Goal: Information Seeking & Learning: Learn about a topic

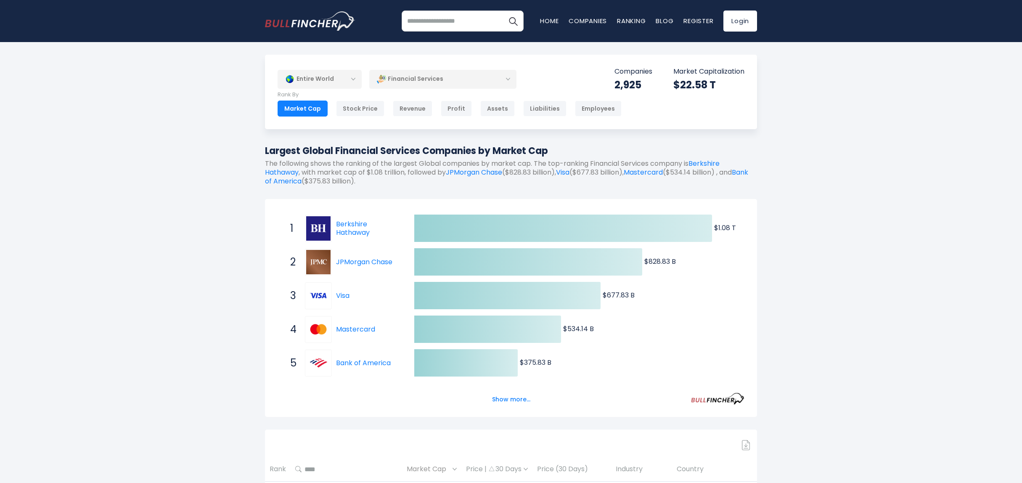
click at [454, 81] on div "Financial Services" at bounding box center [442, 78] width 147 height 19
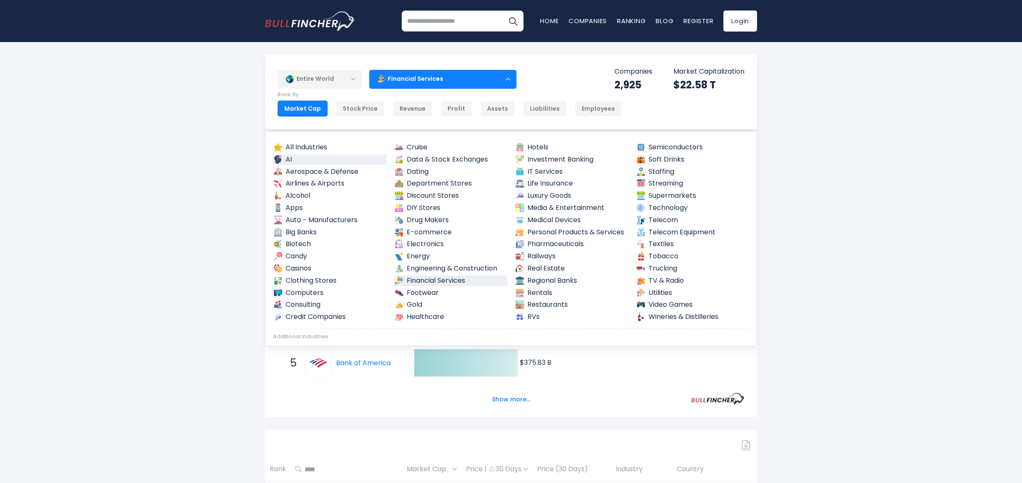
click at [309, 159] on link "AI" at bounding box center [330, 159] width 114 height 11
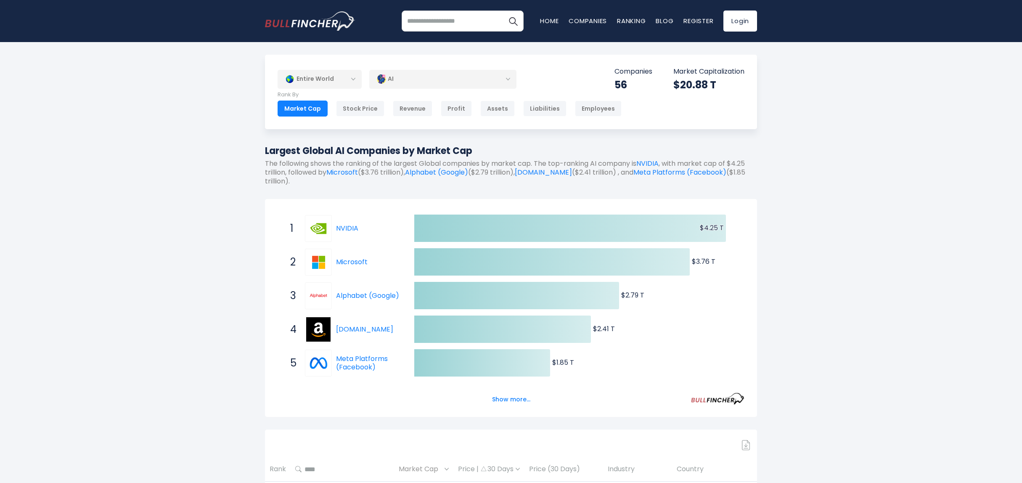
click at [396, 82] on div "AI" at bounding box center [442, 78] width 147 height 19
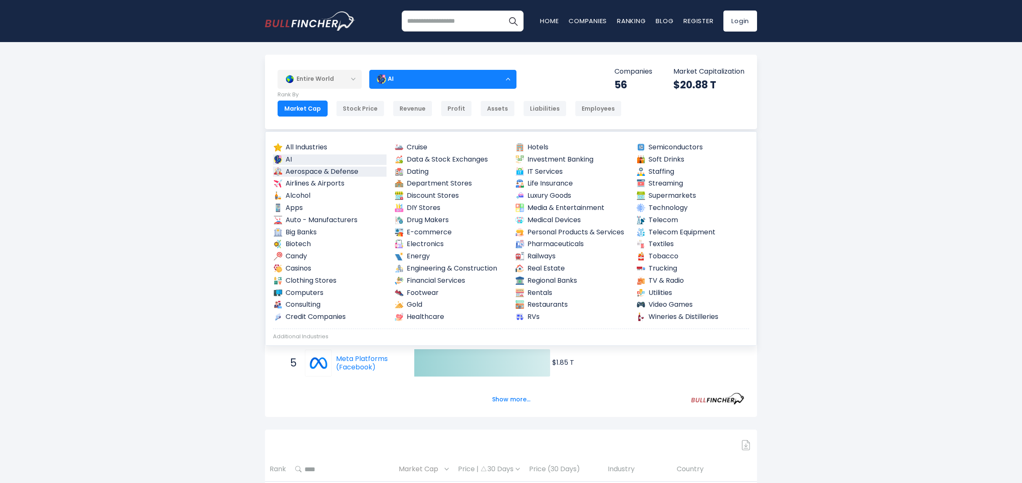
click at [331, 173] on link "Aerospace & Defense" at bounding box center [330, 172] width 114 height 11
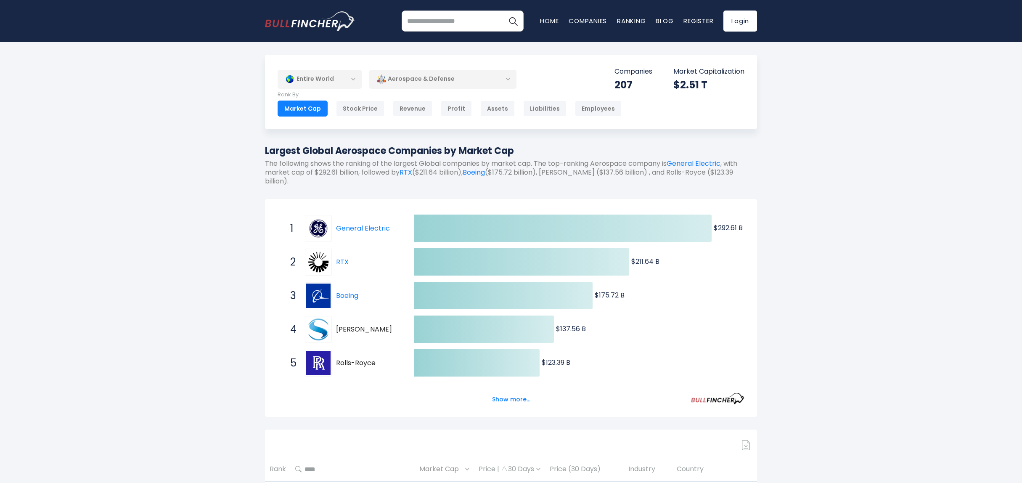
click at [404, 76] on div "Aerospace & Defense" at bounding box center [442, 78] width 147 height 19
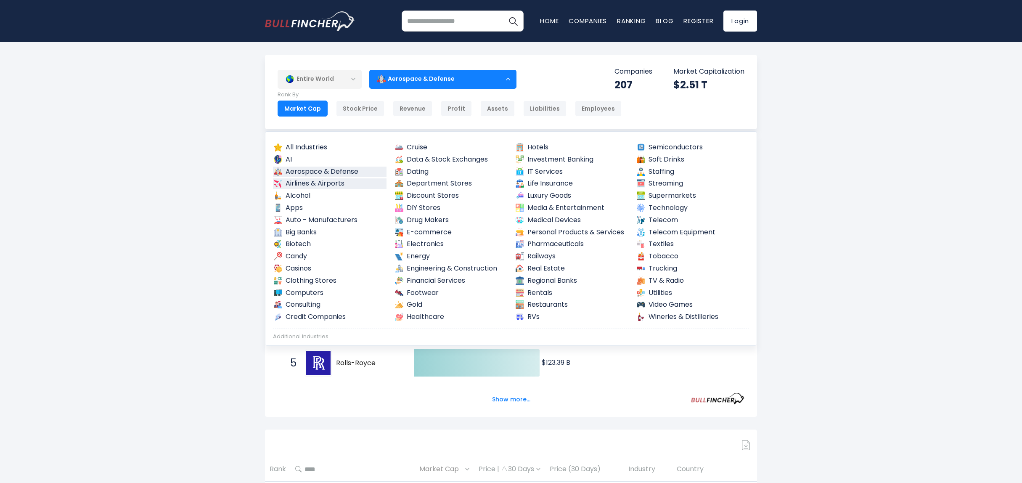
click at [325, 185] on link "Airlines & Airports" at bounding box center [330, 183] width 114 height 11
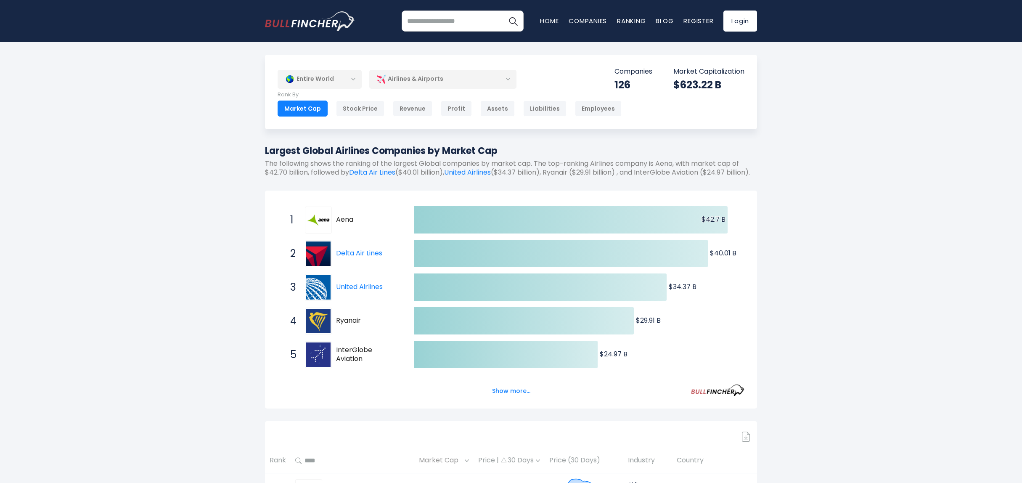
click at [422, 85] on div "Airlines & Airports" at bounding box center [442, 78] width 147 height 19
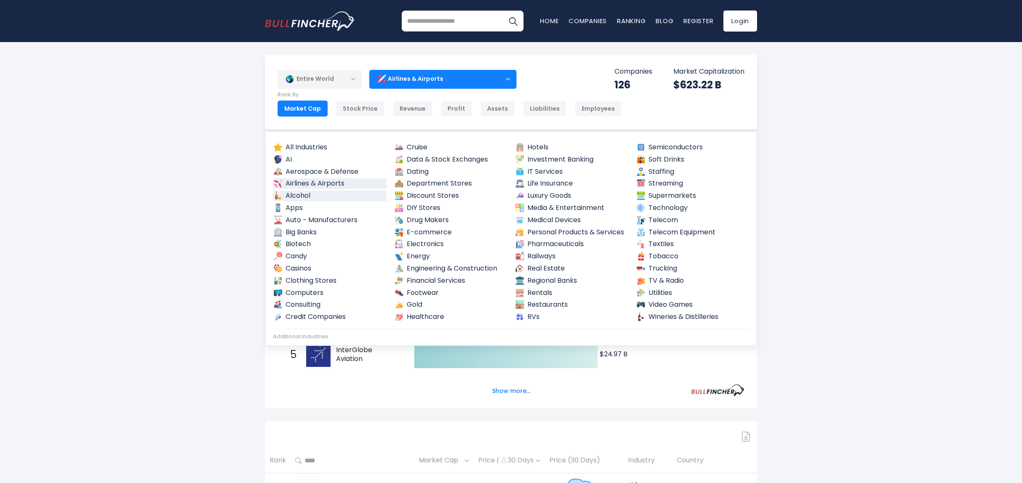
click at [304, 195] on link "Alcohol" at bounding box center [330, 196] width 114 height 11
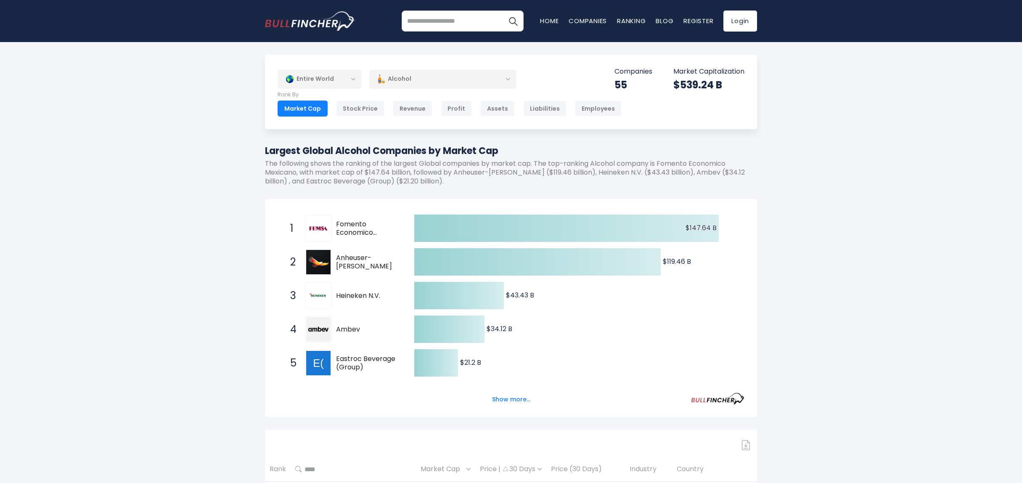
click at [456, 79] on div "Alcohol" at bounding box center [442, 78] width 147 height 19
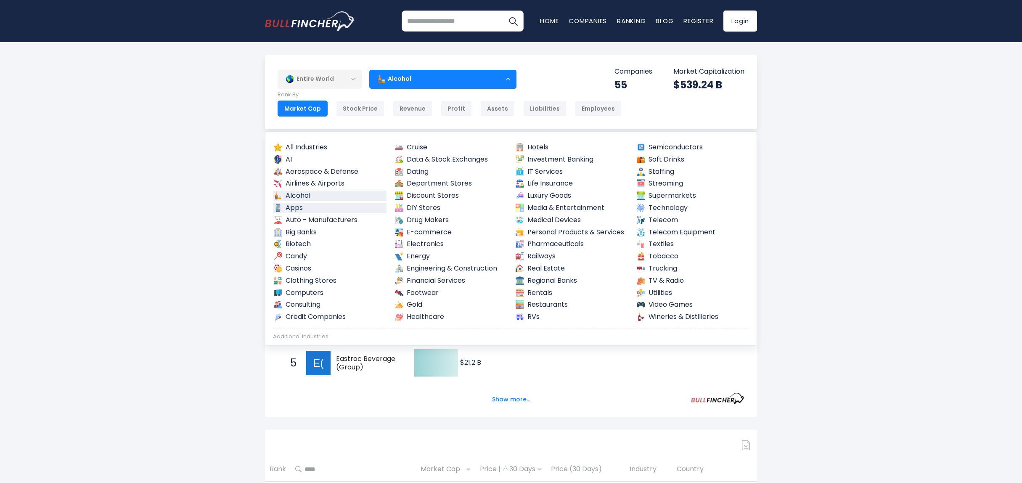
click at [310, 206] on link "Apps" at bounding box center [330, 208] width 114 height 11
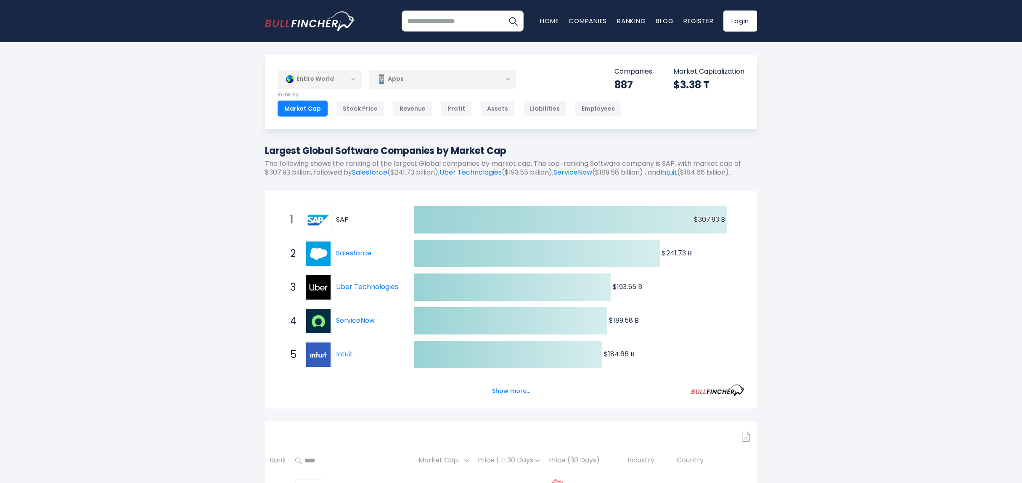
click at [459, 78] on div "Apps" at bounding box center [442, 78] width 147 height 19
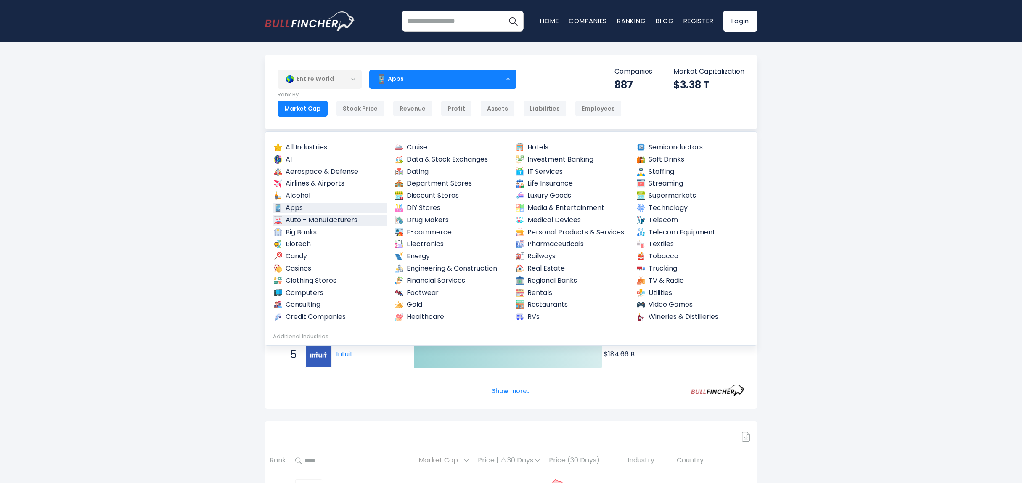
click at [329, 218] on link "Auto - Manufacturers" at bounding box center [330, 220] width 114 height 11
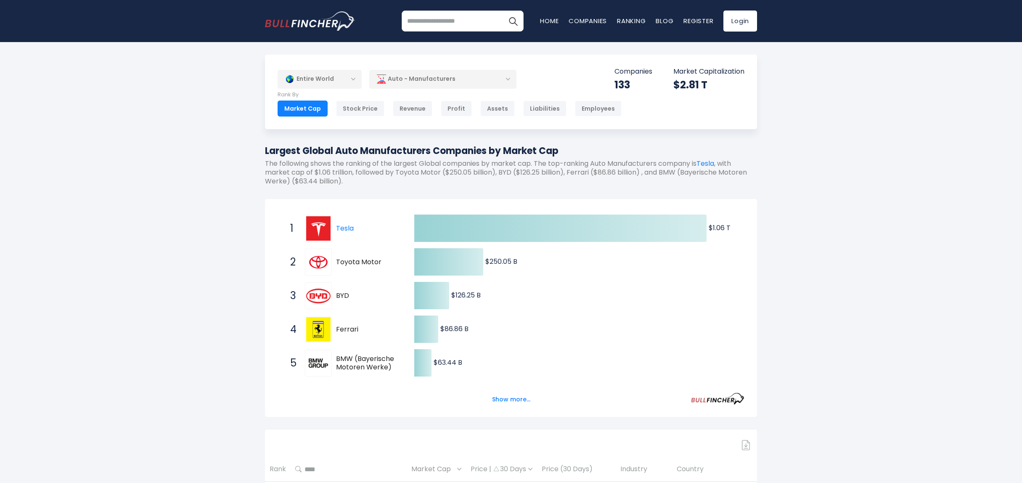
click at [407, 85] on div "Auto - Manufacturers" at bounding box center [442, 78] width 147 height 19
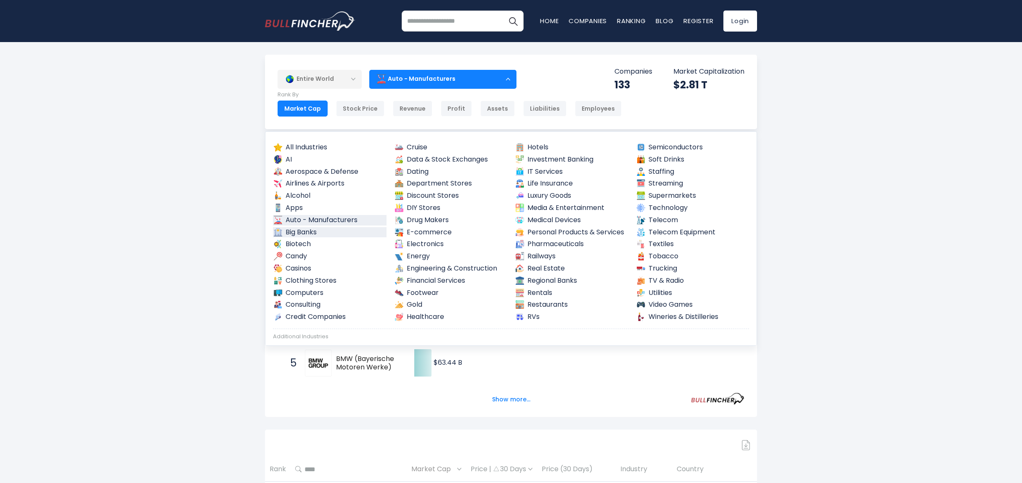
click at [314, 230] on link "Big Banks" at bounding box center [330, 232] width 114 height 11
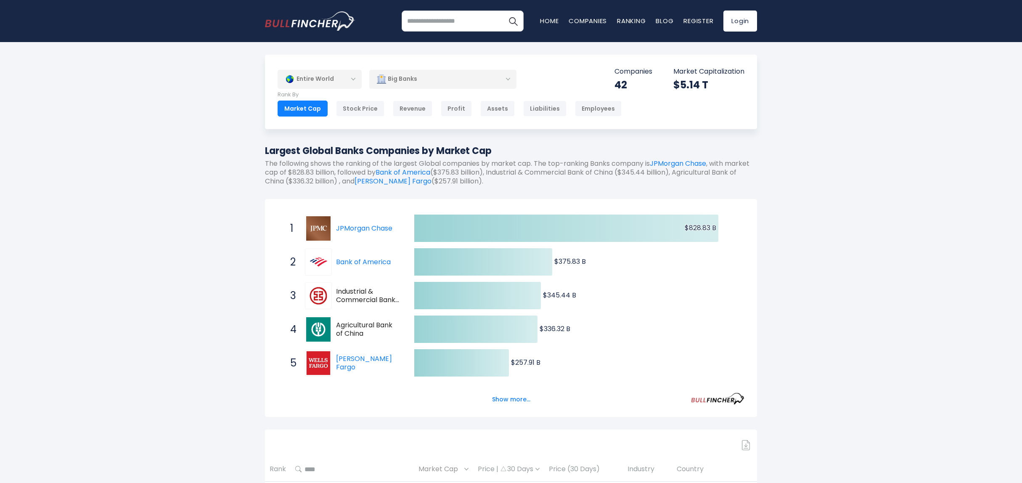
click at [457, 74] on div "Big Banks" at bounding box center [442, 78] width 147 height 19
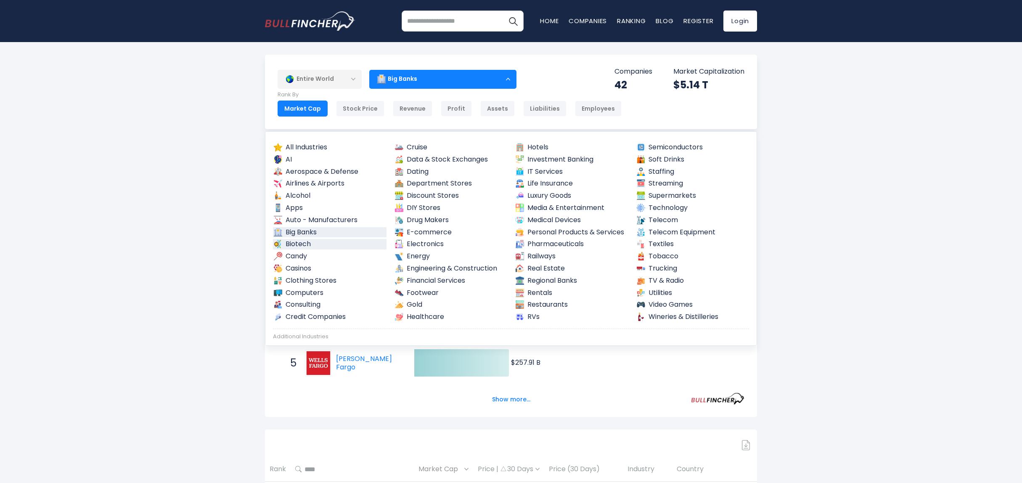
click at [311, 245] on link "Biotech" at bounding box center [330, 244] width 114 height 11
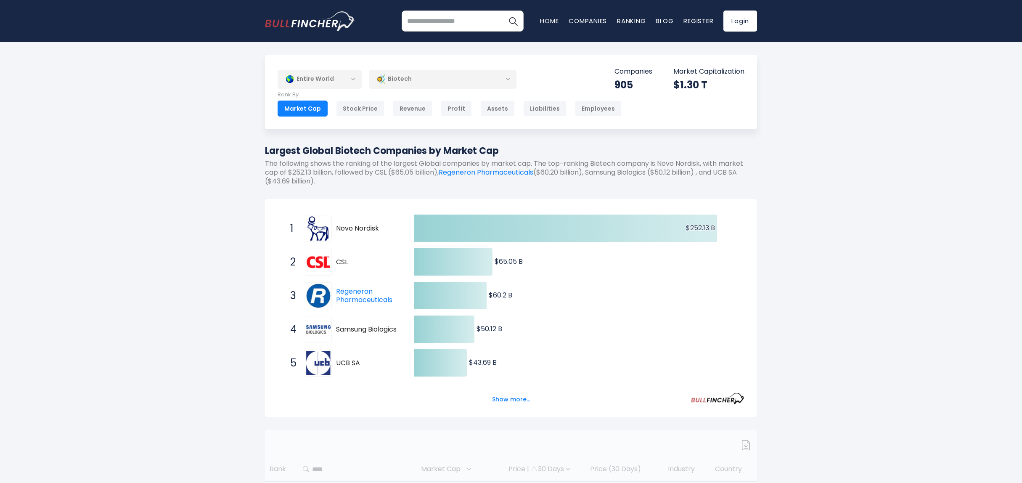
click at [390, 81] on div "Biotech" at bounding box center [442, 78] width 147 height 19
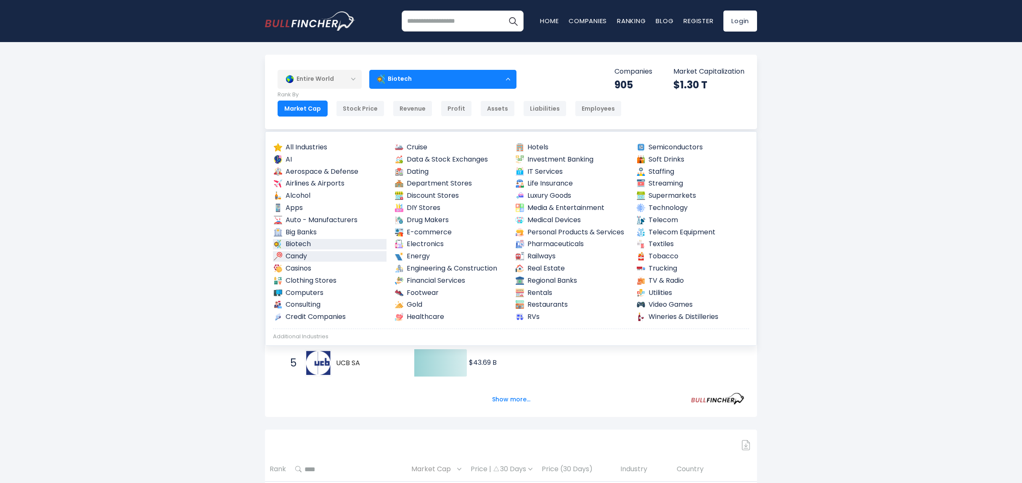
click at [305, 257] on link "Candy" at bounding box center [330, 256] width 114 height 11
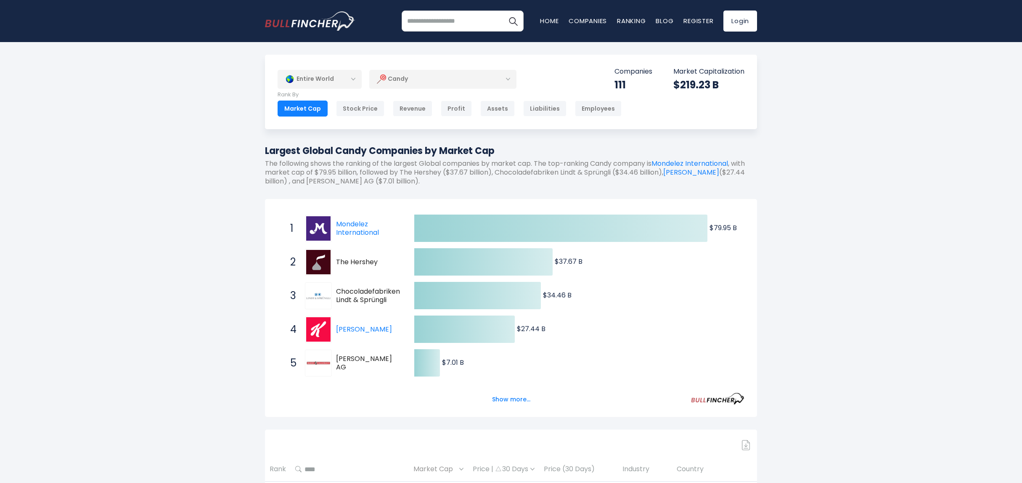
click at [417, 75] on div "Candy" at bounding box center [442, 78] width 147 height 19
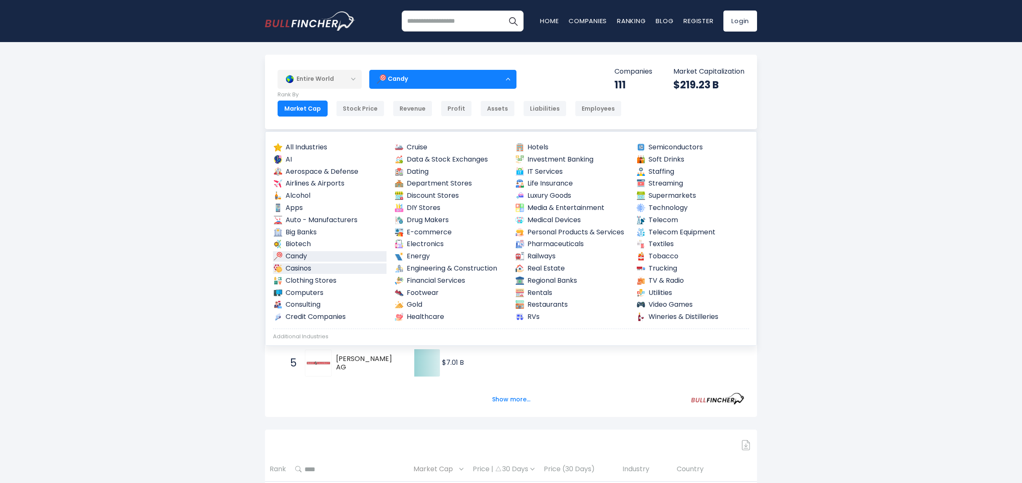
click at [309, 271] on link "Casinos" at bounding box center [330, 268] width 114 height 11
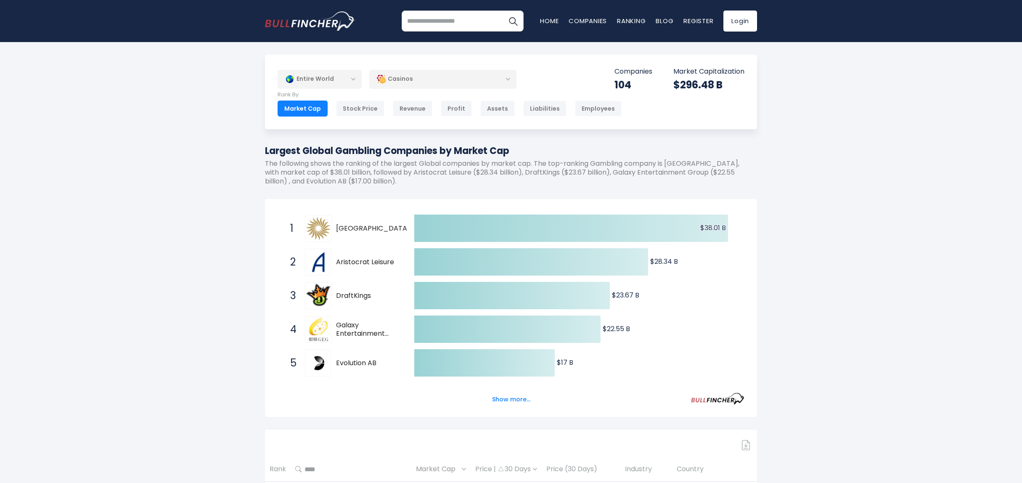
click at [385, 81] on img at bounding box center [381, 78] width 9 height 9
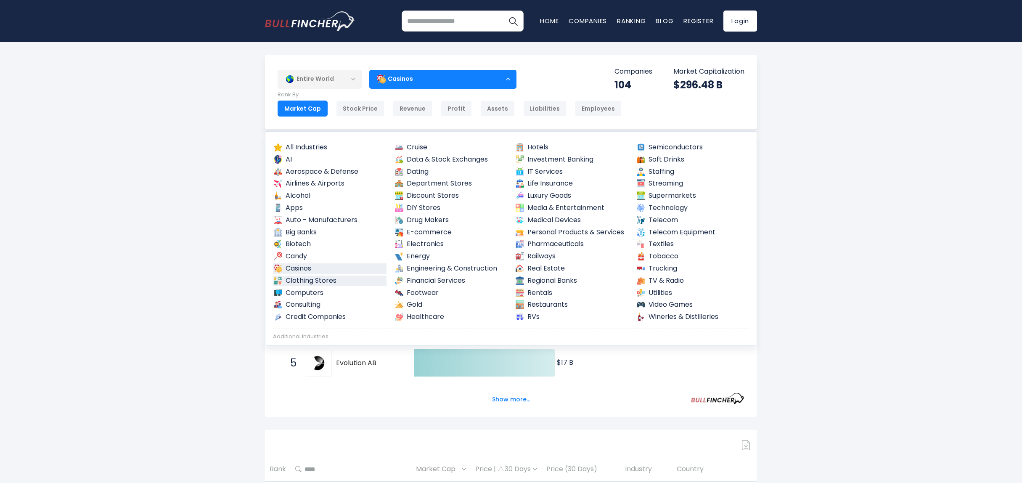
click at [319, 284] on link "Clothing Stores" at bounding box center [330, 281] width 114 height 11
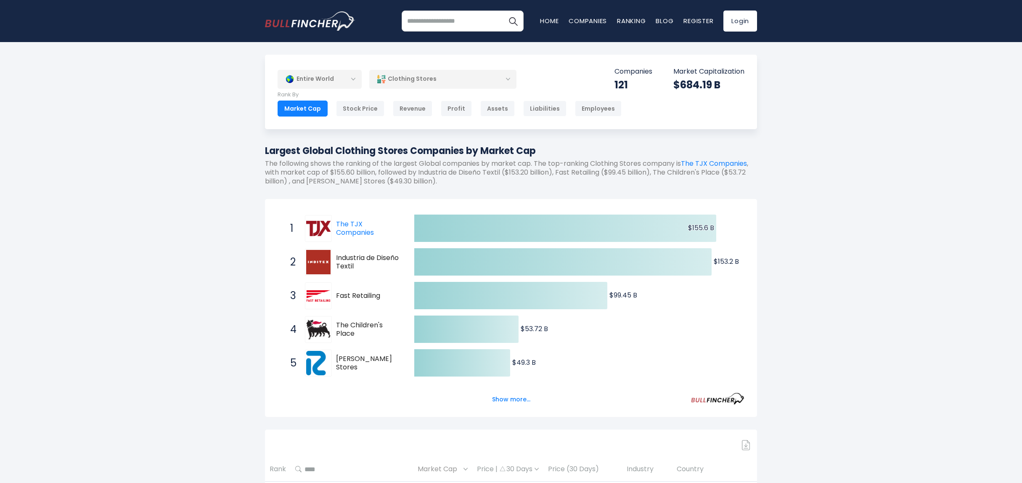
click at [412, 79] on div "Clothing Stores" at bounding box center [442, 78] width 147 height 19
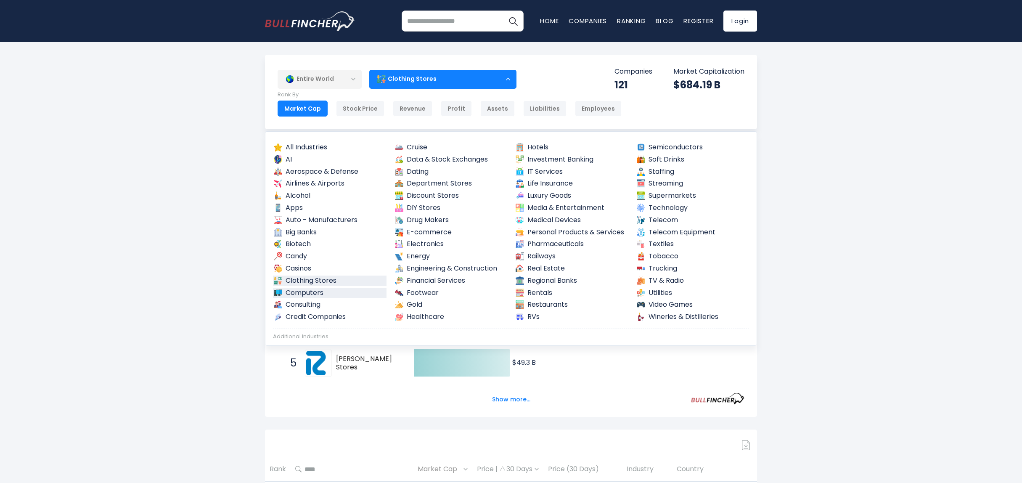
click at [308, 294] on link "Computers" at bounding box center [330, 293] width 114 height 11
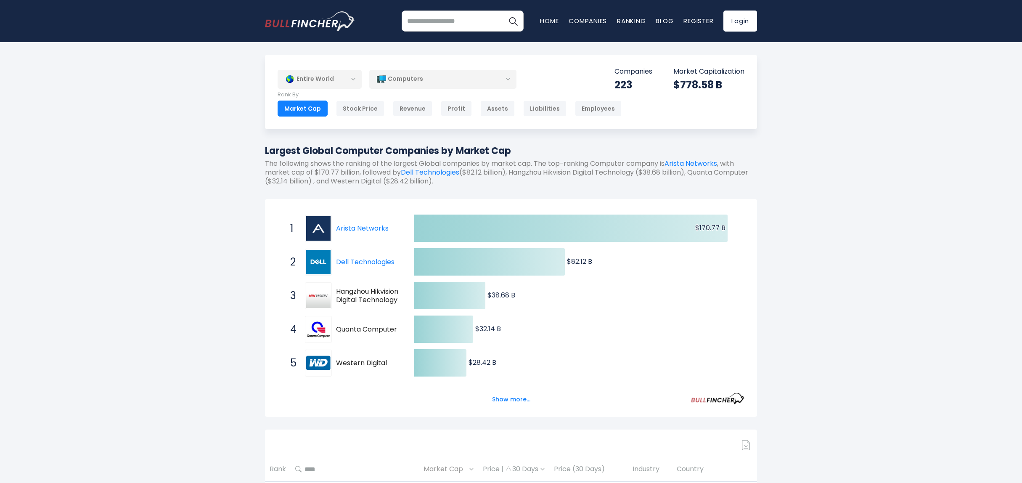
click at [411, 83] on div "Computers" at bounding box center [442, 78] width 147 height 19
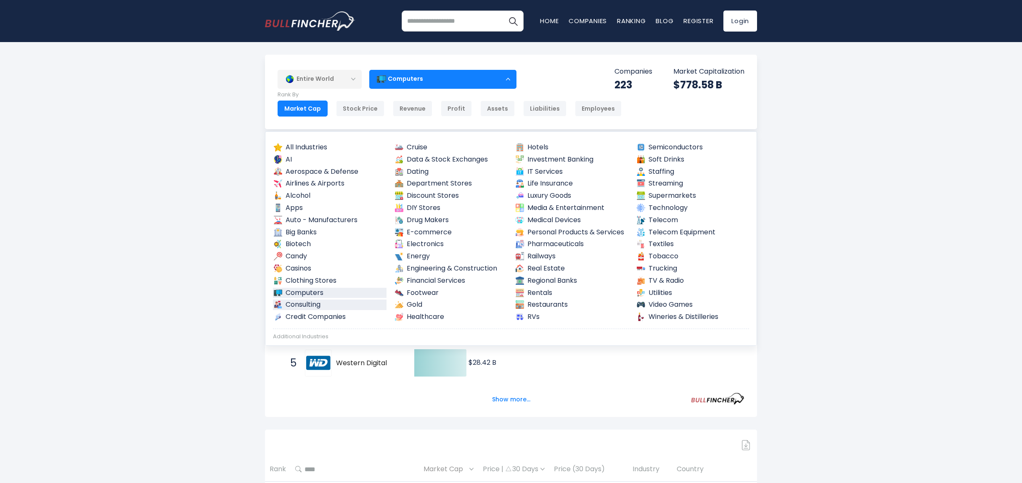
click at [319, 302] on link "Consulting" at bounding box center [330, 305] width 114 height 11
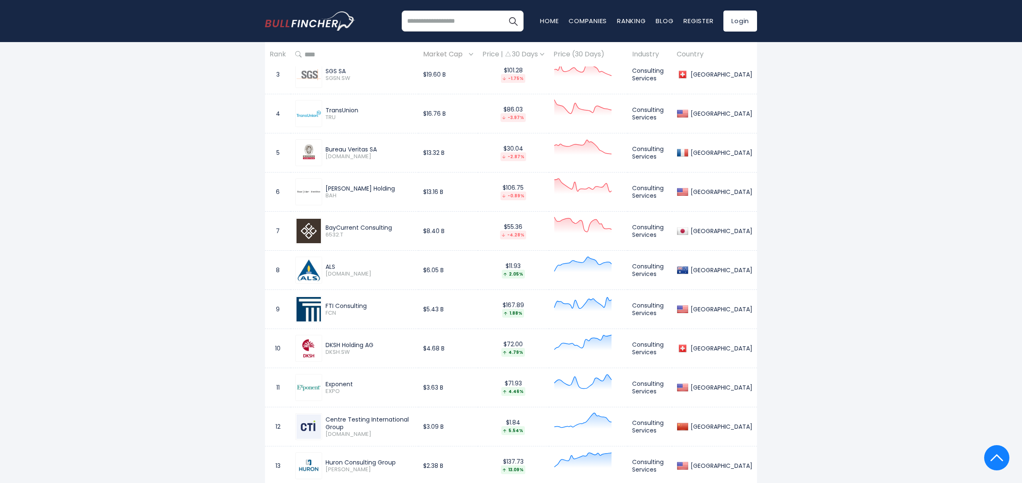
scroll to position [337, 0]
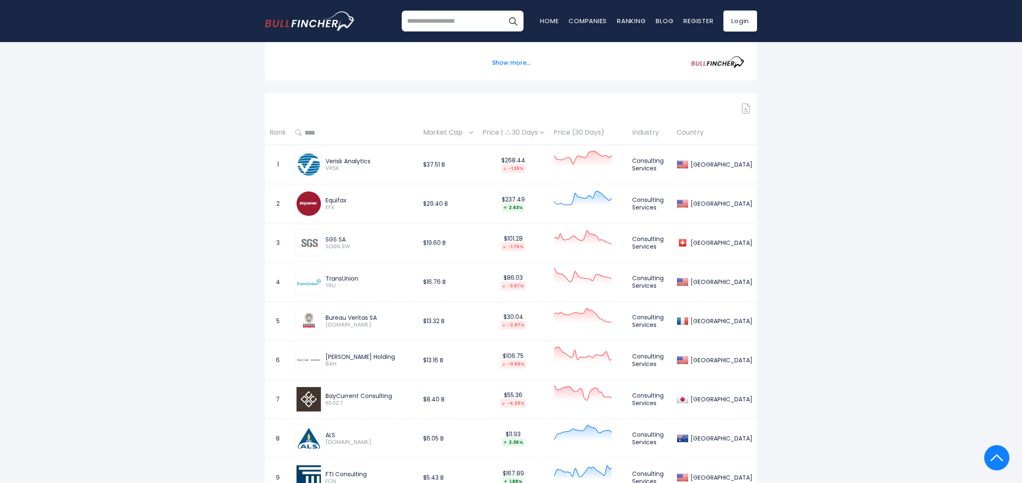
drag, startPoint x: 379, startPoint y: 163, endPoint x: 327, endPoint y: 164, distance: 51.8
click at [327, 164] on div "Verisk Analytics" at bounding box center [370, 161] width 88 height 8
copy div "Verisk Analytics"
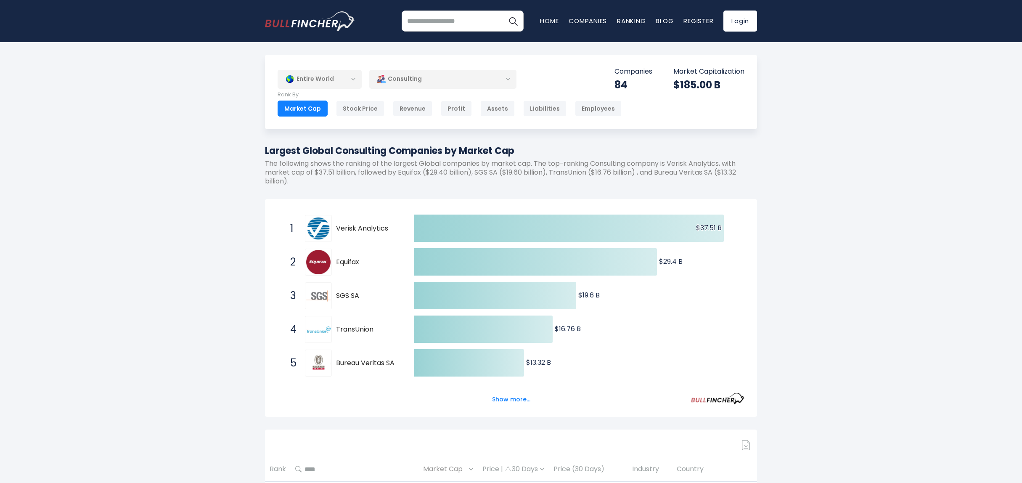
click at [539, 167] on p "The following shows the ranking of the largest Global companies by market cap. …" at bounding box center [511, 172] width 492 height 26
click at [441, 82] on div "Consulting" at bounding box center [442, 78] width 147 height 19
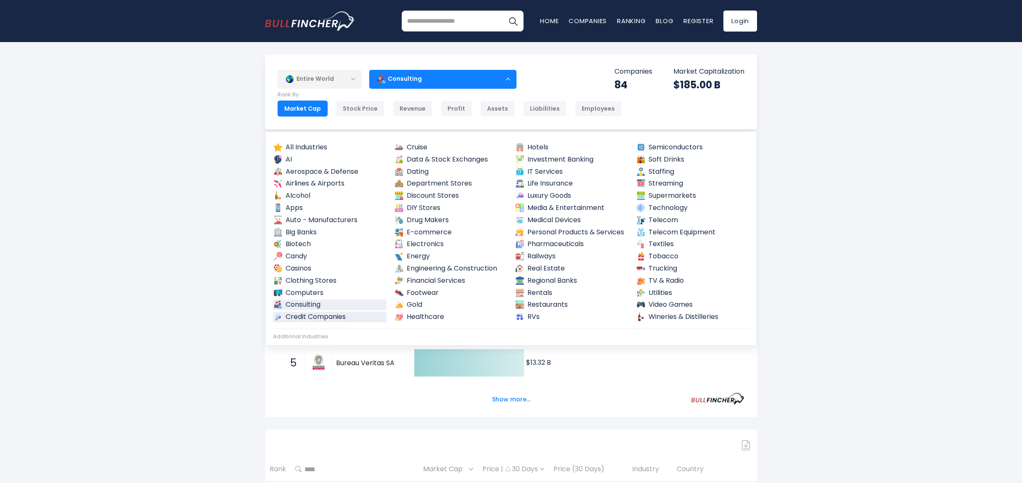
click at [337, 315] on link "Credit Companies" at bounding box center [330, 317] width 114 height 11
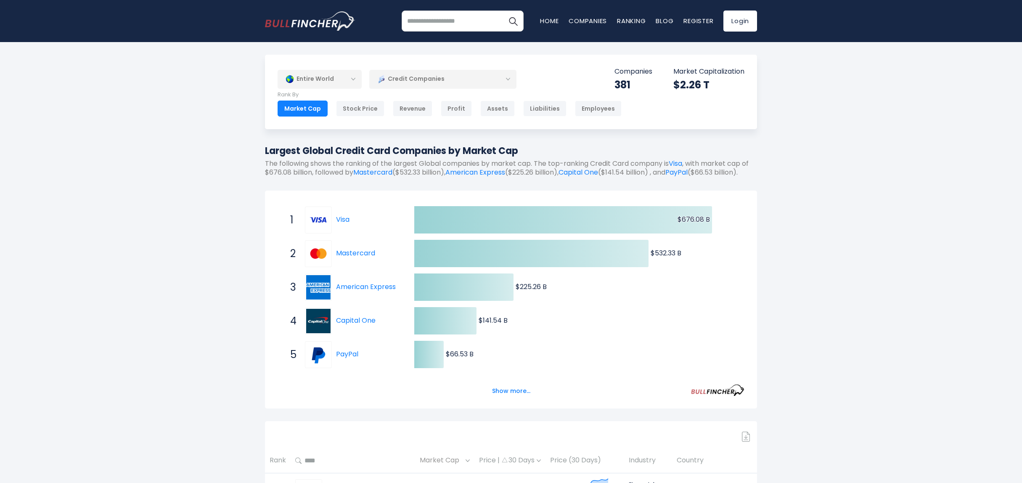
click at [406, 83] on div "Credit Companies" at bounding box center [442, 78] width 147 height 19
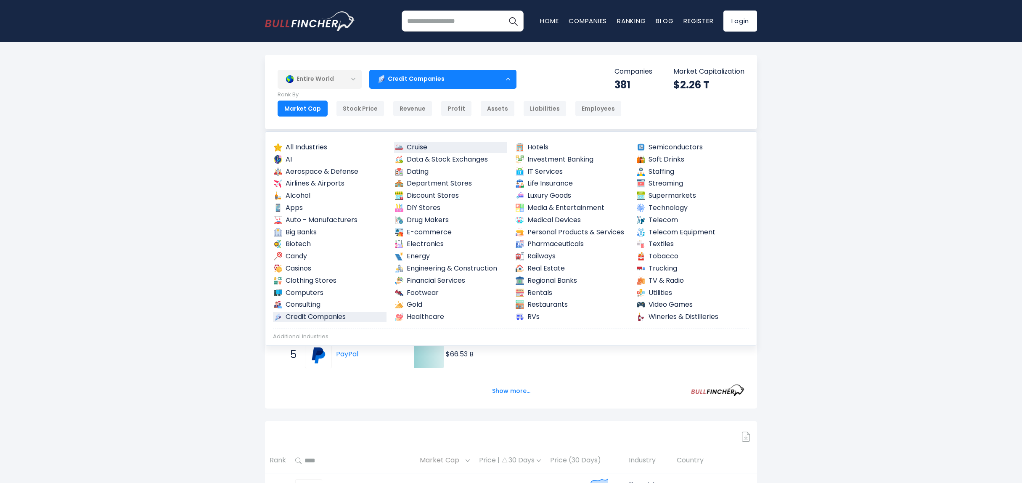
click at [419, 148] on link "Cruise" at bounding box center [451, 147] width 114 height 11
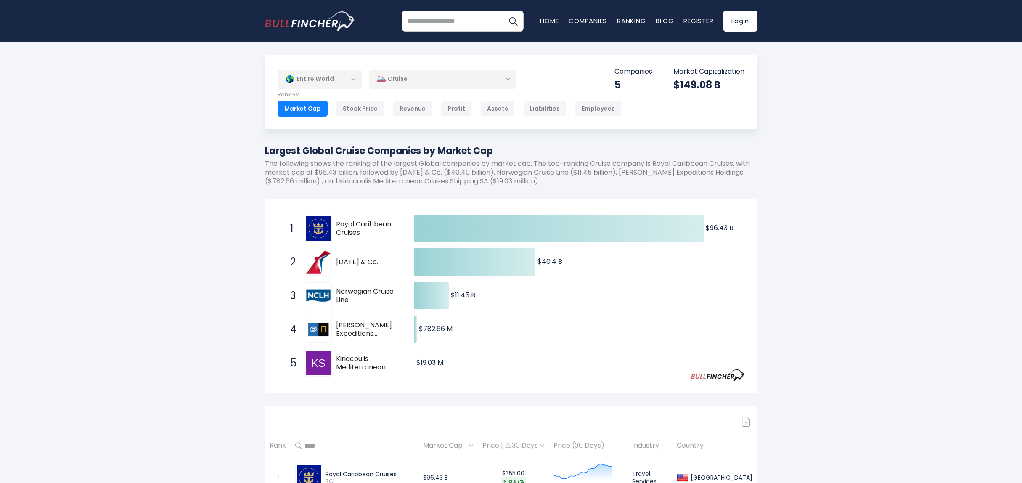
click at [429, 78] on div "Cruise" at bounding box center [442, 78] width 147 height 19
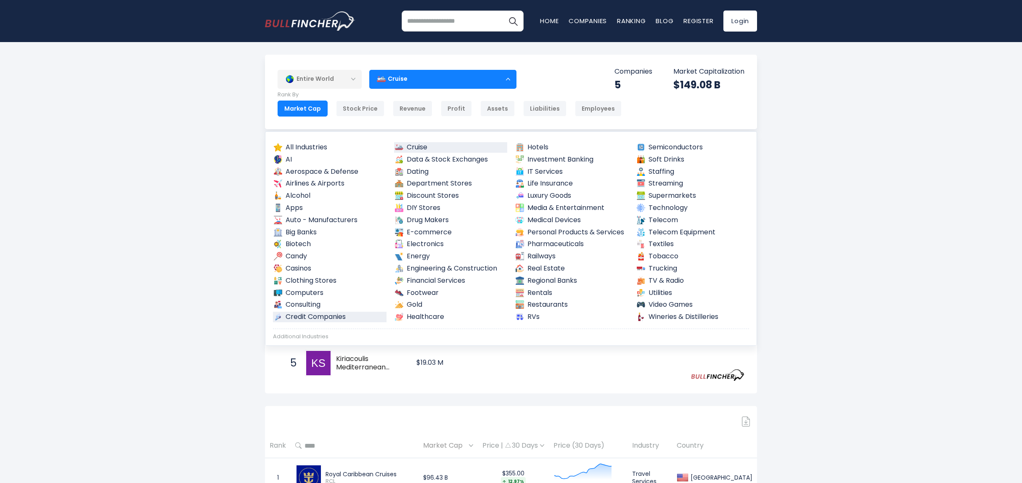
click at [329, 312] on link "Credit Companies" at bounding box center [330, 317] width 114 height 11
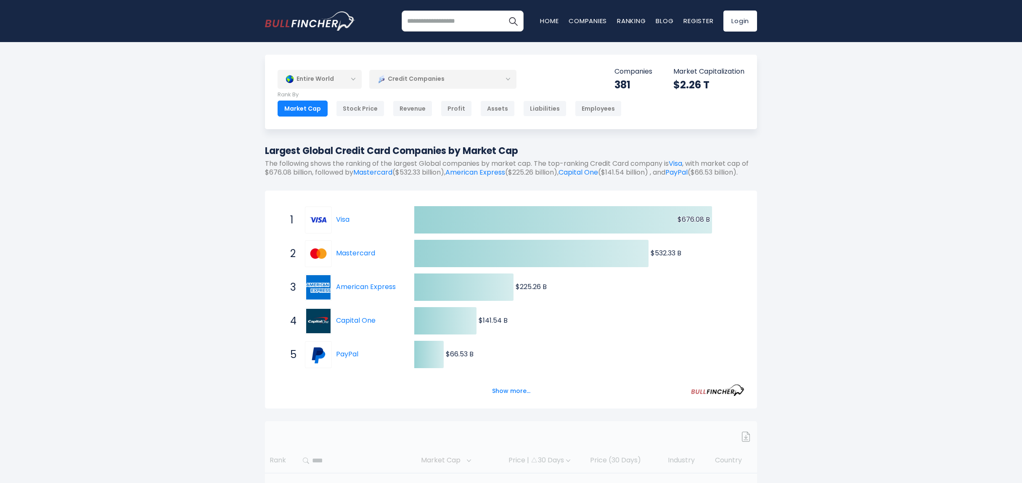
click at [442, 75] on div "Credit Companies" at bounding box center [442, 78] width 147 height 19
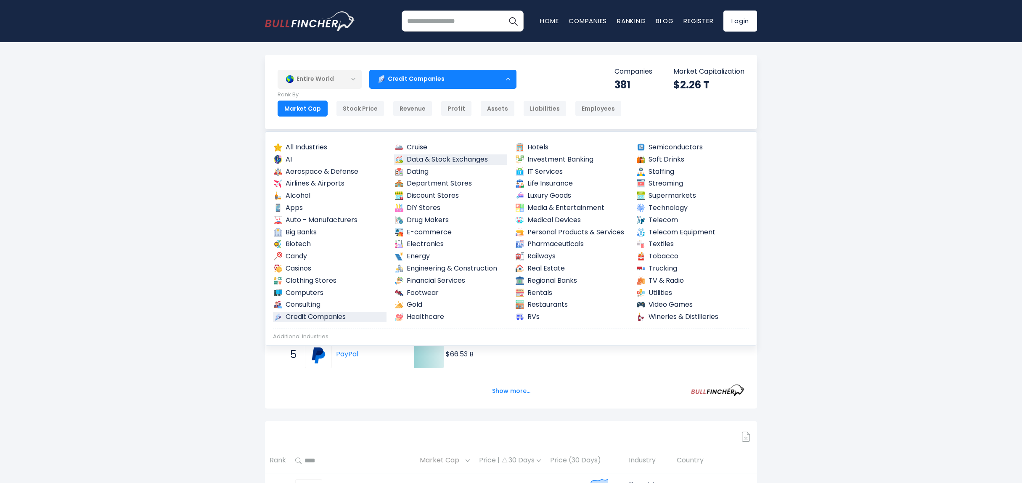
click at [440, 159] on link "Data & Stock Exchanges" at bounding box center [451, 159] width 114 height 11
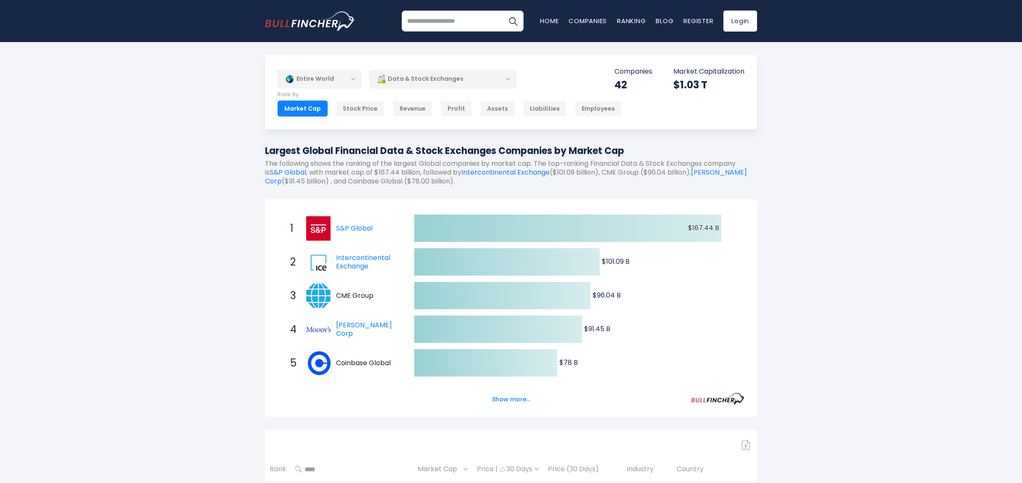
click at [418, 75] on div "Data & Stock Exchanges" at bounding box center [442, 78] width 147 height 19
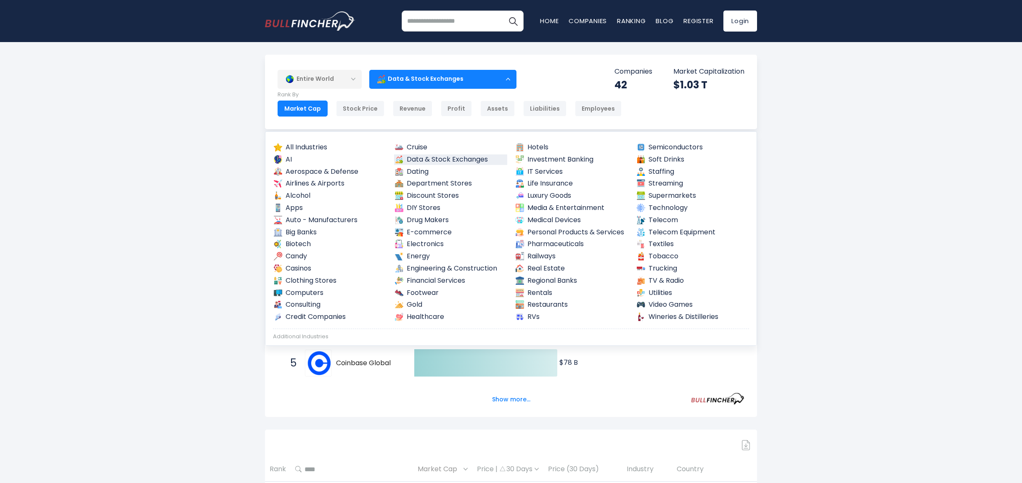
click at [495, 79] on div "Data & Stock Exchanges" at bounding box center [442, 78] width 147 height 19
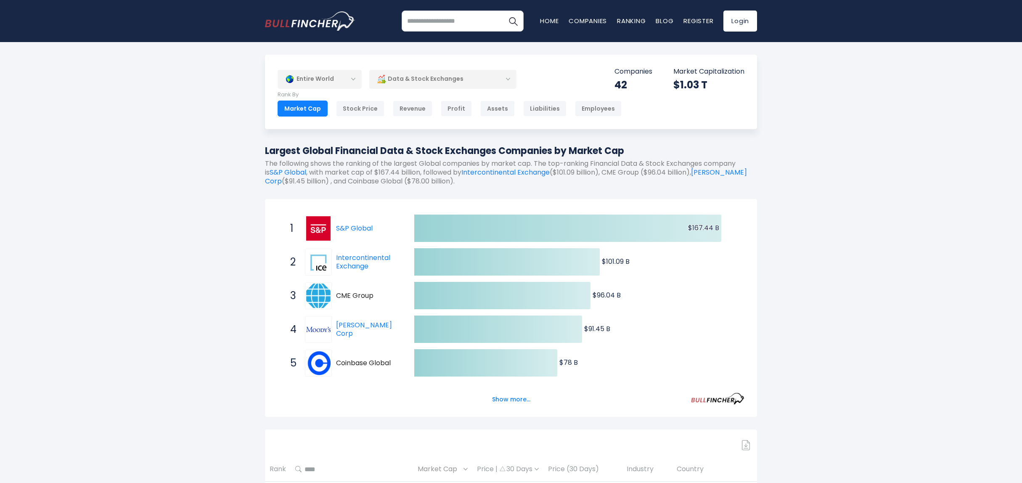
click at [448, 75] on div "Data & Stock Exchanges" at bounding box center [442, 78] width 147 height 19
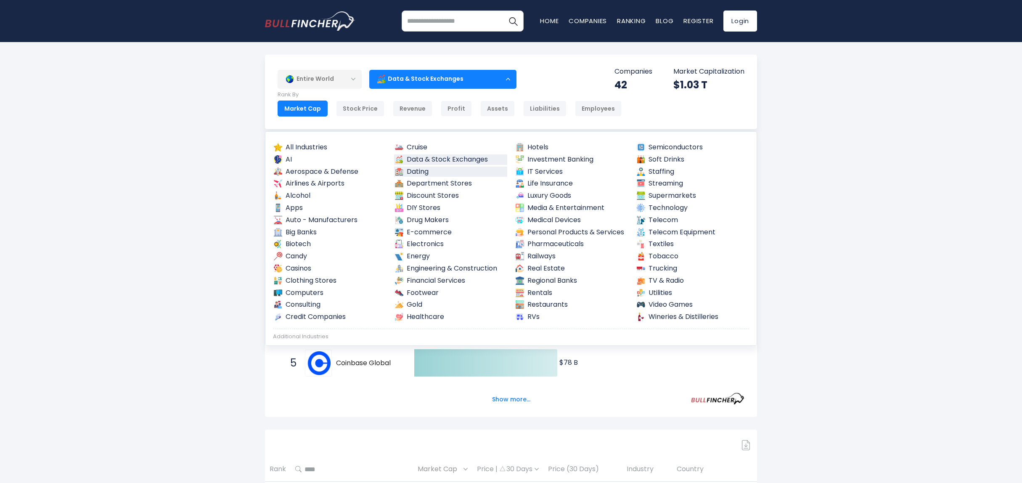
click at [425, 171] on link "Dating" at bounding box center [451, 172] width 114 height 11
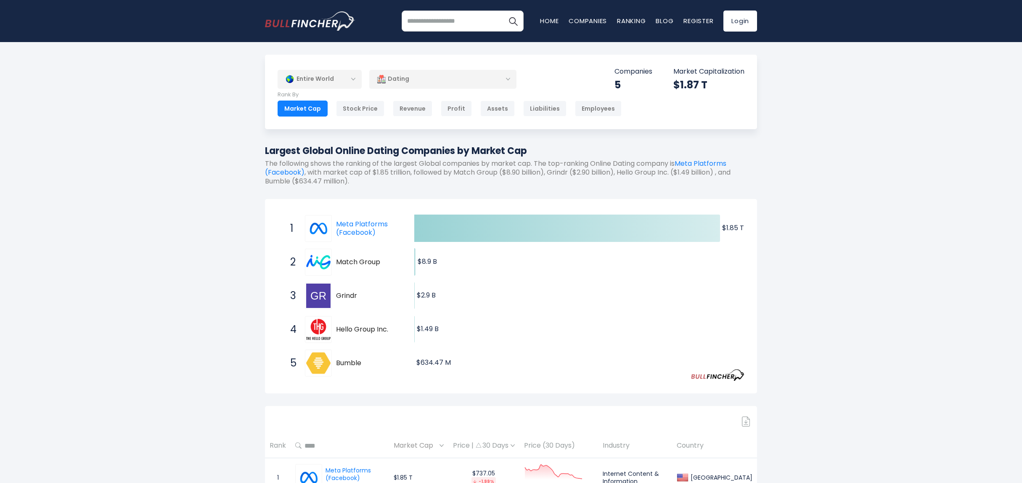
click at [207, 288] on div "Entire World Entire World 30,364 North America" at bounding box center [511, 377] width 1022 height 644
click at [438, 85] on div "Dating" at bounding box center [442, 78] width 147 height 19
click at [435, 80] on div "Dating" at bounding box center [442, 78] width 147 height 19
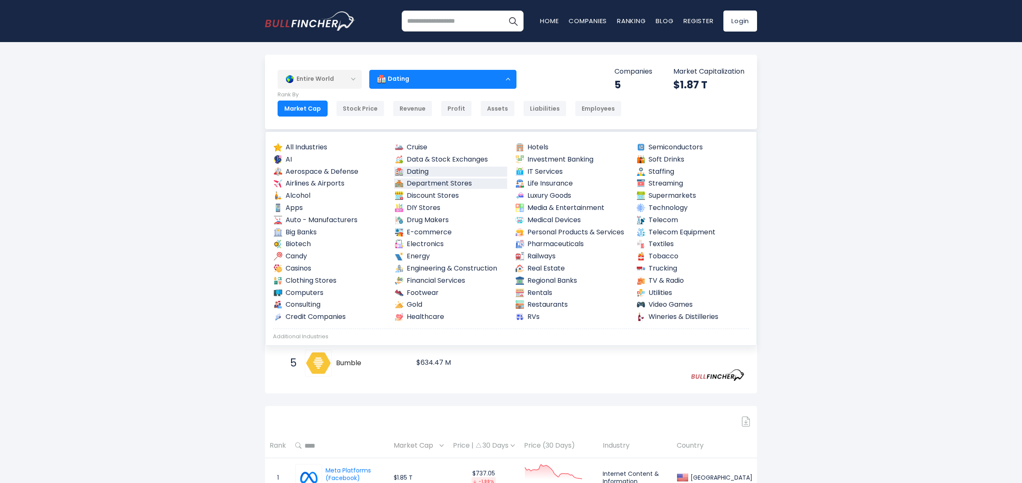
click at [457, 188] on link "Department Stores" at bounding box center [451, 183] width 114 height 11
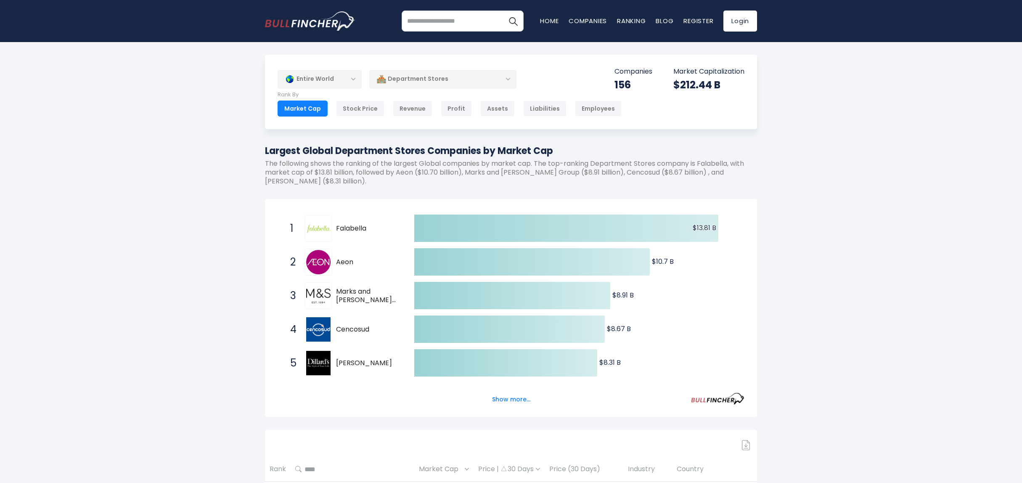
drag, startPoint x: 425, startPoint y: 151, endPoint x: 334, endPoint y: 151, distance: 90.5
click at [334, 151] on h1 "Largest Global Department Stores Companies by Market Cap" at bounding box center [511, 151] width 492 height 14
drag, startPoint x: 334, startPoint y: 151, endPoint x: 359, endPoint y: 148, distance: 24.6
copy h1 "Department Stores"
click at [486, 81] on div "Department Stores" at bounding box center [442, 78] width 147 height 19
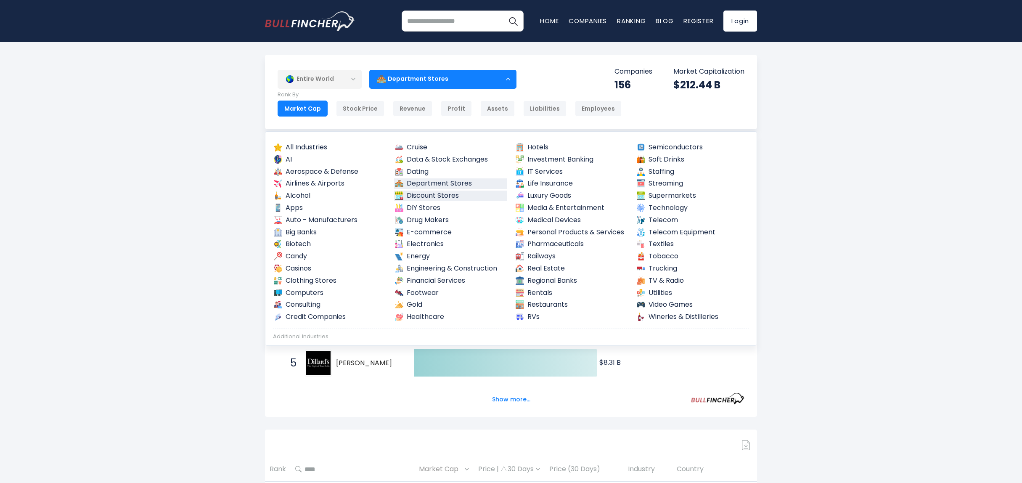
click at [427, 197] on link "Discount Stores" at bounding box center [451, 196] width 114 height 11
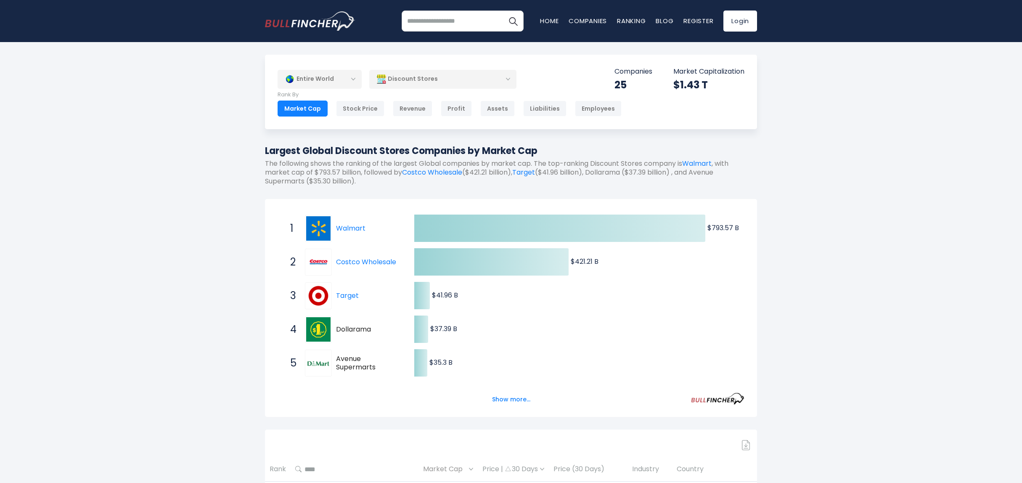
click at [435, 84] on div "Discount Stores" at bounding box center [442, 78] width 147 height 19
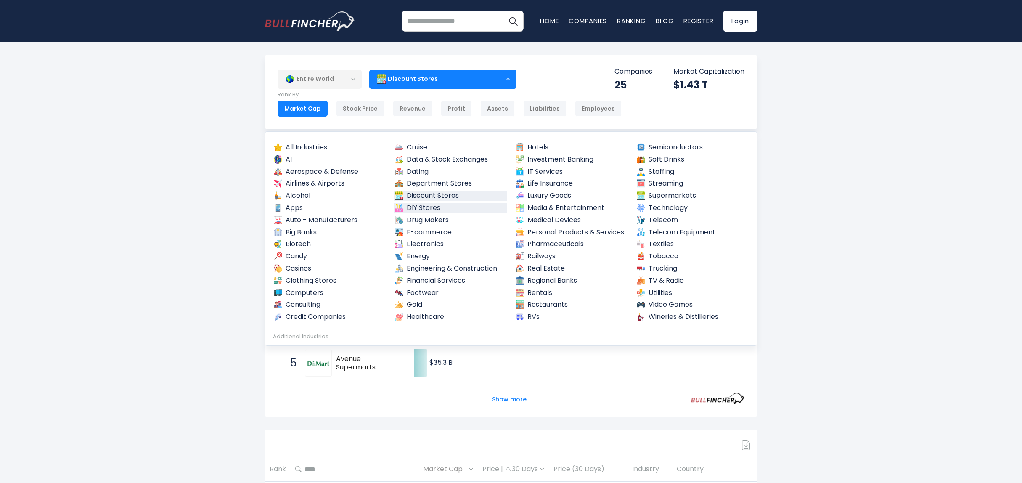
click at [441, 210] on link "DIY Stores" at bounding box center [451, 208] width 114 height 11
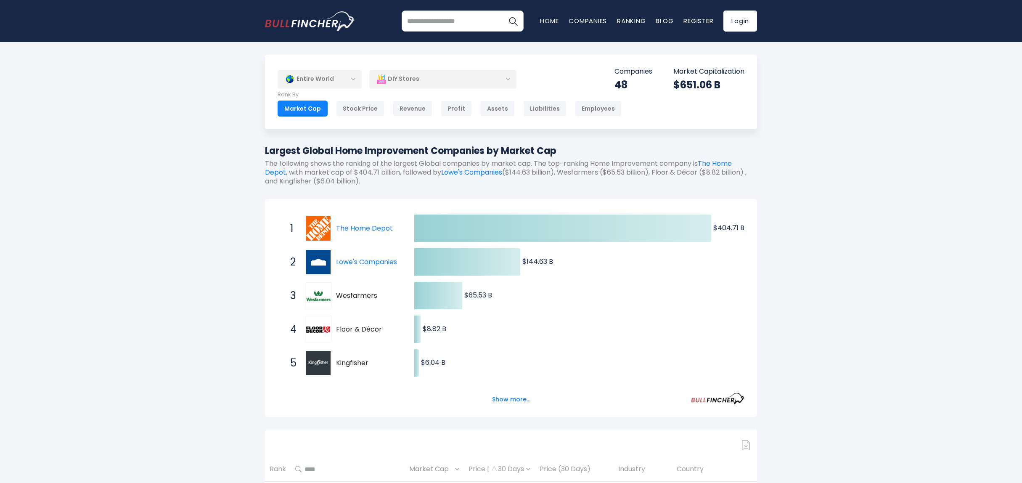
click at [482, 82] on div "DIY Stores" at bounding box center [442, 78] width 147 height 19
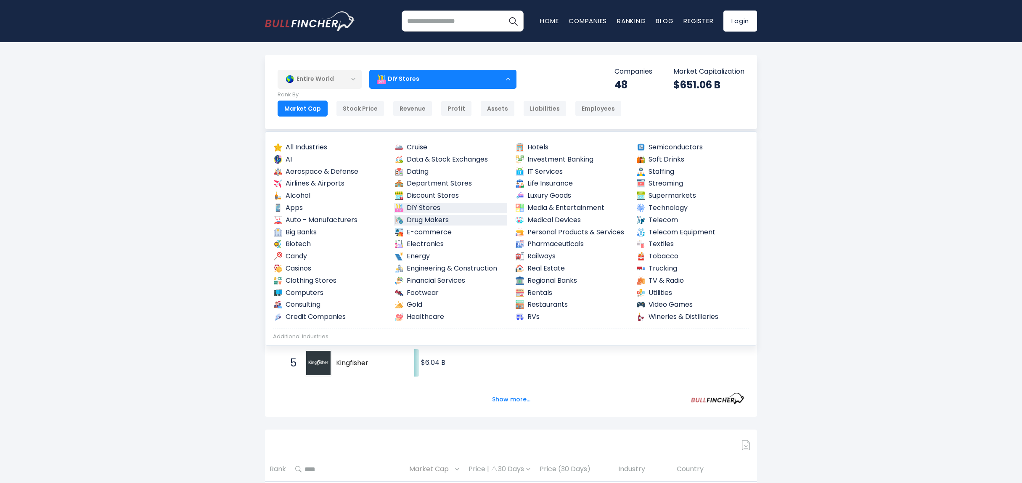
click at [422, 221] on link "Drug Makers" at bounding box center [451, 220] width 114 height 11
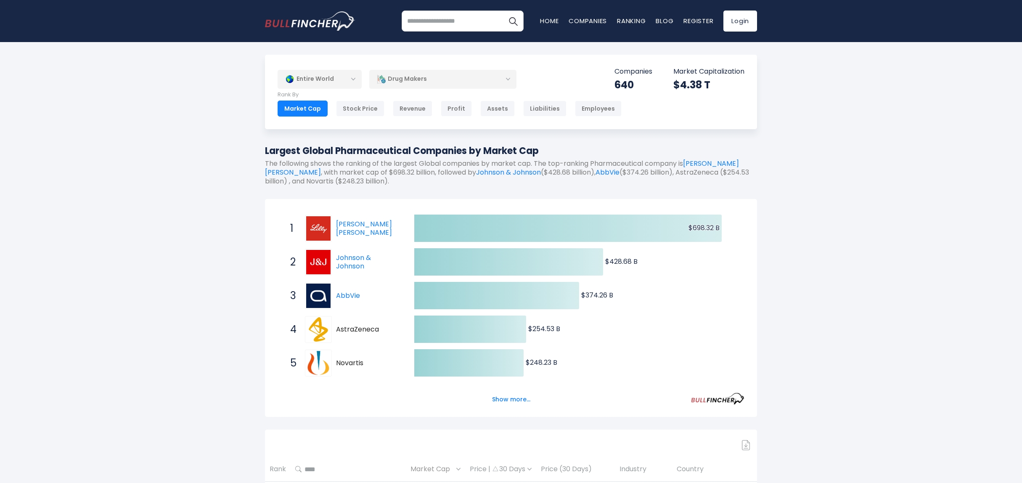
click at [418, 76] on div "Drug Makers" at bounding box center [442, 78] width 147 height 19
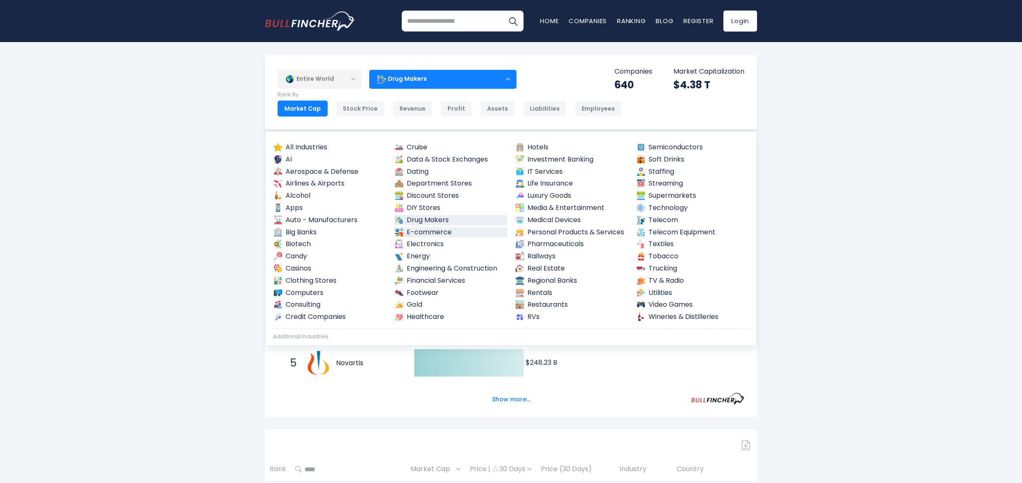
click at [445, 231] on link "E-commerce" at bounding box center [451, 232] width 114 height 11
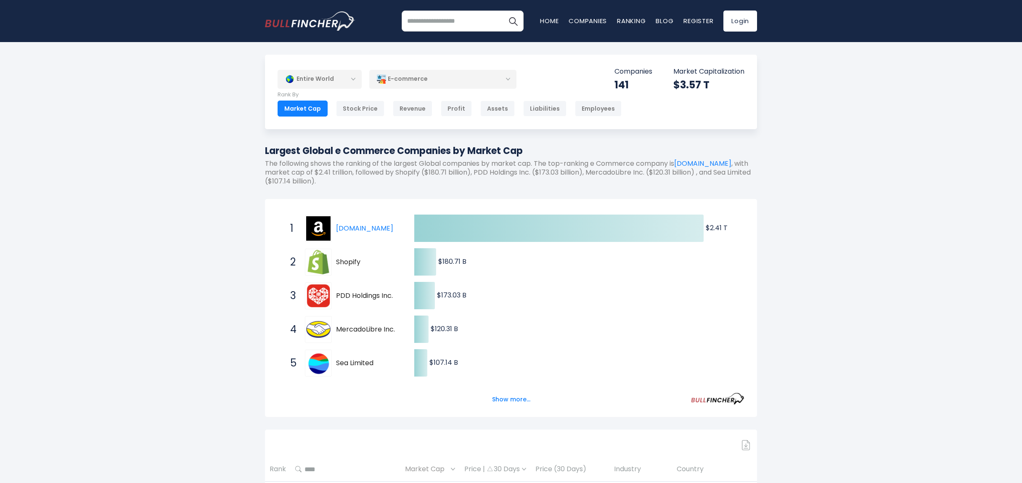
click at [421, 75] on div "E-commerce" at bounding box center [442, 78] width 147 height 19
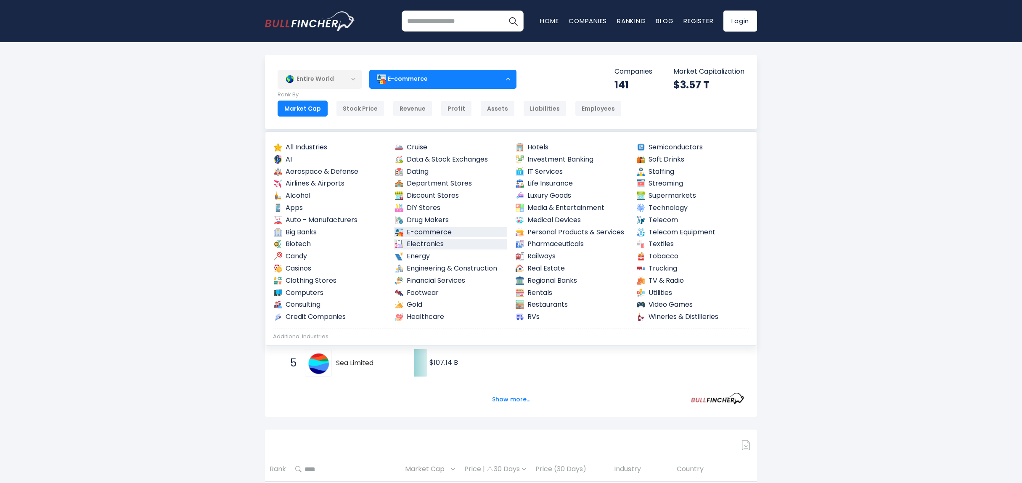
click at [434, 242] on link "Electronics" at bounding box center [451, 244] width 114 height 11
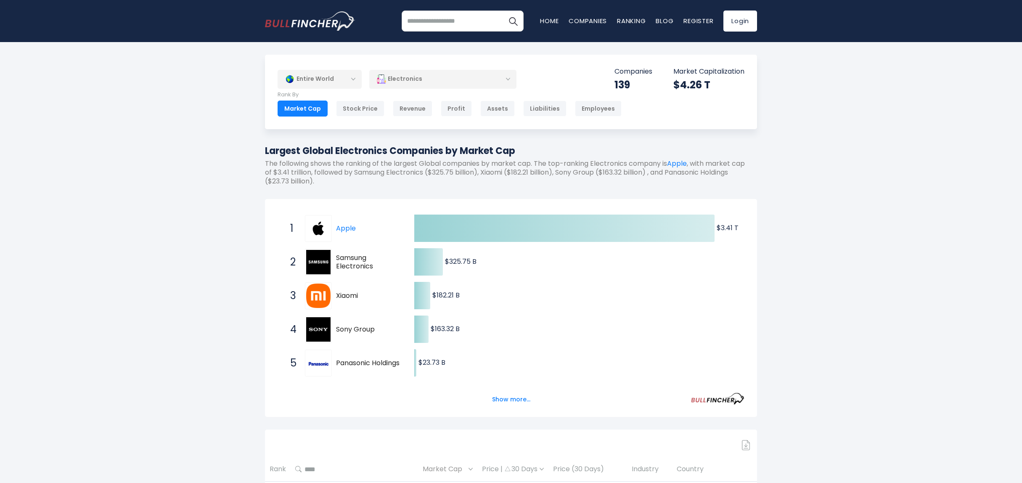
click at [446, 79] on div "Electronics" at bounding box center [442, 78] width 147 height 19
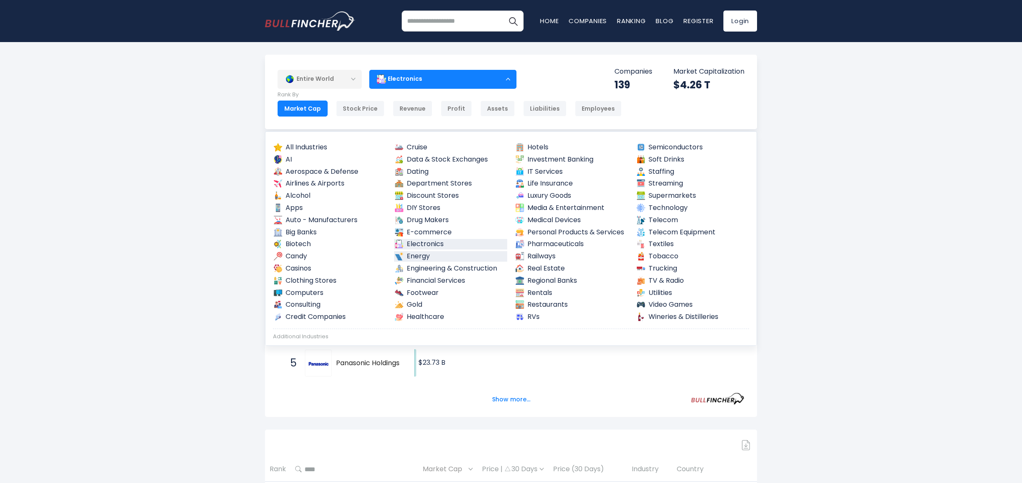
click at [423, 254] on link "Energy" at bounding box center [451, 256] width 114 height 11
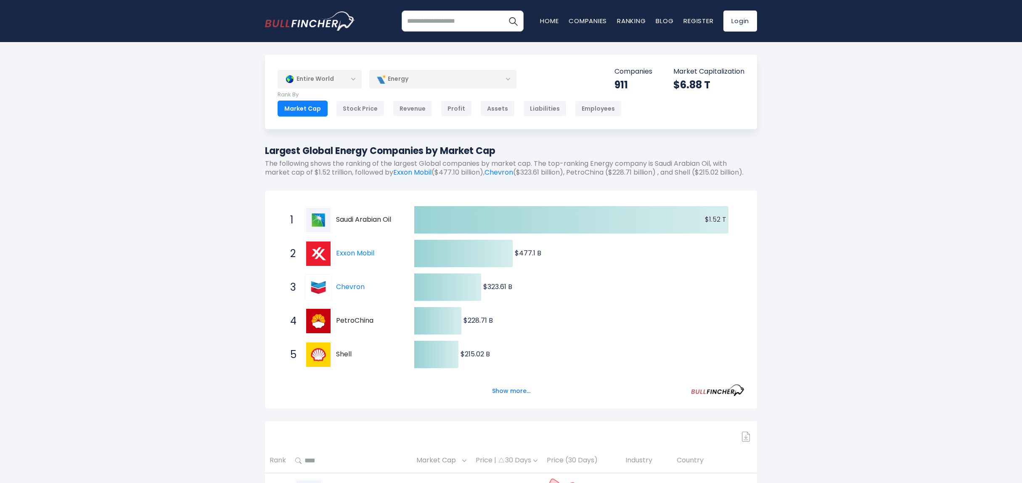
click at [464, 72] on div "Energy" at bounding box center [442, 78] width 147 height 19
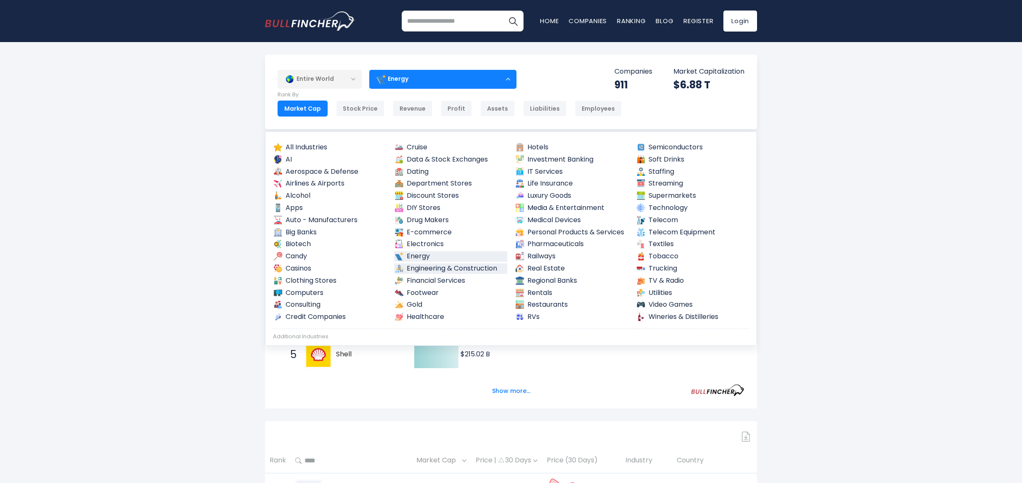
click at [446, 272] on link "Engineering & Construction" at bounding box center [451, 268] width 114 height 11
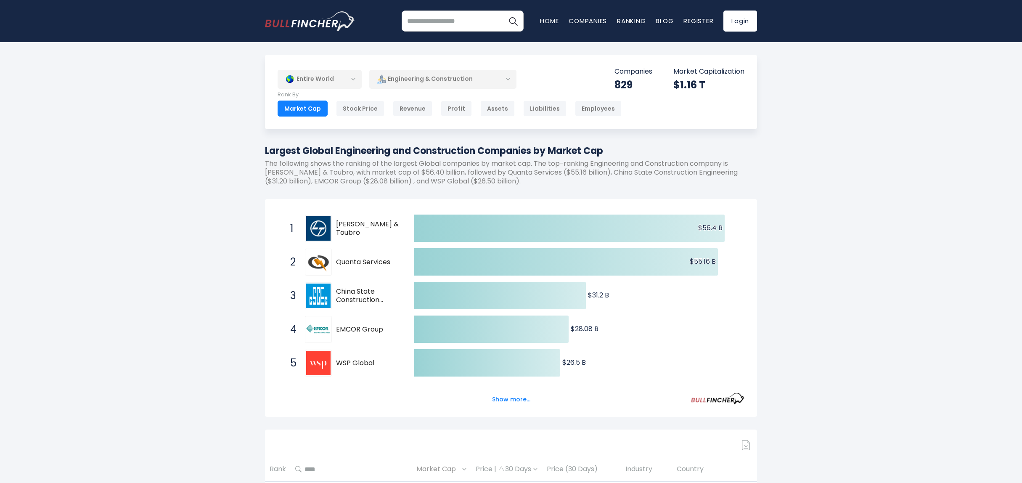
click at [504, 184] on p "The following shows the ranking of the largest Global companies by market cap. …" at bounding box center [511, 172] width 492 height 26
click at [438, 186] on p "The following shows the ranking of the largest Global companies by market cap. …" at bounding box center [511, 172] width 492 height 26
click at [476, 87] on div "Engineering & Construction" at bounding box center [442, 78] width 147 height 19
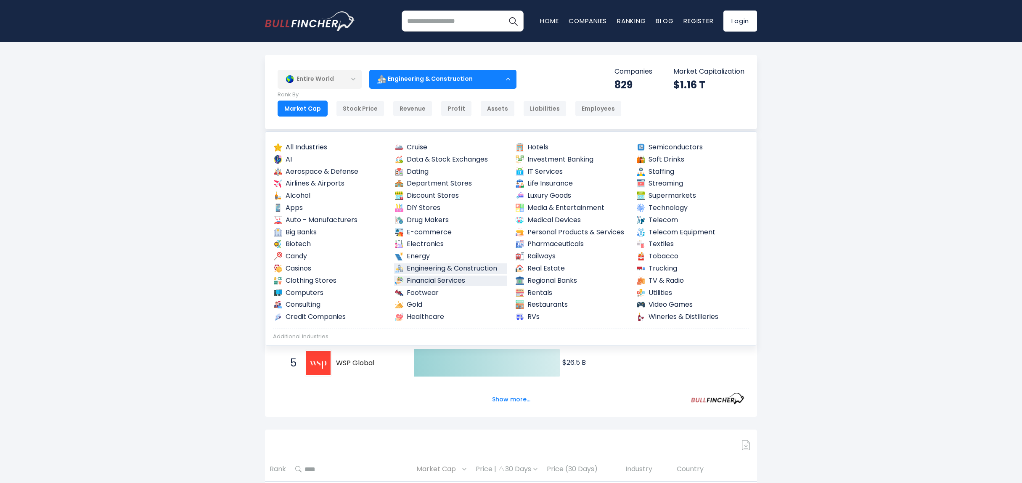
click at [440, 284] on link "Financial Services" at bounding box center [451, 281] width 114 height 11
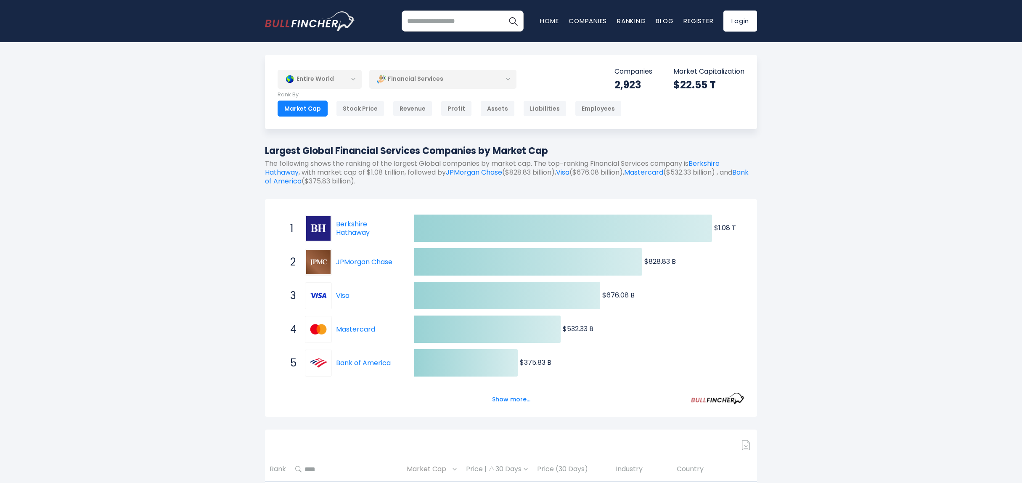
click at [401, 80] on div "Financial Services" at bounding box center [442, 78] width 147 height 19
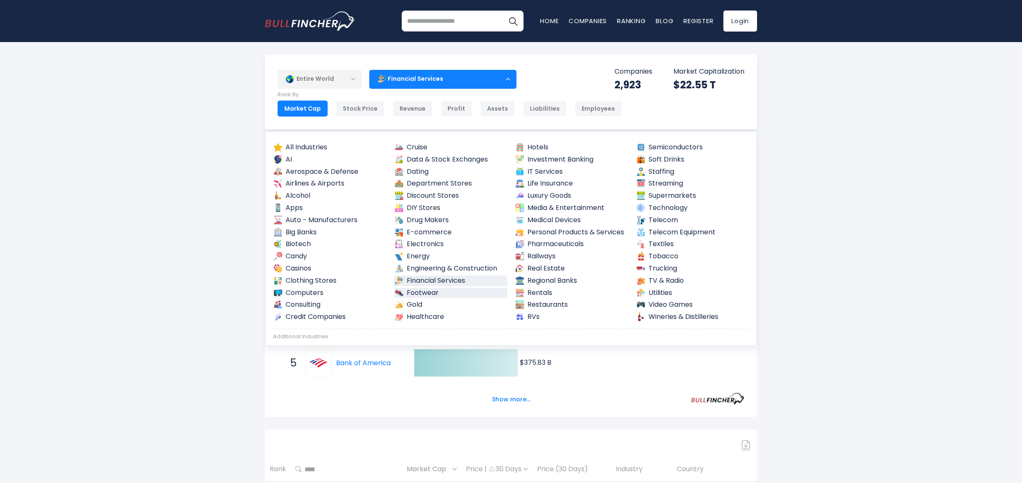
click at [433, 294] on link "Footwear" at bounding box center [451, 293] width 114 height 11
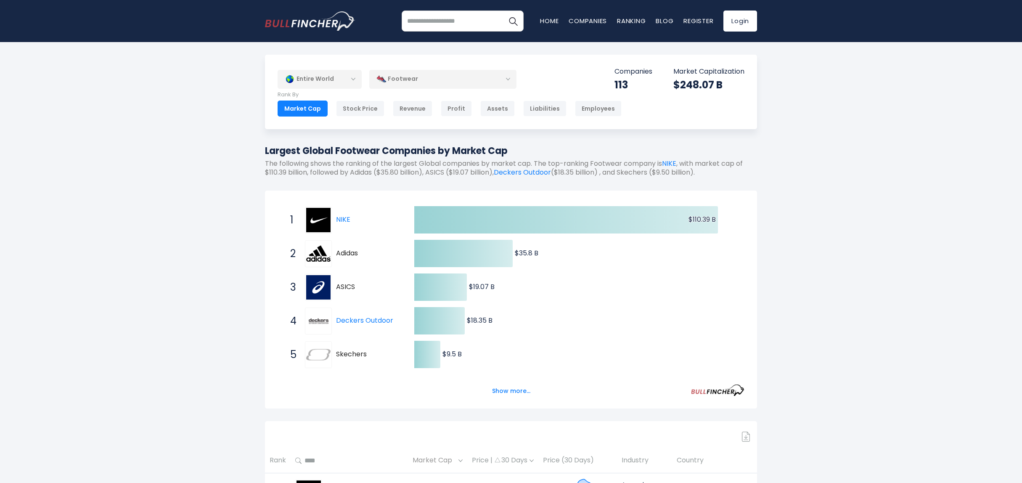
click at [495, 82] on div "Footwear" at bounding box center [442, 78] width 147 height 19
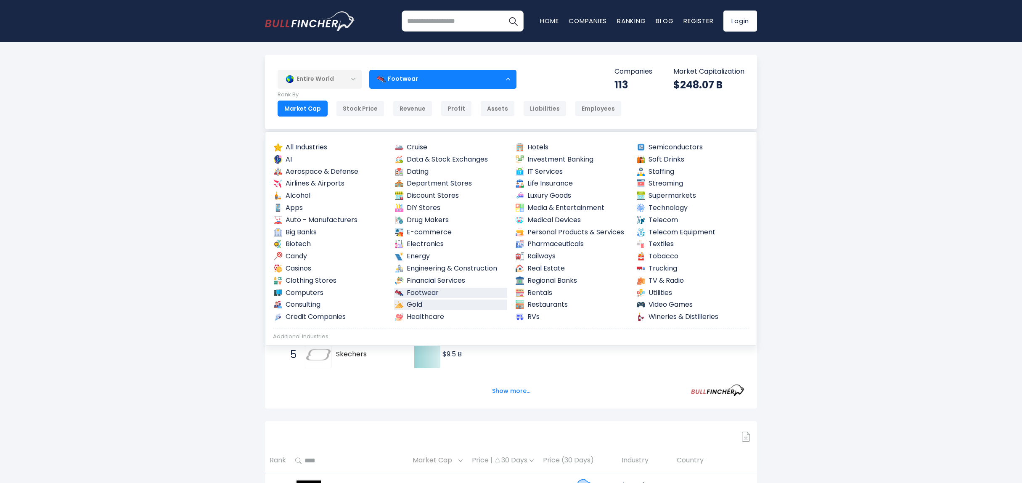
click at [425, 308] on link "Gold" at bounding box center [451, 305] width 114 height 11
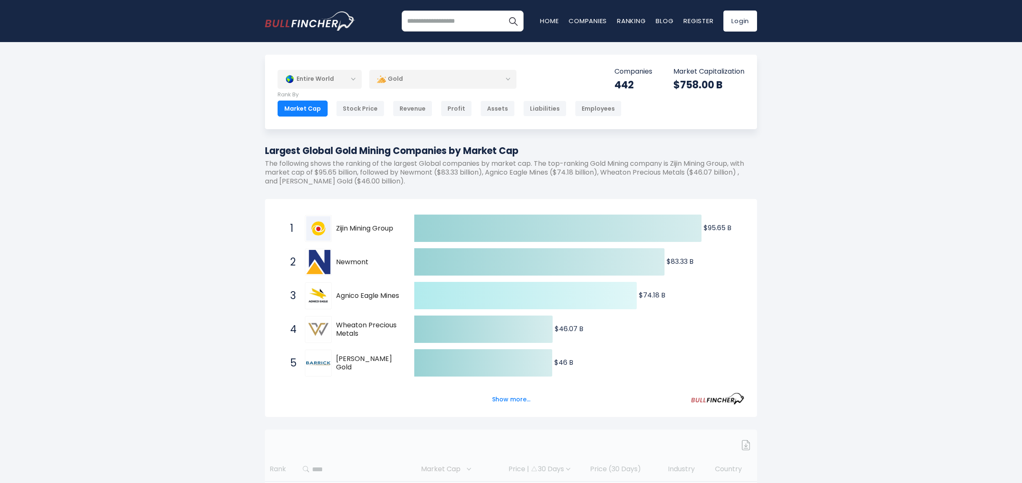
click at [451, 79] on div "Gold" at bounding box center [442, 78] width 147 height 19
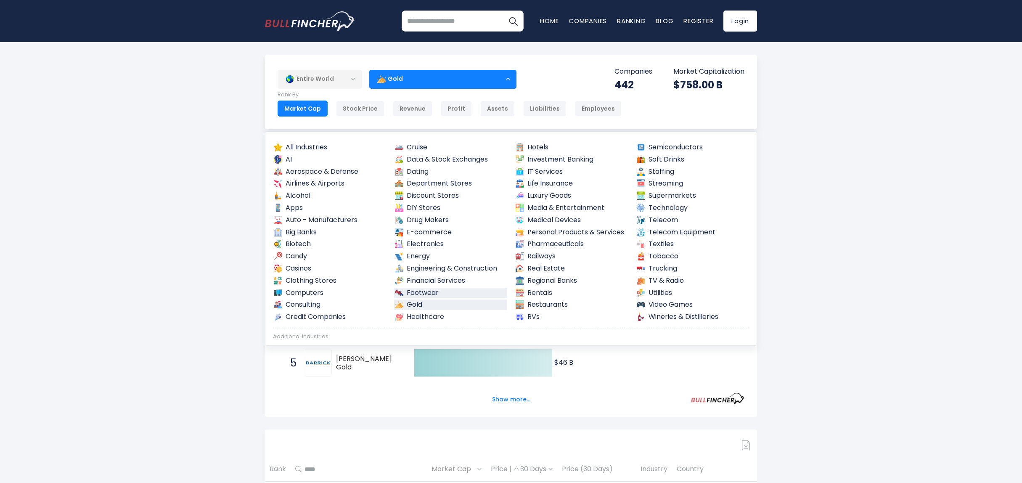
click at [427, 290] on link "Footwear" at bounding box center [451, 293] width 114 height 11
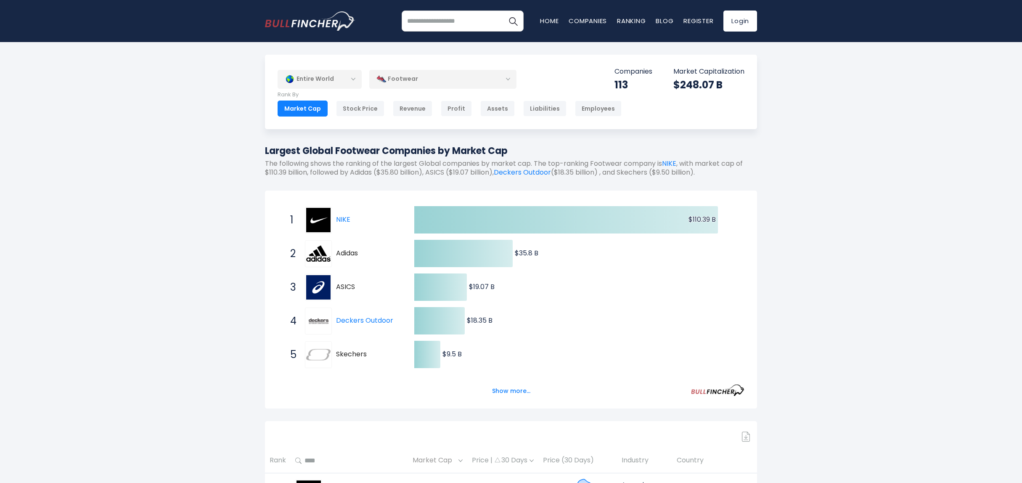
click at [438, 77] on div "Footwear" at bounding box center [442, 78] width 147 height 19
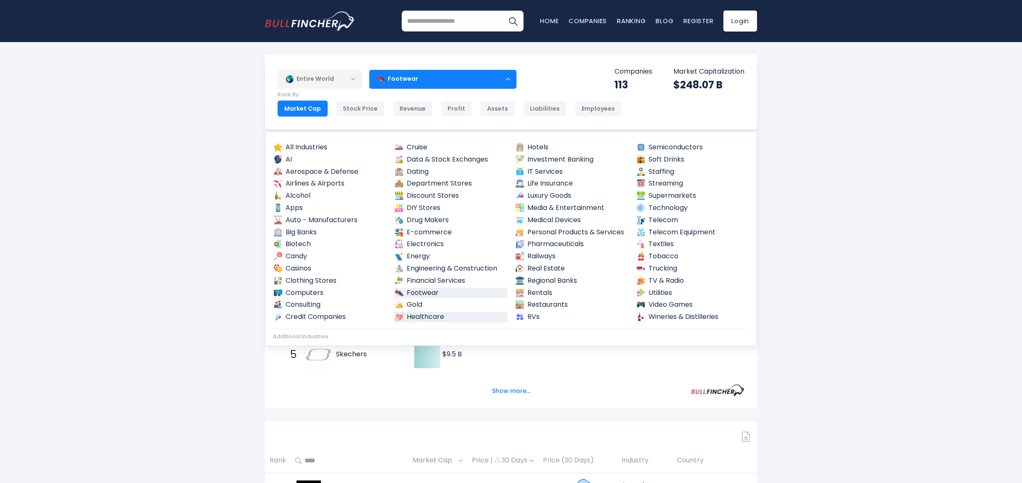
click at [435, 314] on link "Healthcare" at bounding box center [451, 317] width 114 height 11
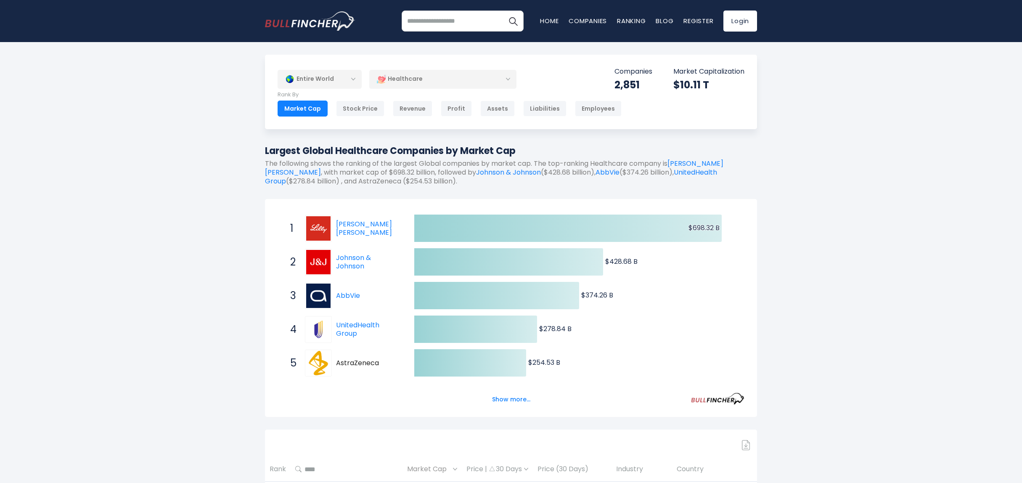
click at [435, 77] on div "Healthcare" at bounding box center [442, 78] width 147 height 19
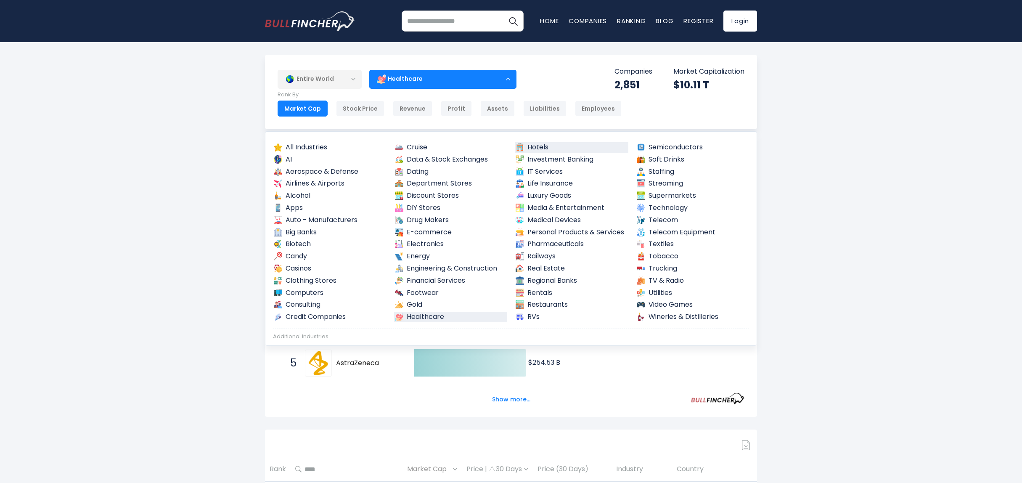
click at [539, 147] on link "Hotels" at bounding box center [572, 147] width 114 height 11
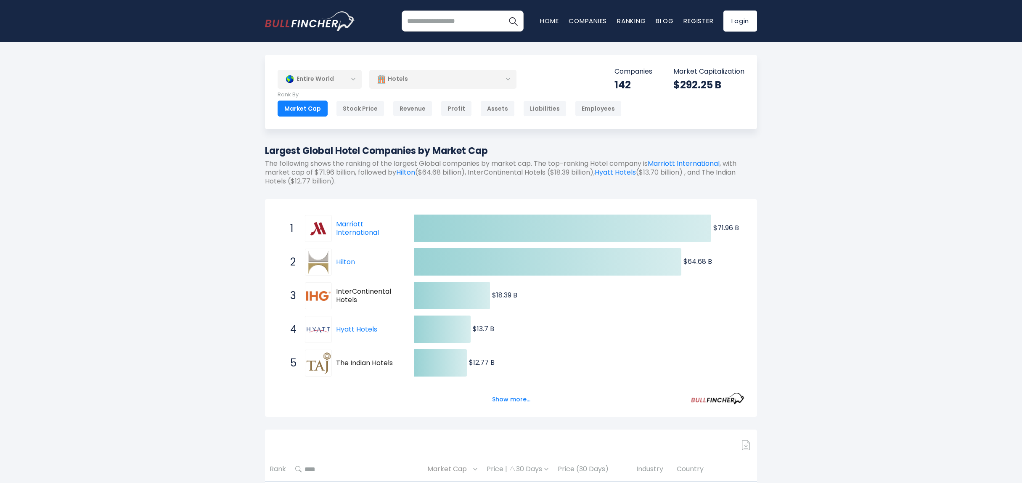
click at [464, 78] on div "Hotels" at bounding box center [442, 78] width 147 height 19
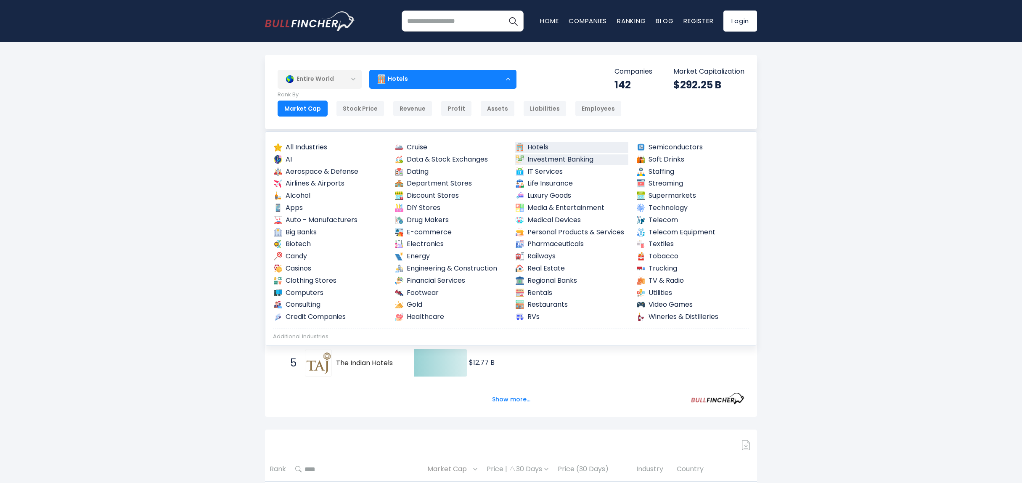
click at [576, 162] on link "Investment Banking" at bounding box center [572, 159] width 114 height 11
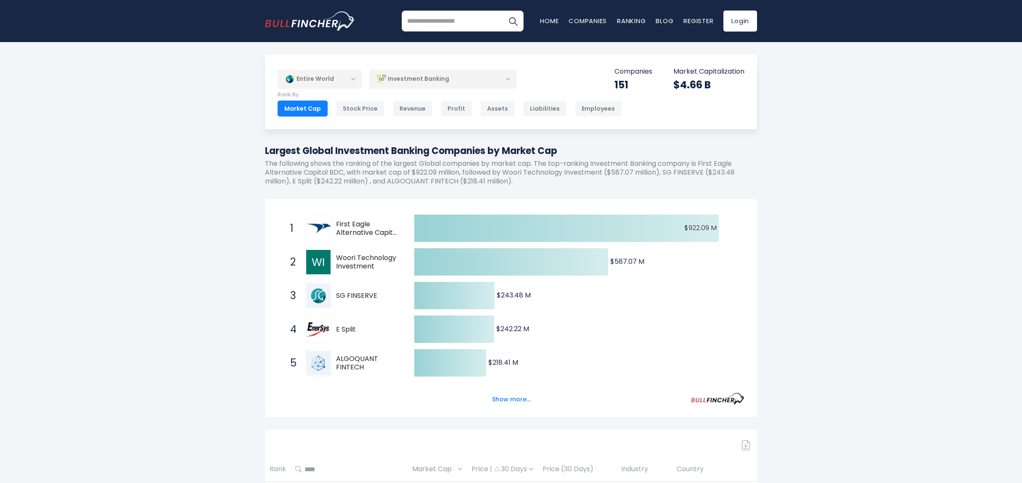
click at [472, 85] on div "Investment Banking" at bounding box center [442, 78] width 147 height 19
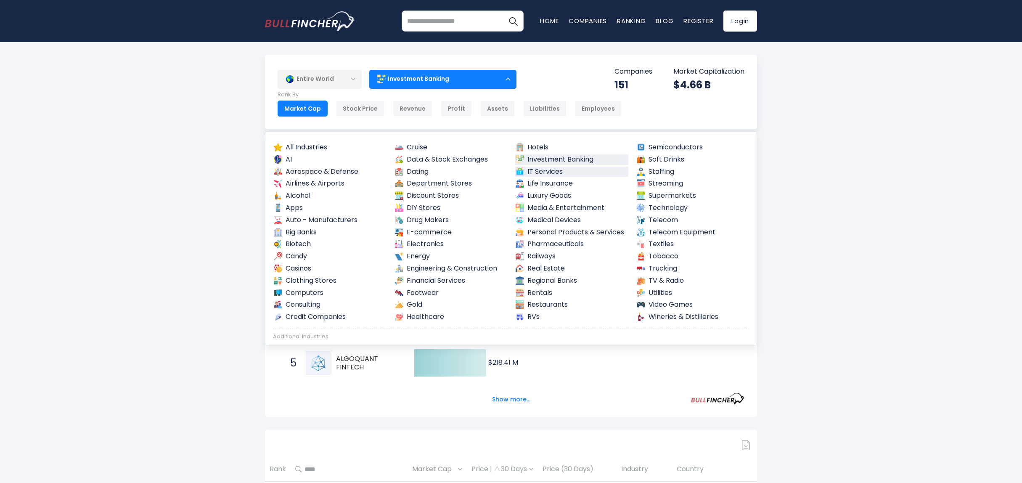
click at [549, 170] on link "IT Services" at bounding box center [572, 172] width 114 height 11
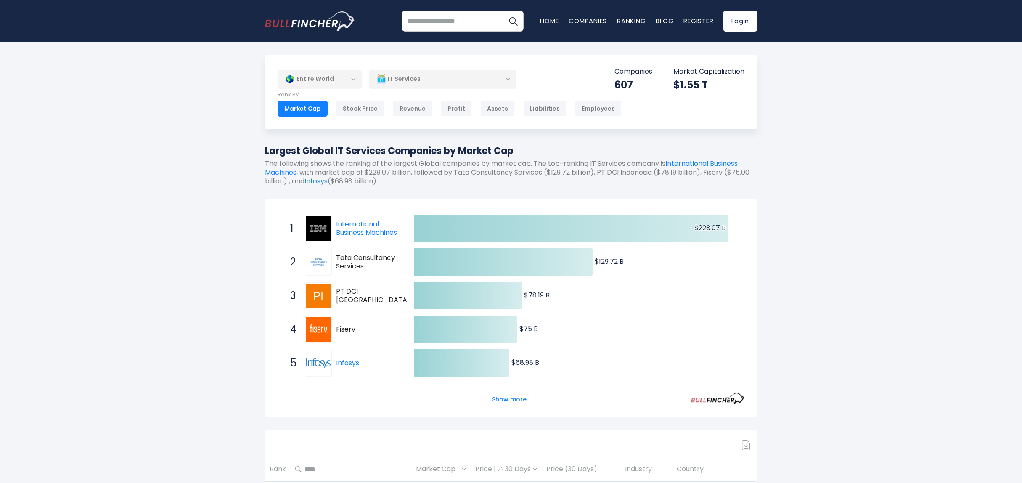
click at [493, 80] on div "IT Services" at bounding box center [442, 78] width 147 height 19
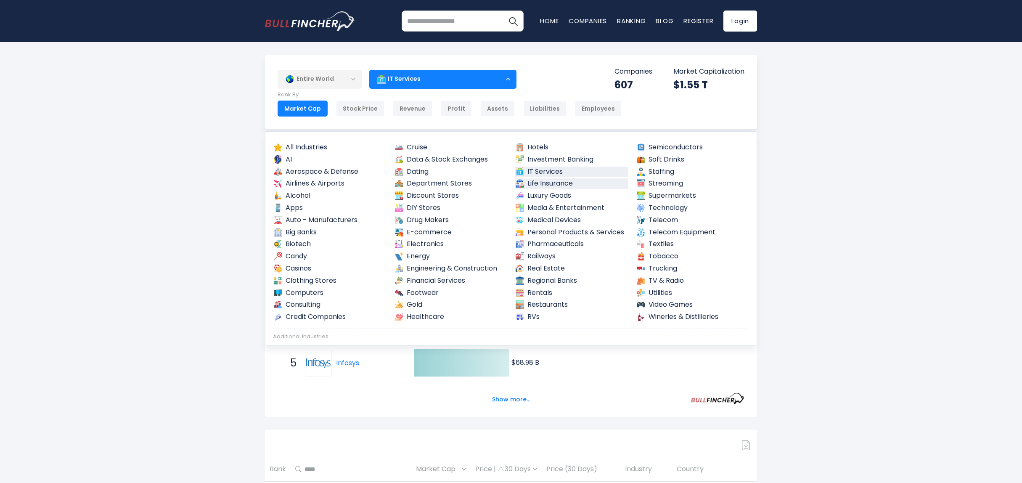
click at [560, 186] on link "Life Insurance" at bounding box center [572, 183] width 114 height 11
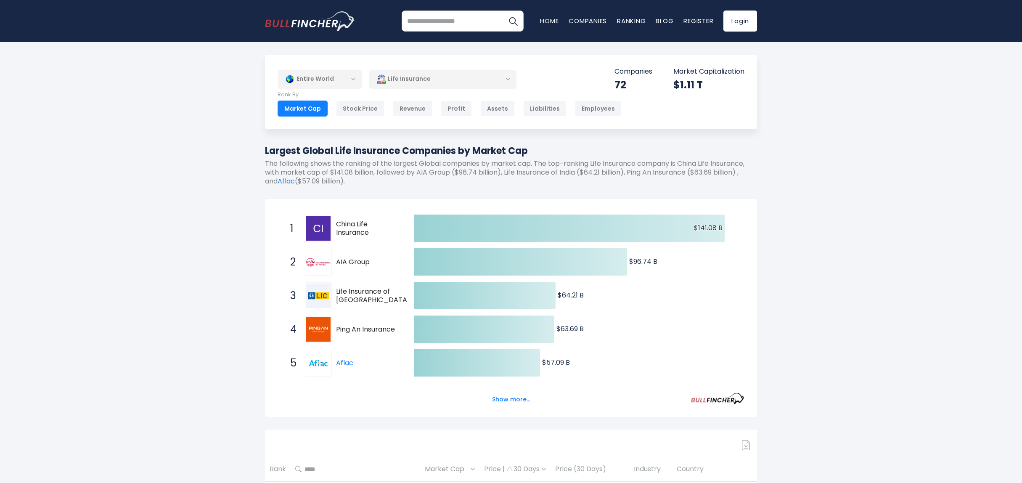
click at [491, 79] on div "Life Insurance" at bounding box center [442, 78] width 147 height 19
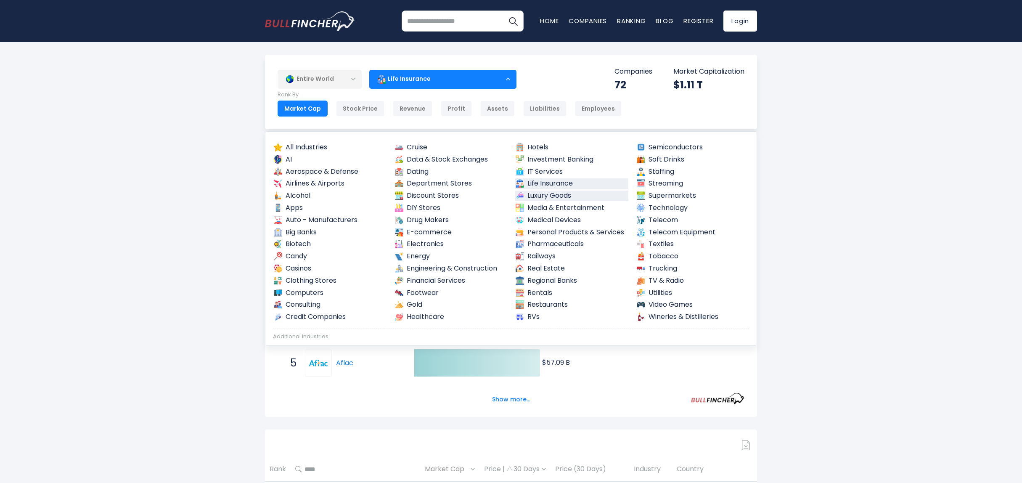
click at [536, 199] on link "Luxury Goods" at bounding box center [572, 196] width 114 height 11
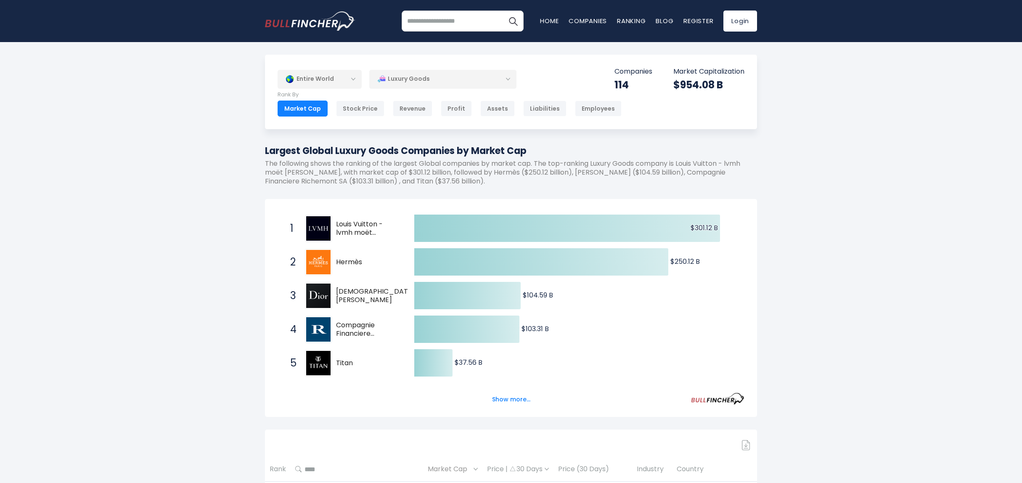
click at [445, 81] on div "Luxury Goods" at bounding box center [442, 78] width 147 height 19
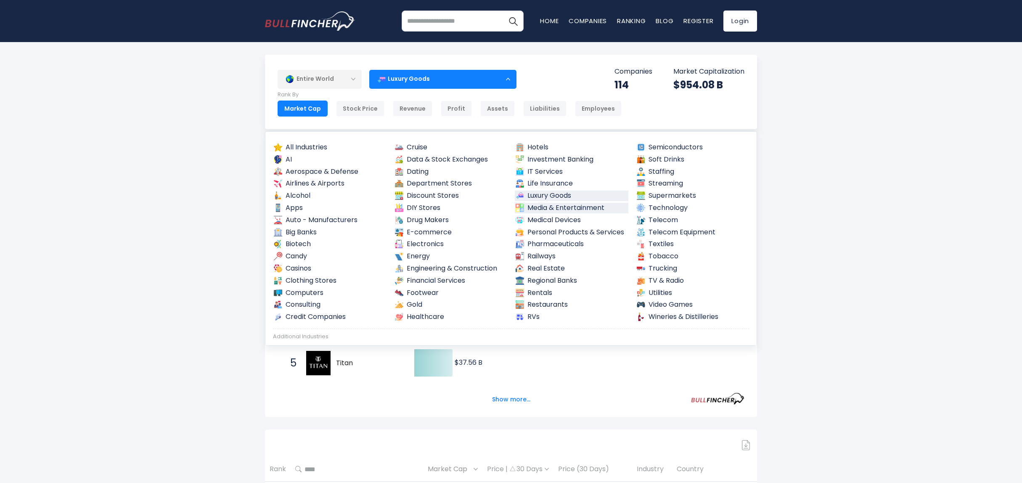
click at [571, 210] on link "Media & Entertainment" at bounding box center [572, 208] width 114 height 11
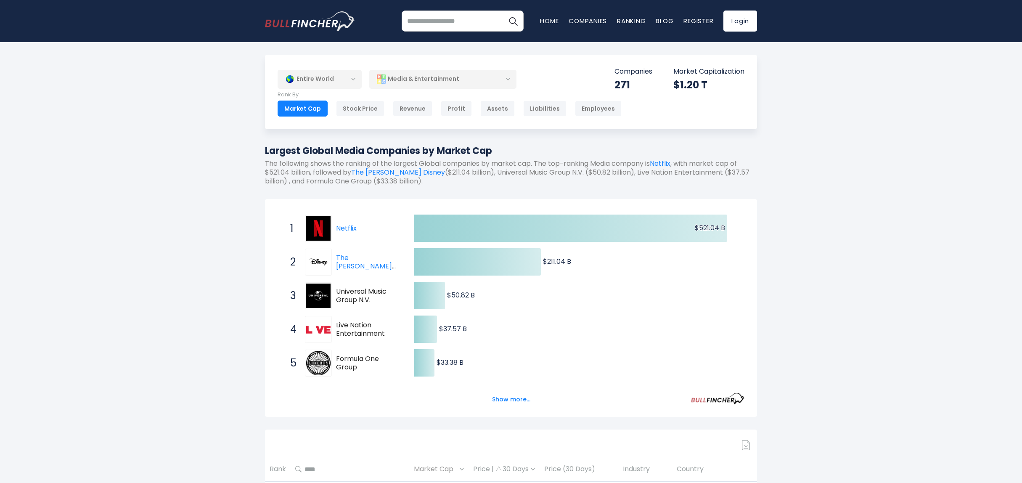
click at [479, 75] on div "Media & Entertainment" at bounding box center [442, 78] width 147 height 19
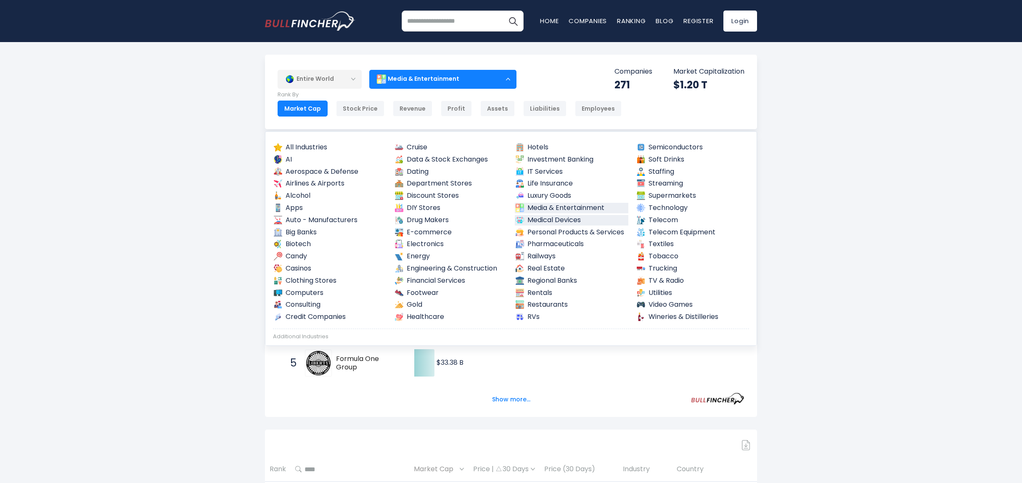
click at [539, 221] on link "Medical Devices" at bounding box center [572, 220] width 114 height 11
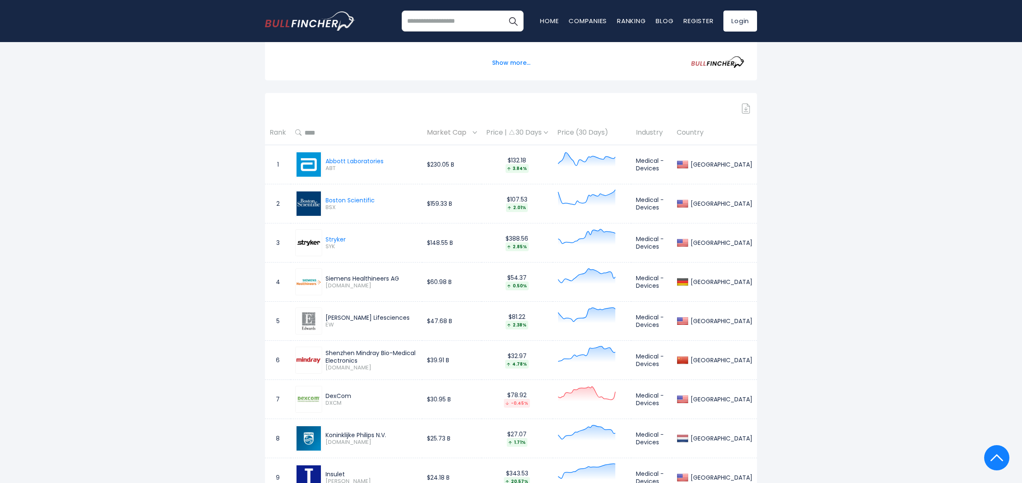
scroll to position [421, 0]
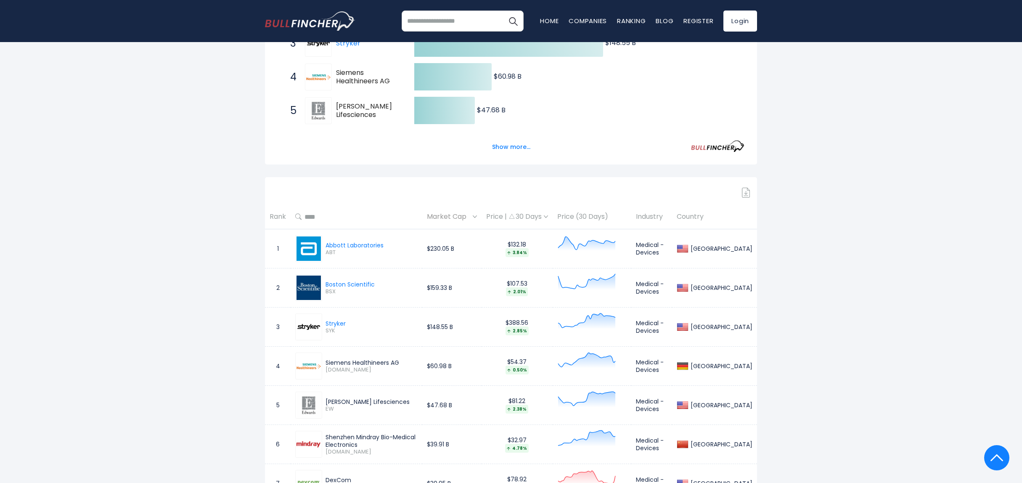
scroll to position [0, 0]
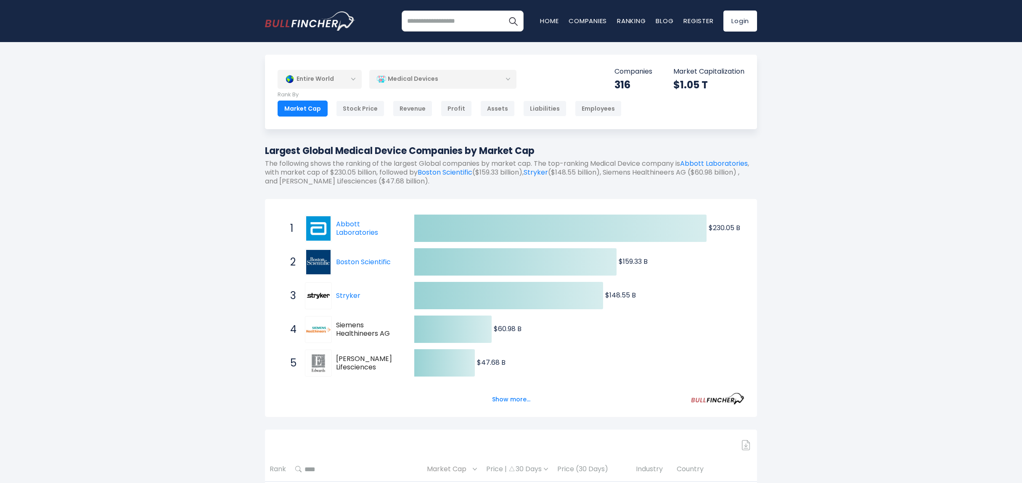
click at [470, 84] on div "Medical Devices" at bounding box center [442, 78] width 147 height 19
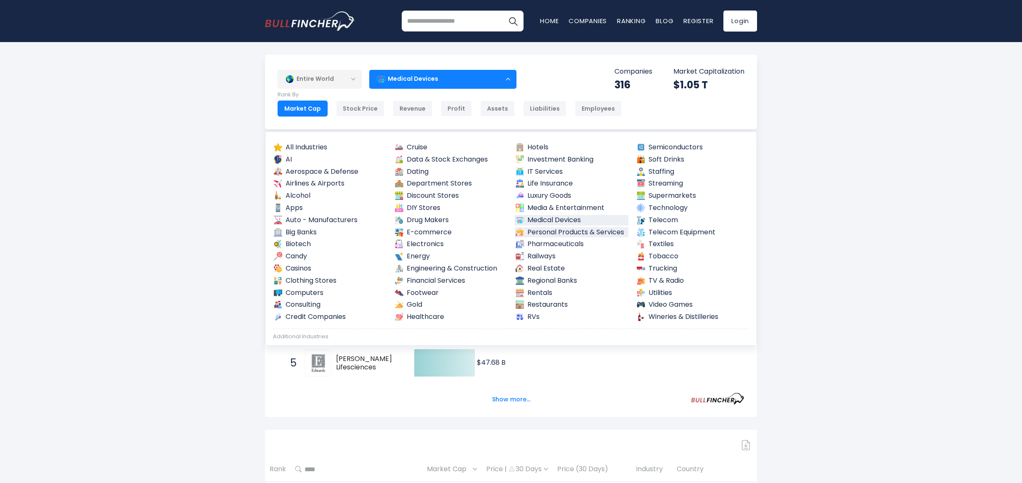
click at [592, 233] on link "Personal Products & Services" at bounding box center [572, 232] width 114 height 11
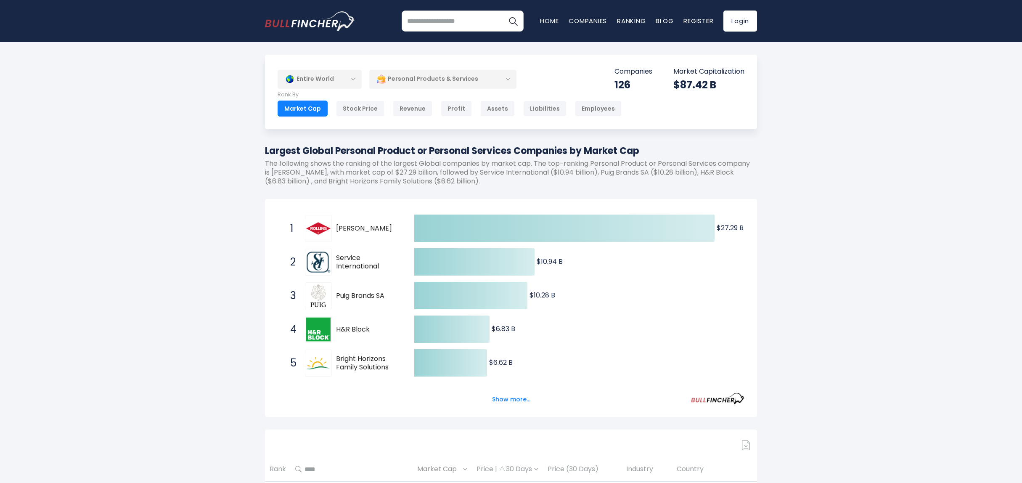
click at [511, 72] on div "Personal Products & Services" at bounding box center [442, 78] width 147 height 19
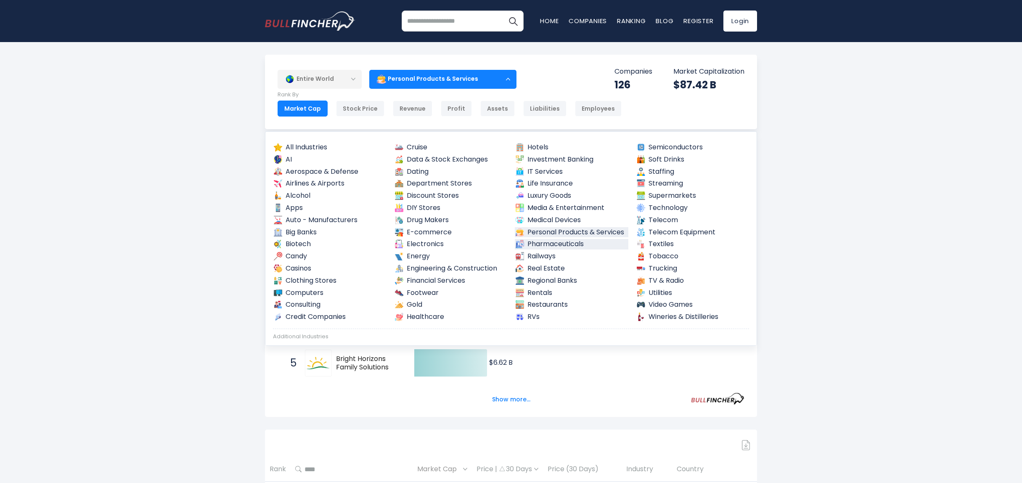
click at [548, 244] on link "Pharmaceuticals" at bounding box center [572, 244] width 114 height 11
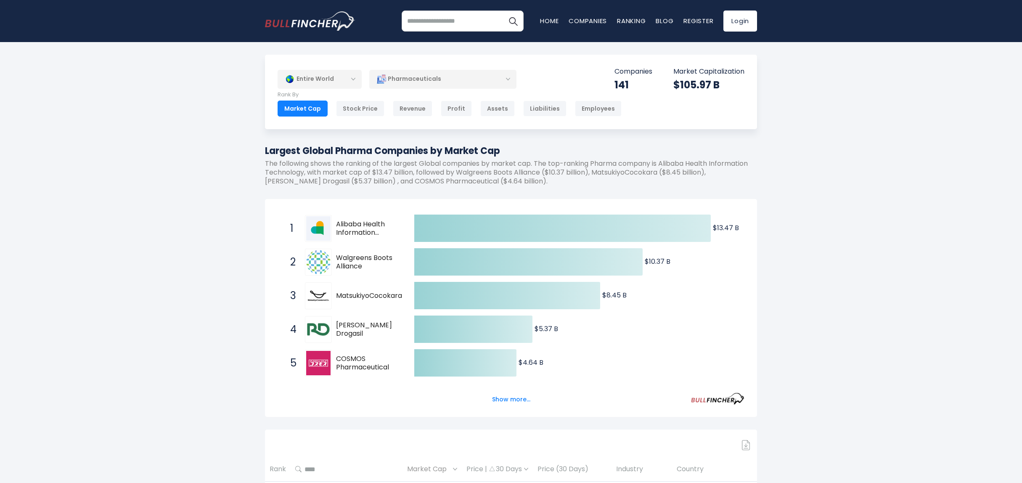
click at [470, 82] on div "Pharmaceuticals" at bounding box center [442, 78] width 147 height 19
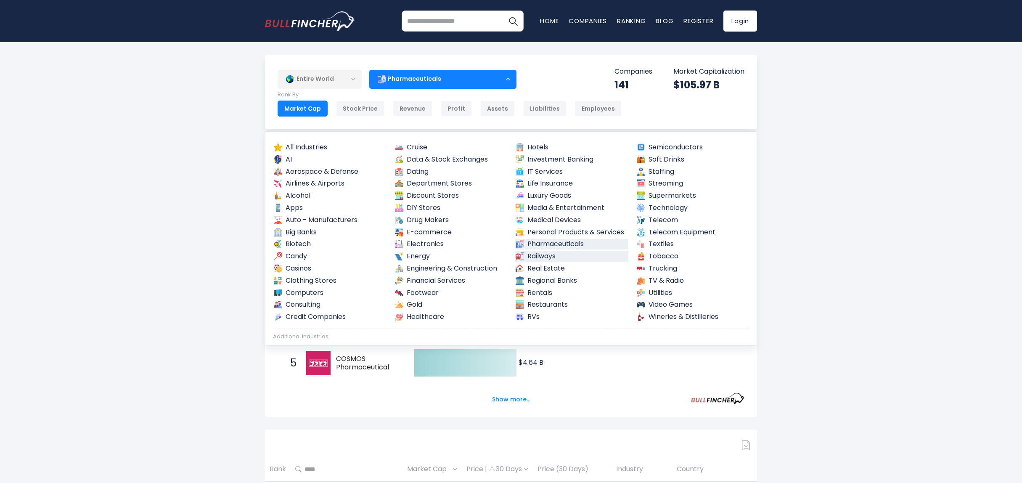
click at [551, 257] on link "Railways" at bounding box center [572, 256] width 114 height 11
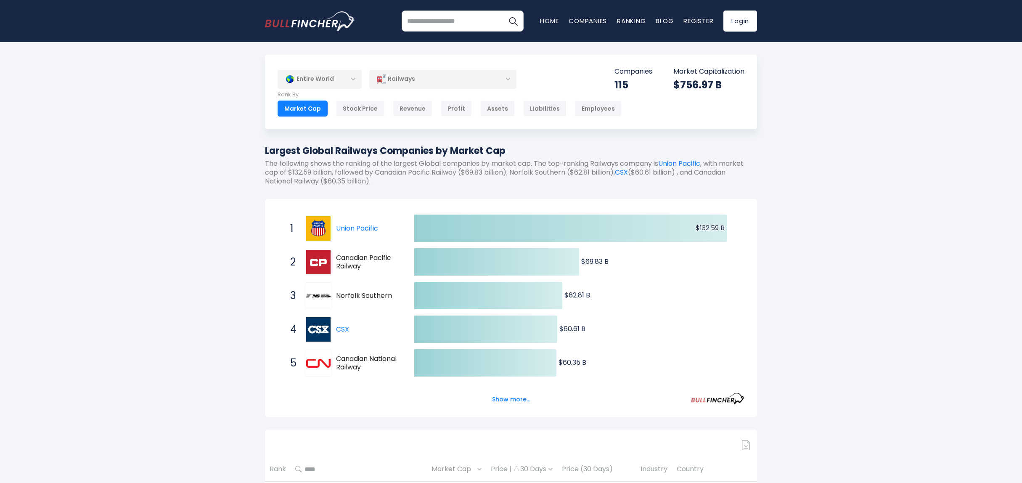
click at [512, 78] on div "Railways" at bounding box center [442, 78] width 147 height 19
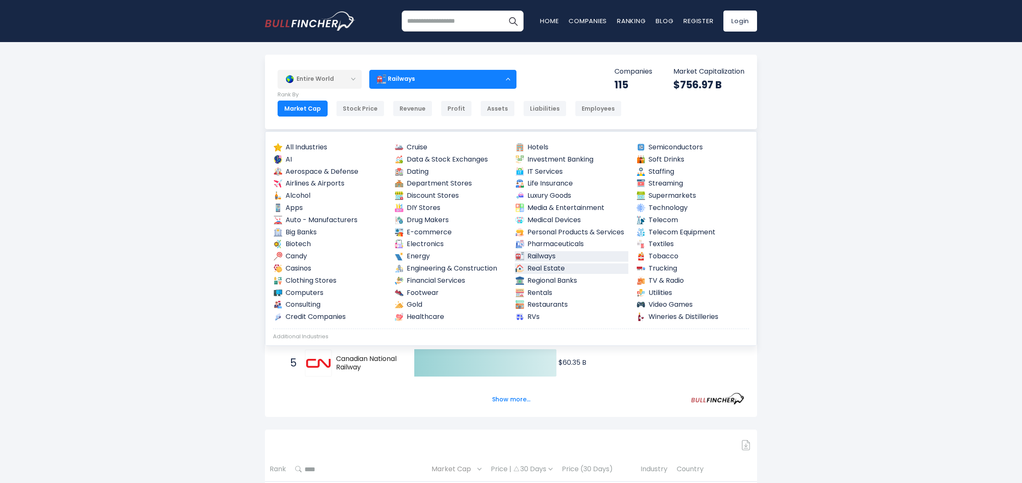
click at [562, 265] on link "Real Estate" at bounding box center [572, 268] width 114 height 11
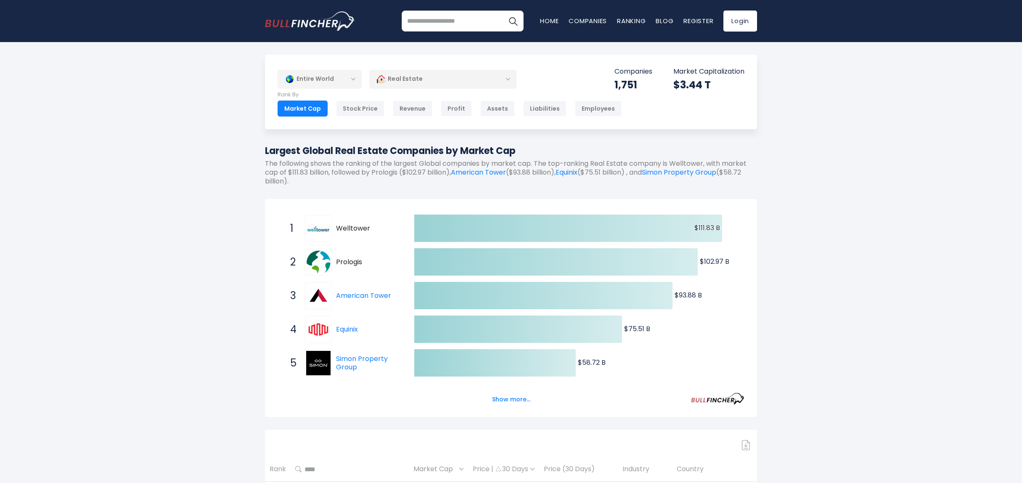
click at [499, 85] on div "Real Estate" at bounding box center [442, 78] width 147 height 19
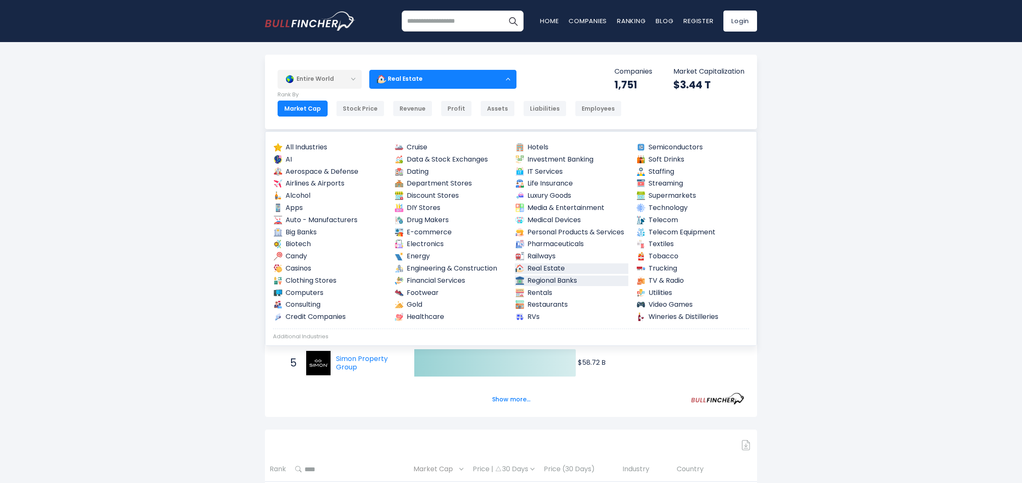
click at [561, 281] on link "Regional Banks" at bounding box center [572, 281] width 114 height 11
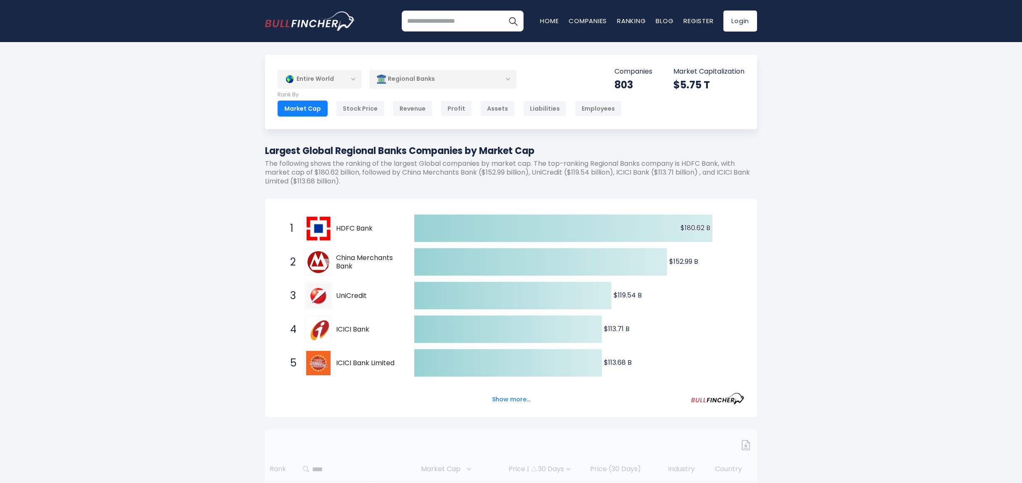
click at [485, 80] on div "Regional Banks" at bounding box center [442, 78] width 147 height 19
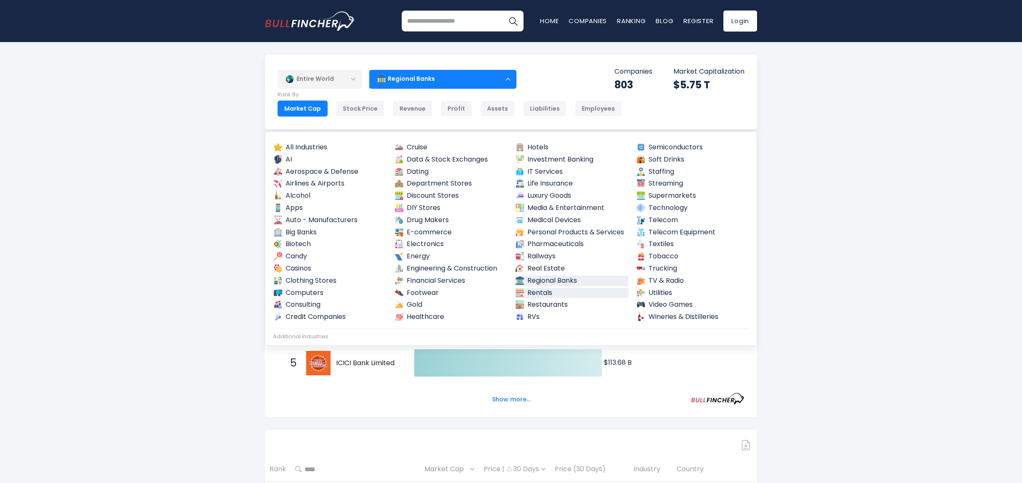
click at [559, 295] on link "Rentals" at bounding box center [572, 293] width 114 height 11
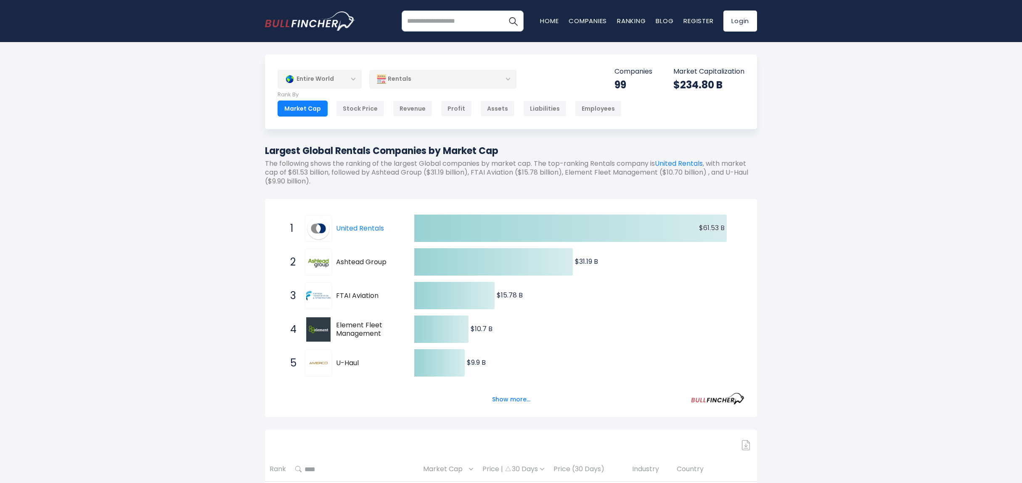
click at [493, 84] on div "Rentals" at bounding box center [442, 78] width 147 height 19
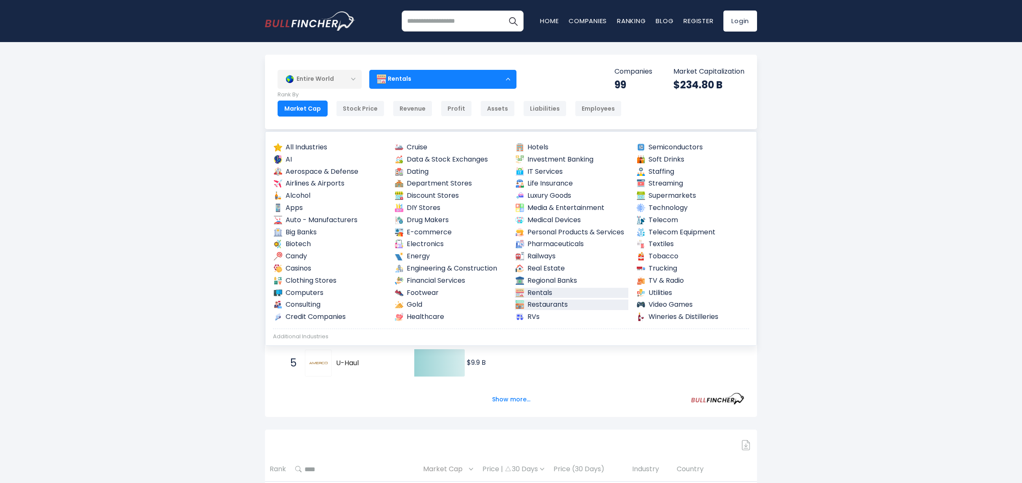
click at [560, 301] on link "Restaurants" at bounding box center [572, 305] width 114 height 11
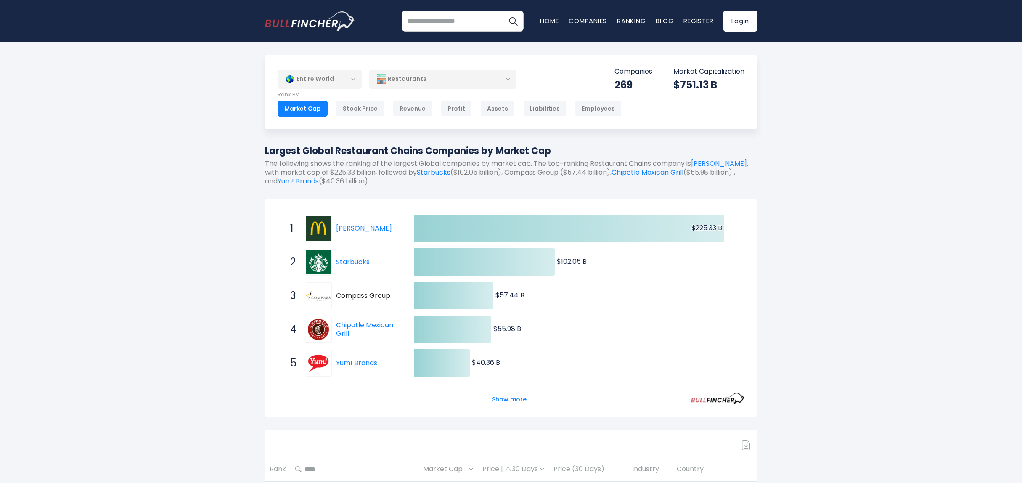
click at [469, 86] on div "Restaurants" at bounding box center [442, 78] width 147 height 19
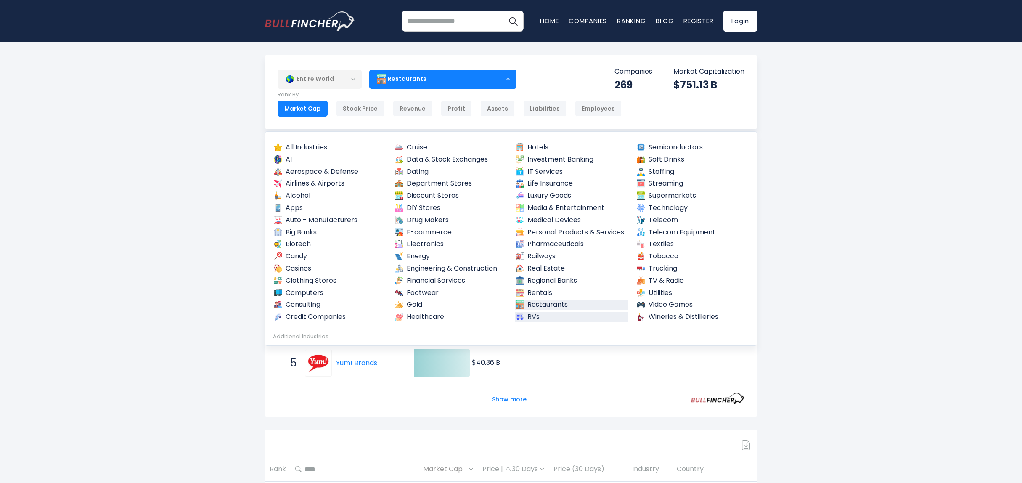
click at [535, 317] on link "RVs" at bounding box center [572, 317] width 114 height 11
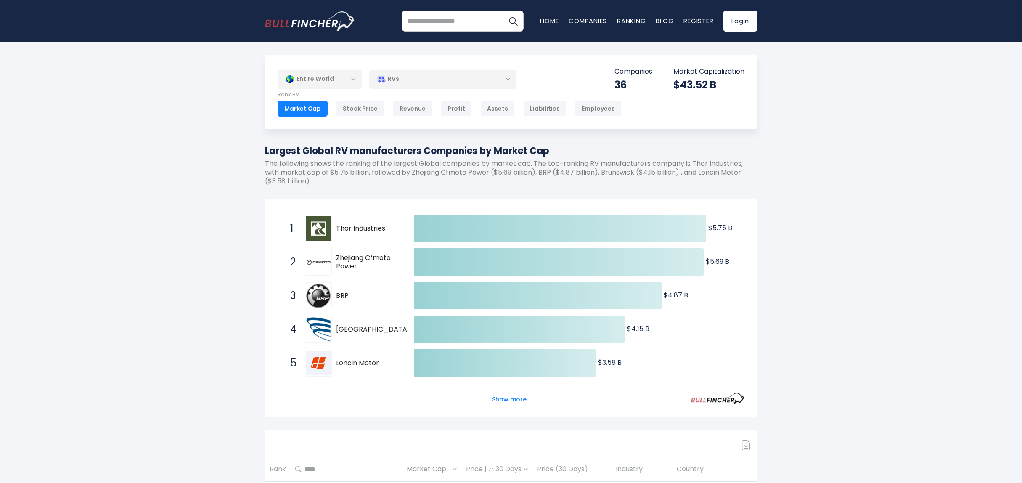
click at [470, 88] on div "RVs" at bounding box center [442, 78] width 147 height 19
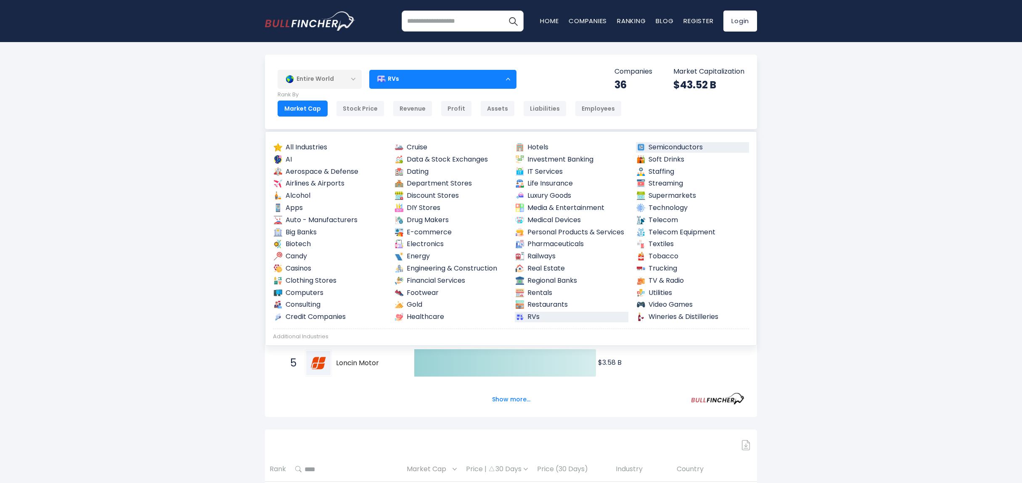
click at [669, 148] on link "Semiconductors" at bounding box center [693, 147] width 114 height 11
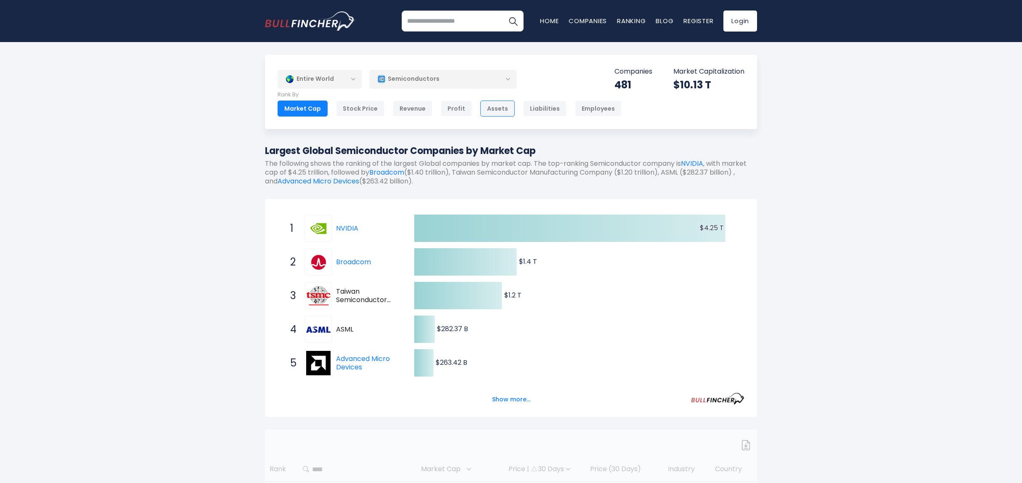
click at [496, 79] on div "Semiconductors" at bounding box center [442, 78] width 147 height 19
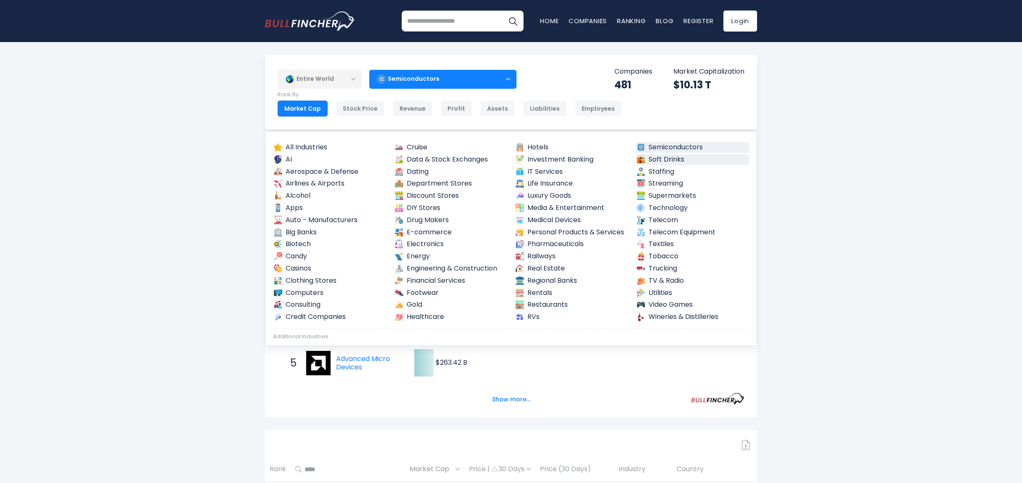
click at [676, 162] on link "Soft Drinks" at bounding box center [693, 159] width 114 height 11
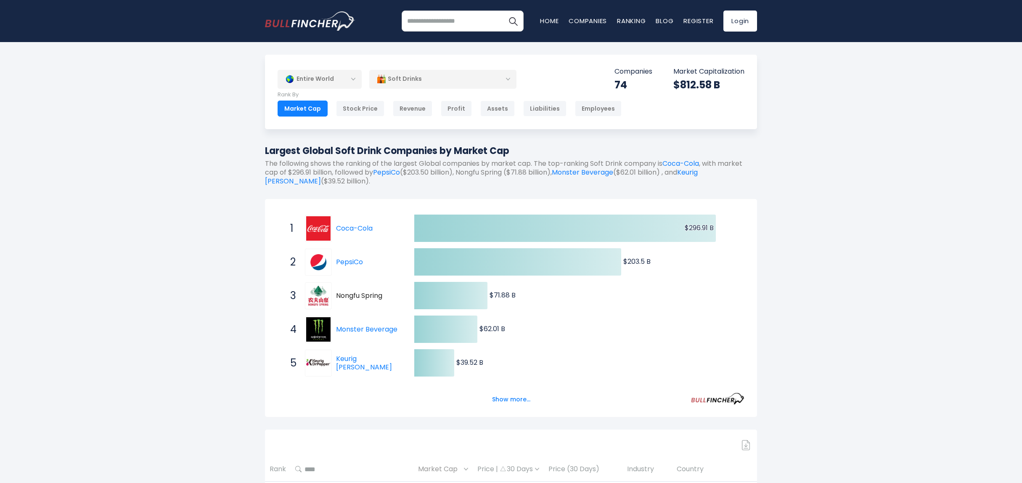
click at [489, 78] on div "Soft Drinks" at bounding box center [442, 78] width 147 height 19
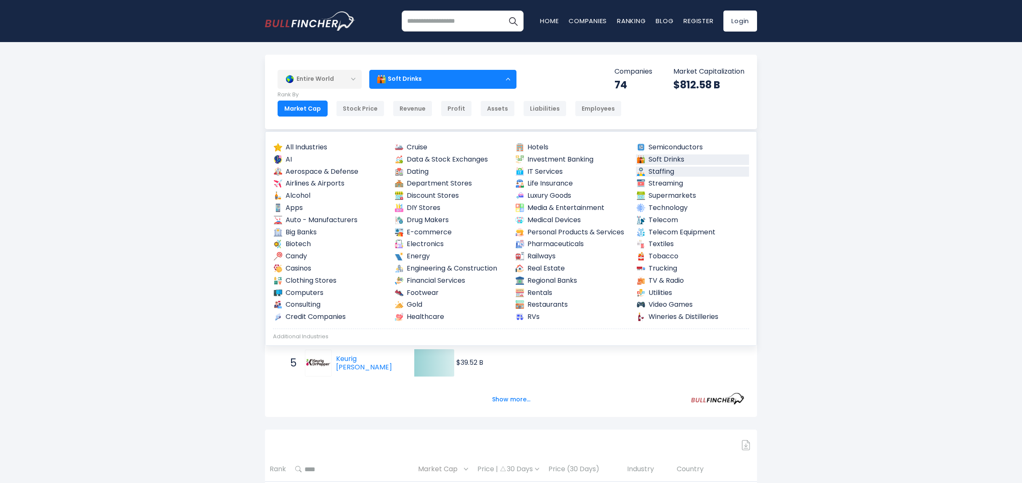
click at [670, 171] on link "Staffing" at bounding box center [693, 172] width 114 height 11
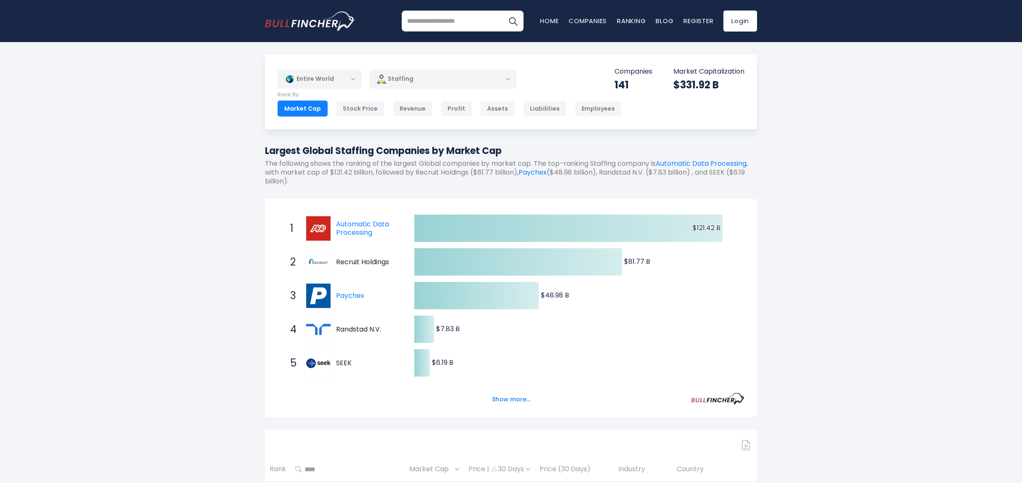
click at [470, 79] on div "Staffing" at bounding box center [442, 78] width 147 height 19
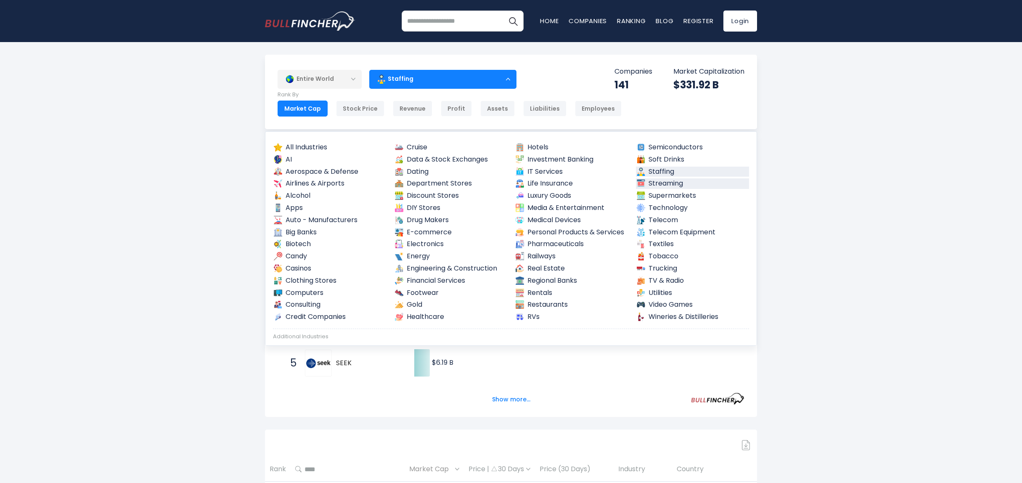
click at [682, 184] on link "Streaming" at bounding box center [693, 183] width 114 height 11
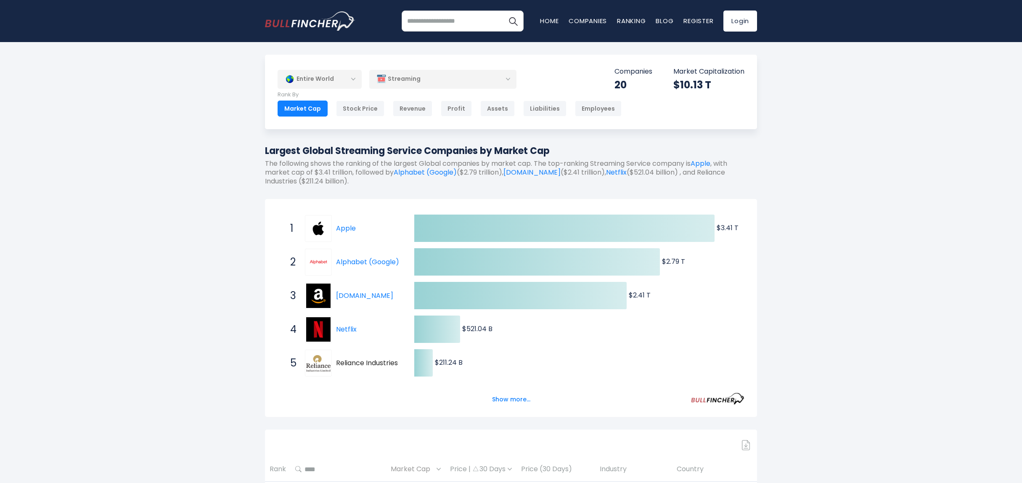
click at [432, 98] on div "Rank By Market Cap Stock Price Revenue Profit Assets Liabilities Employees" at bounding box center [450, 103] width 344 height 25
click at [436, 81] on div "Streaming" at bounding box center [442, 78] width 147 height 19
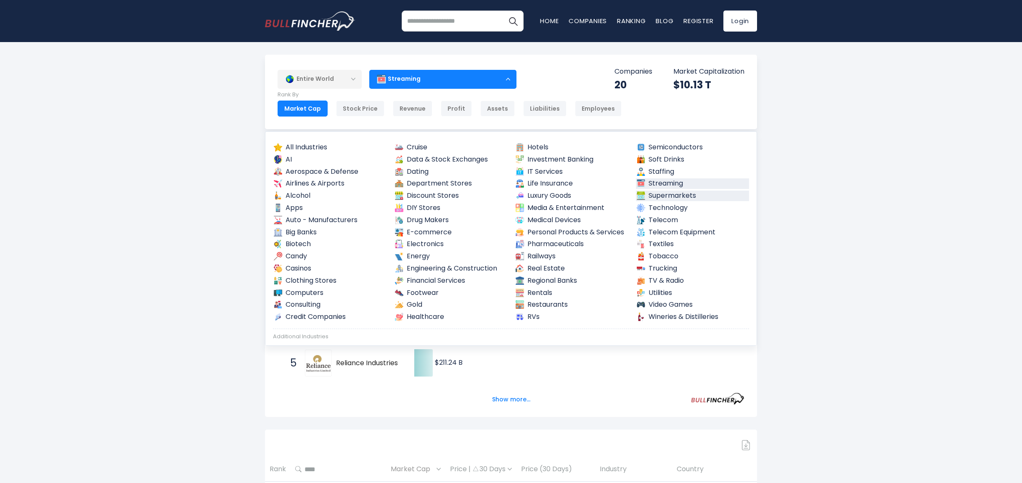
click at [646, 195] on link "Supermarkets" at bounding box center [693, 196] width 114 height 11
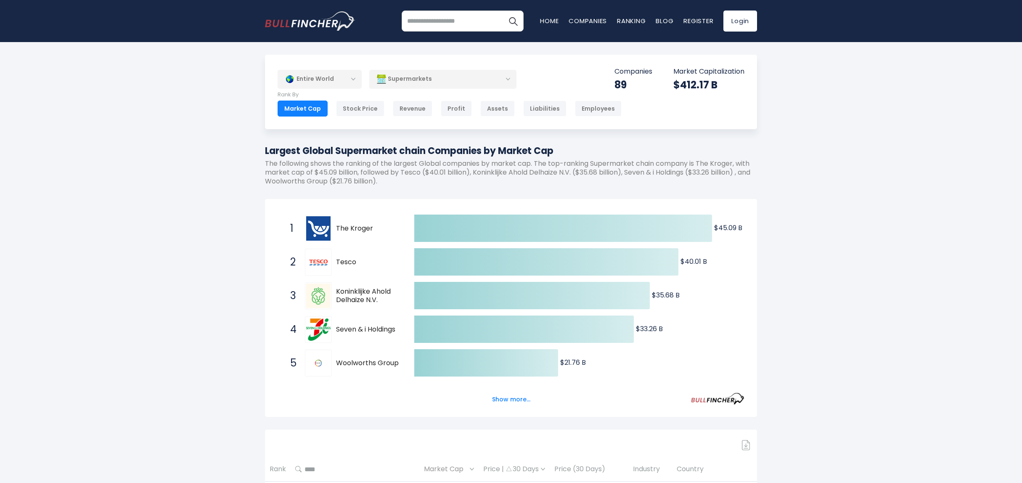
click at [451, 76] on div "Supermarkets" at bounding box center [442, 78] width 147 height 19
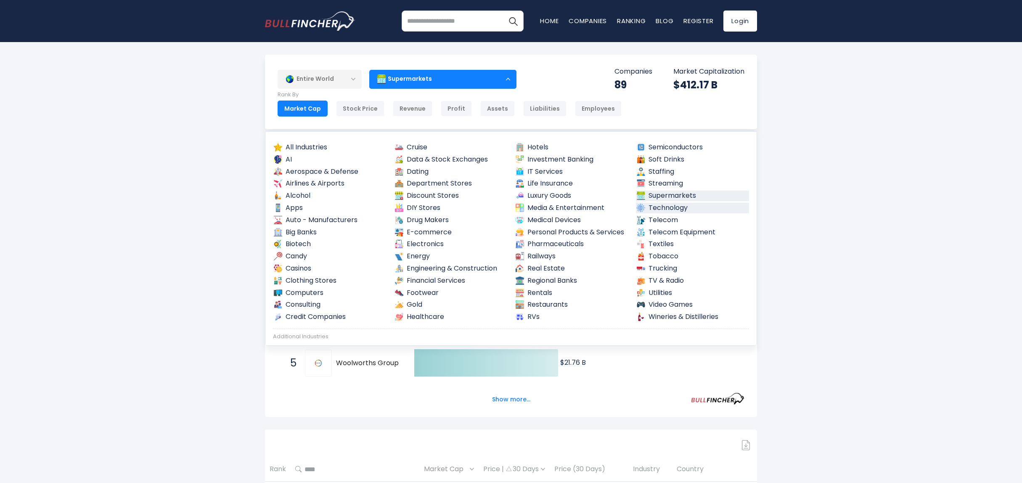
click at [677, 210] on link "Technology" at bounding box center [693, 208] width 114 height 11
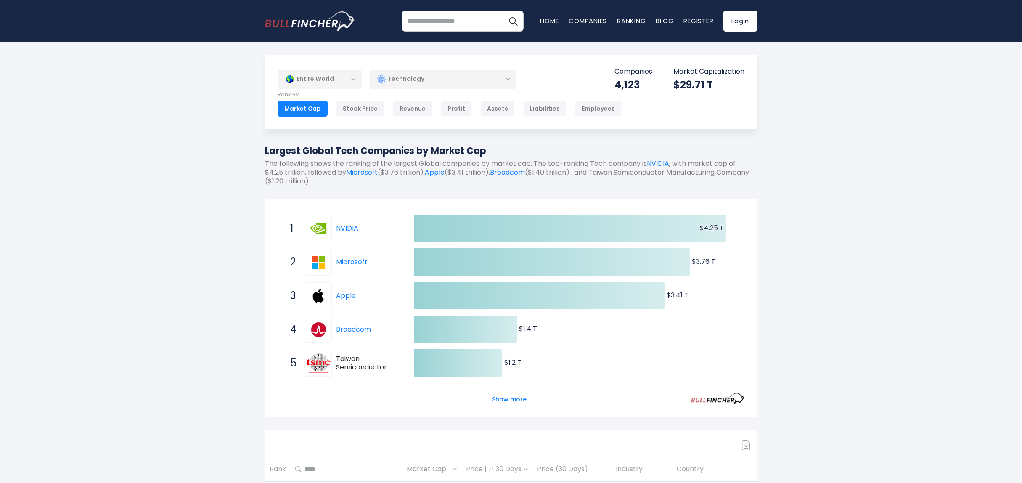
click at [461, 75] on div "Technology" at bounding box center [442, 78] width 147 height 19
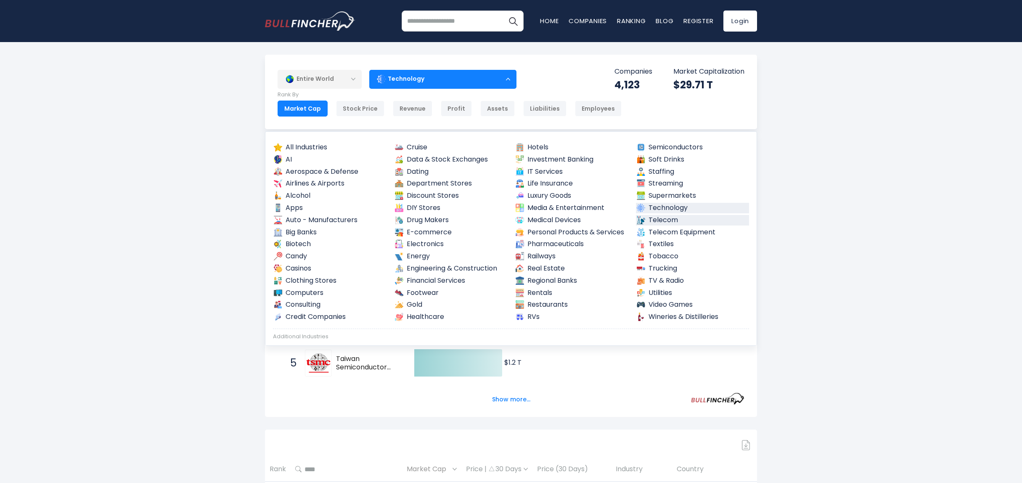
click at [659, 220] on link "Telecom" at bounding box center [693, 220] width 114 height 11
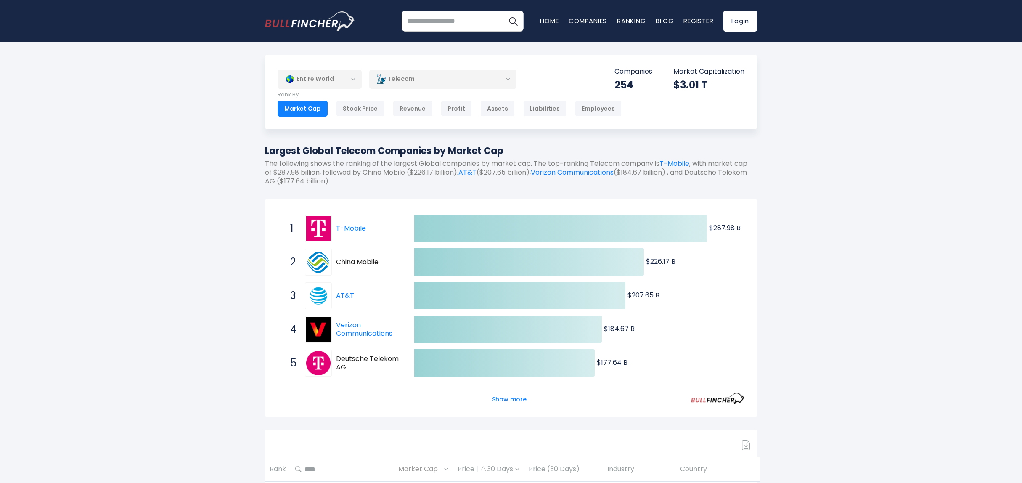
click at [489, 75] on div "Telecom" at bounding box center [442, 78] width 147 height 19
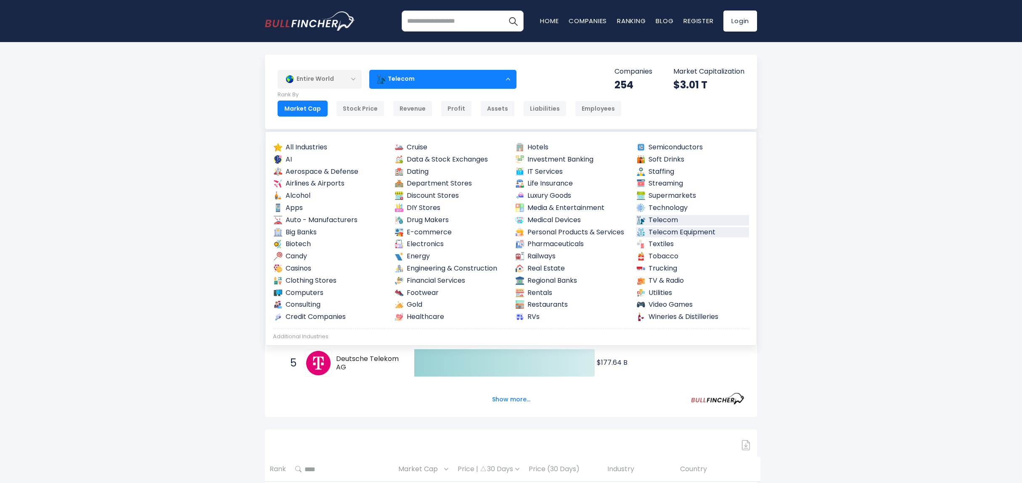
click at [681, 231] on link "Telecom Equipment" at bounding box center [693, 232] width 114 height 11
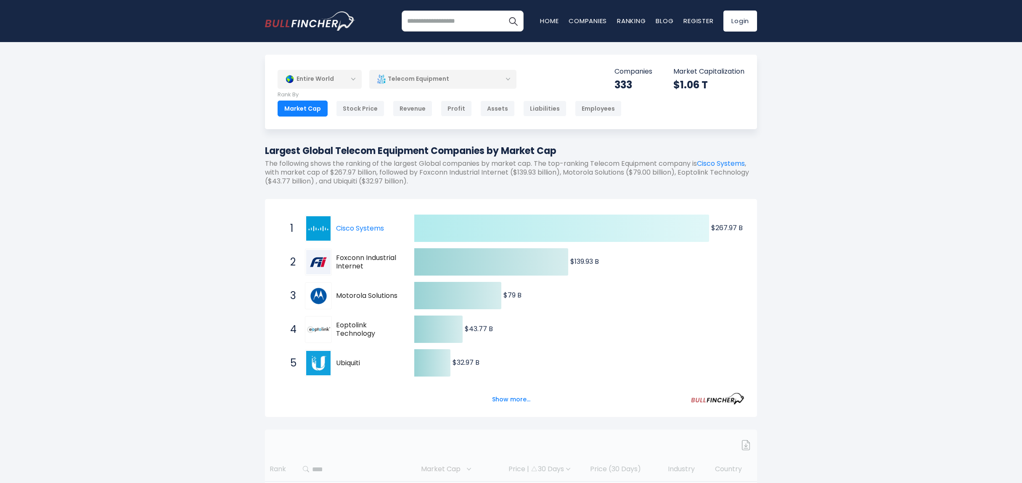
click at [488, 82] on div "Telecom Equipment" at bounding box center [442, 78] width 147 height 19
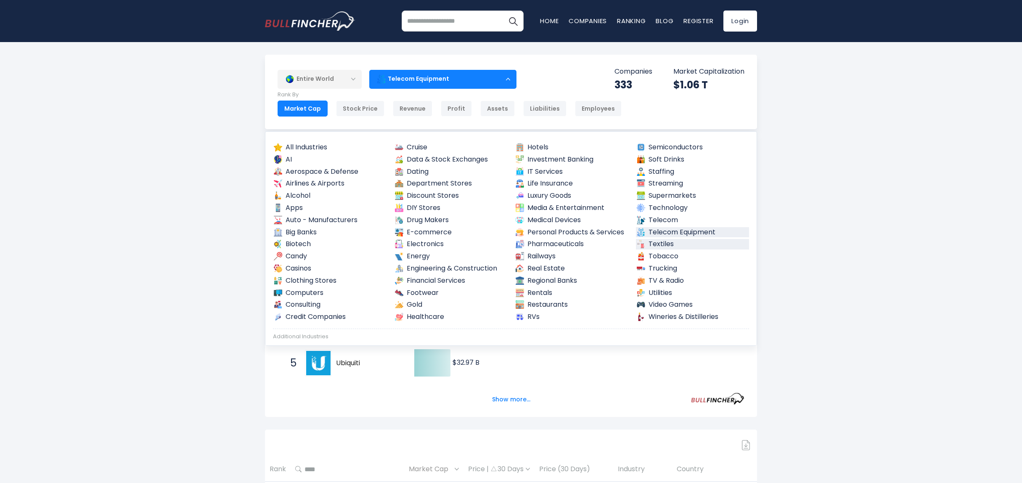
click at [661, 242] on link "Textiles" at bounding box center [693, 244] width 114 height 11
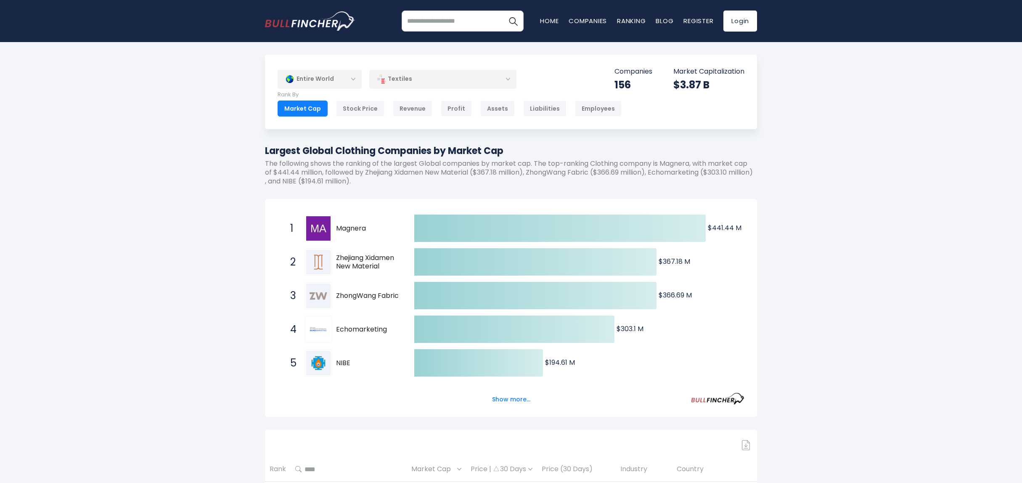
click at [503, 84] on div "Textiles" at bounding box center [442, 78] width 147 height 19
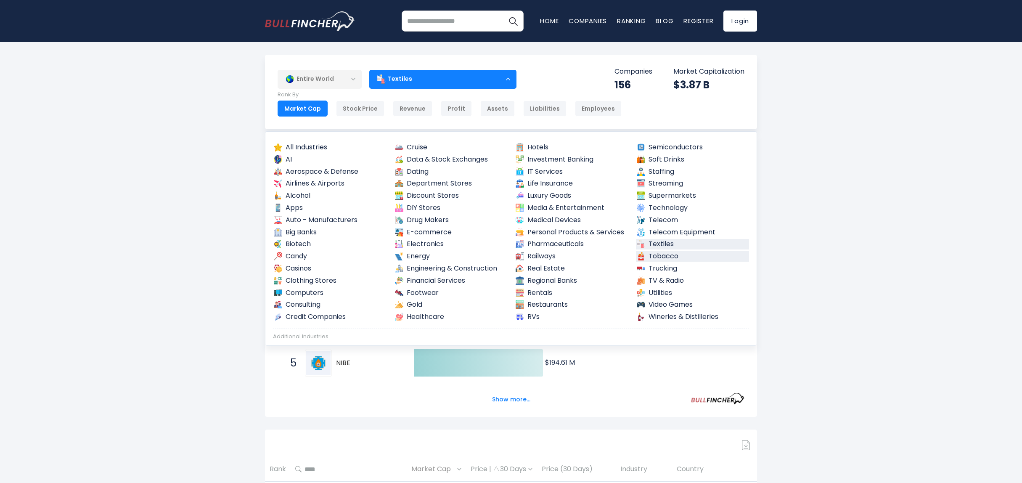
click at [669, 256] on link "Tobacco" at bounding box center [693, 256] width 114 height 11
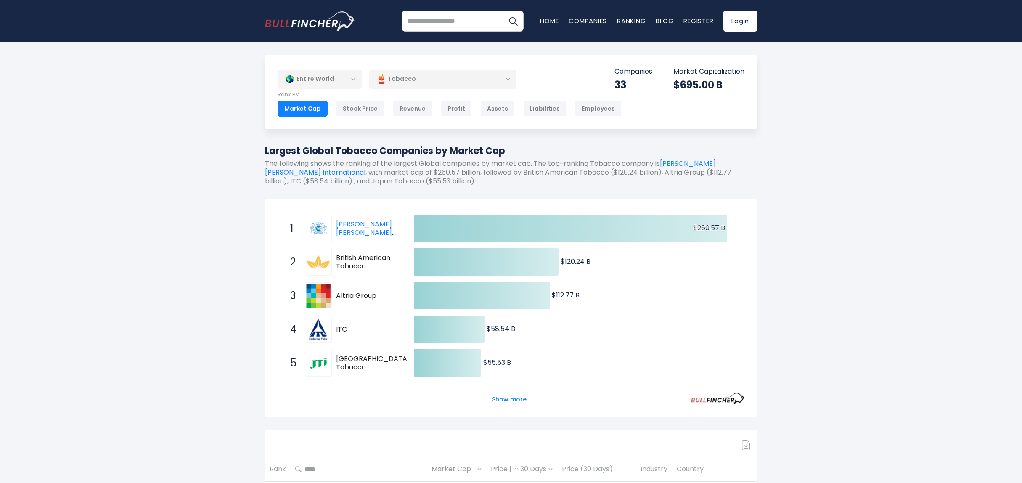
click at [509, 82] on div "Tobacco" at bounding box center [442, 78] width 147 height 19
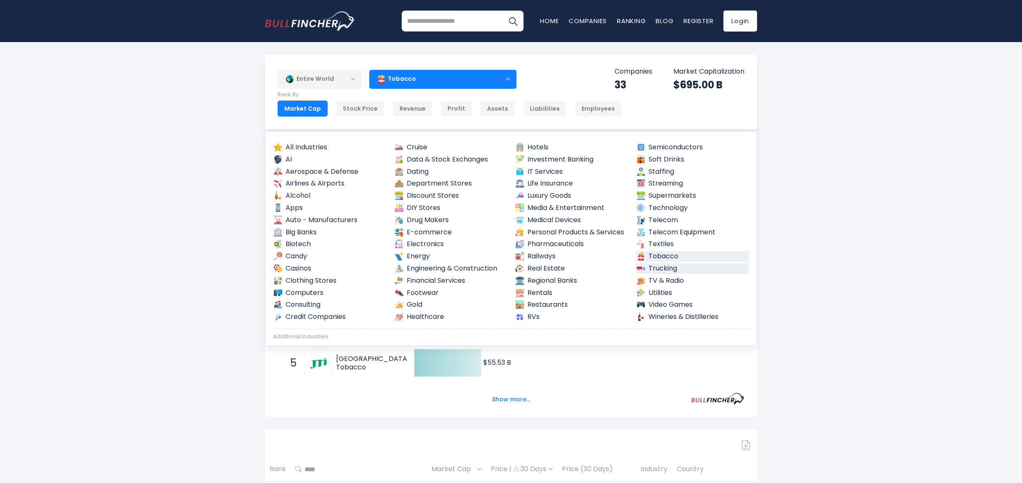
click at [672, 265] on link "Trucking" at bounding box center [693, 268] width 114 height 11
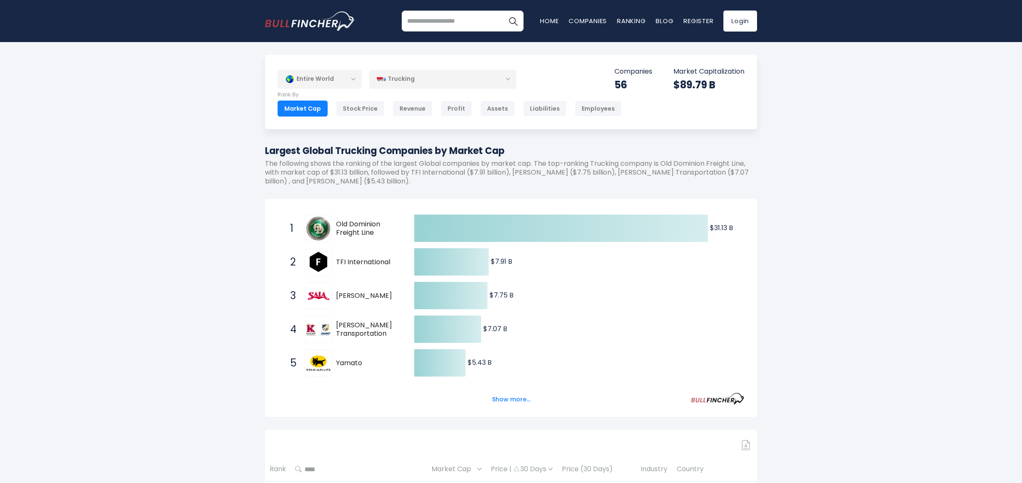
click at [475, 81] on div "Trucking" at bounding box center [442, 78] width 147 height 19
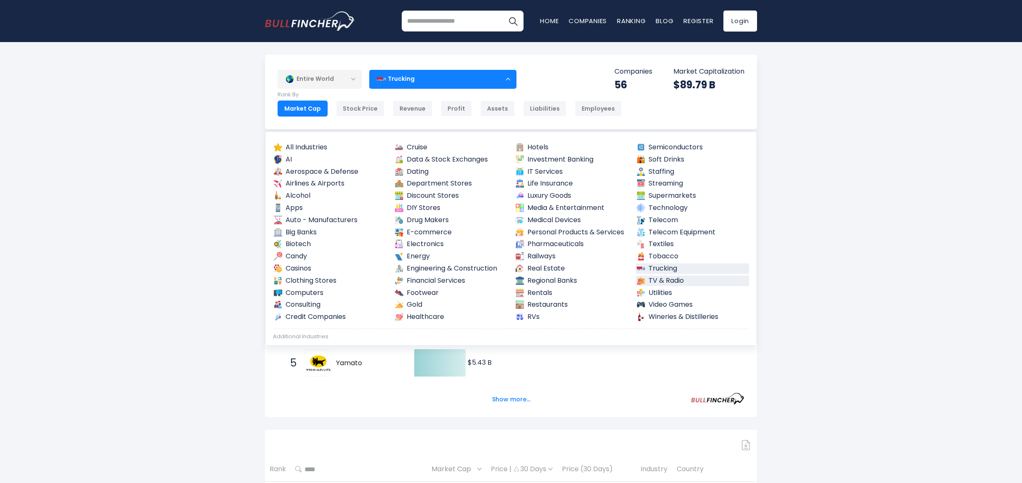
click at [674, 278] on link "TV & Radio" at bounding box center [693, 281] width 114 height 11
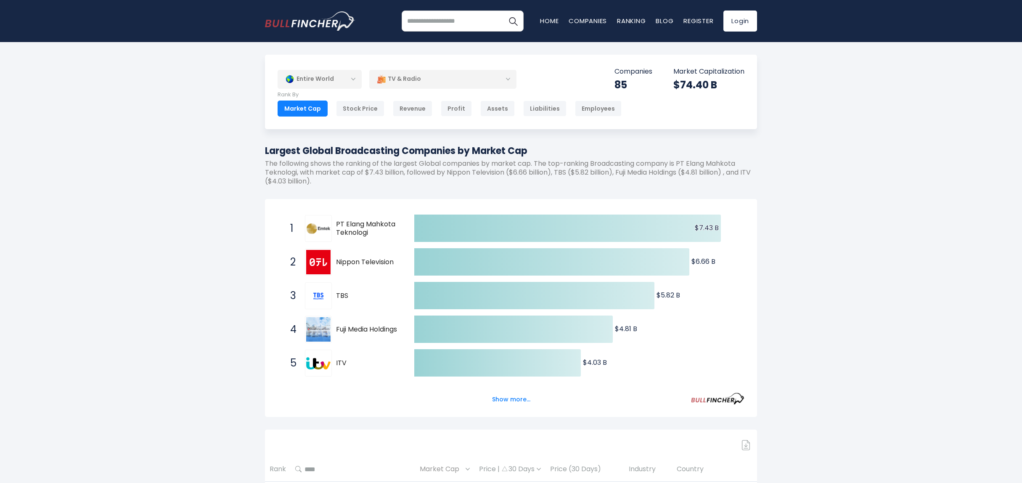
click at [466, 80] on div "TV & Radio" at bounding box center [442, 78] width 147 height 19
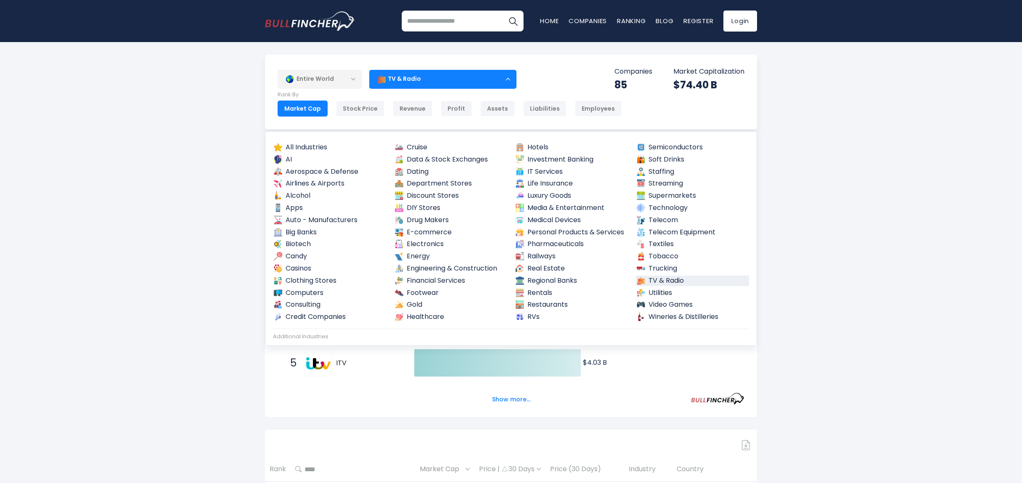
click at [466, 80] on div "TV & Radio" at bounding box center [442, 78] width 147 height 19
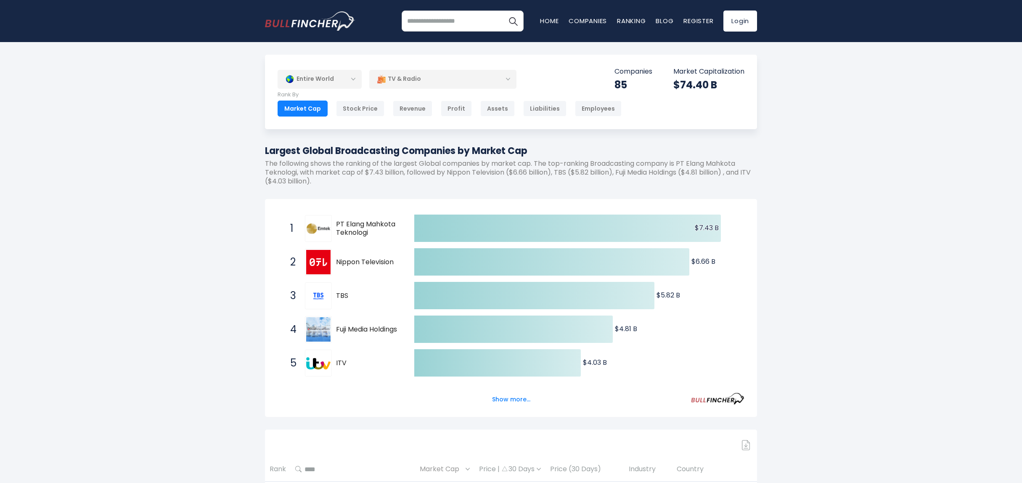
click at [466, 80] on div "TV & Radio" at bounding box center [442, 78] width 147 height 19
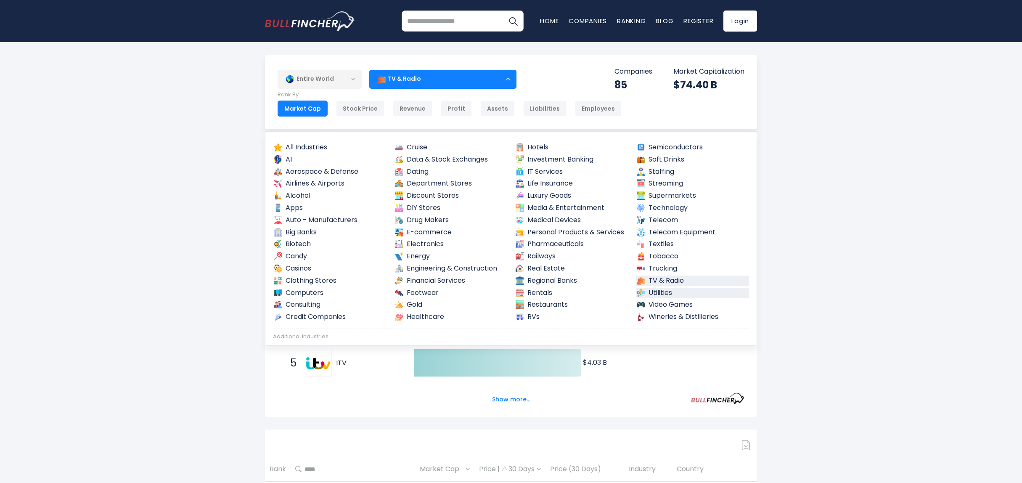
click at [648, 295] on link "Utilities" at bounding box center [693, 293] width 114 height 11
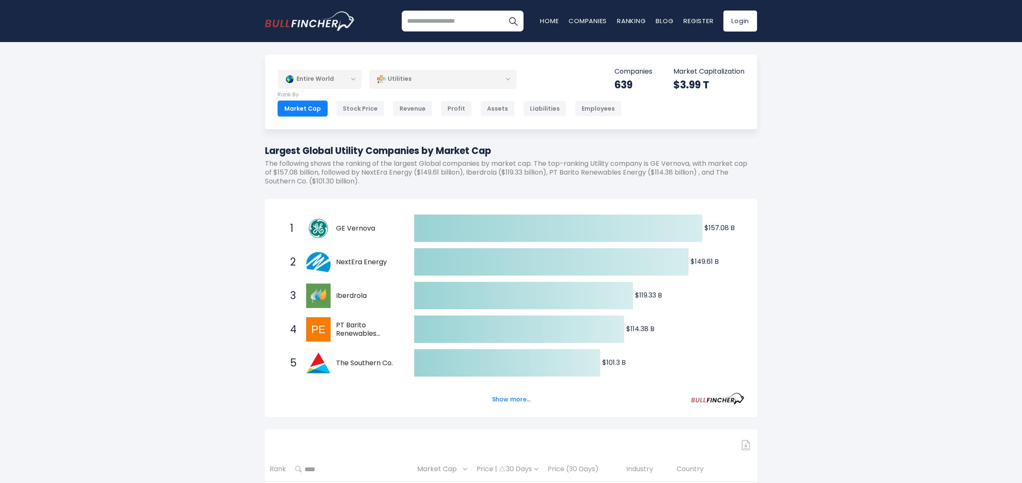
click at [491, 82] on div "Utilities" at bounding box center [442, 78] width 147 height 19
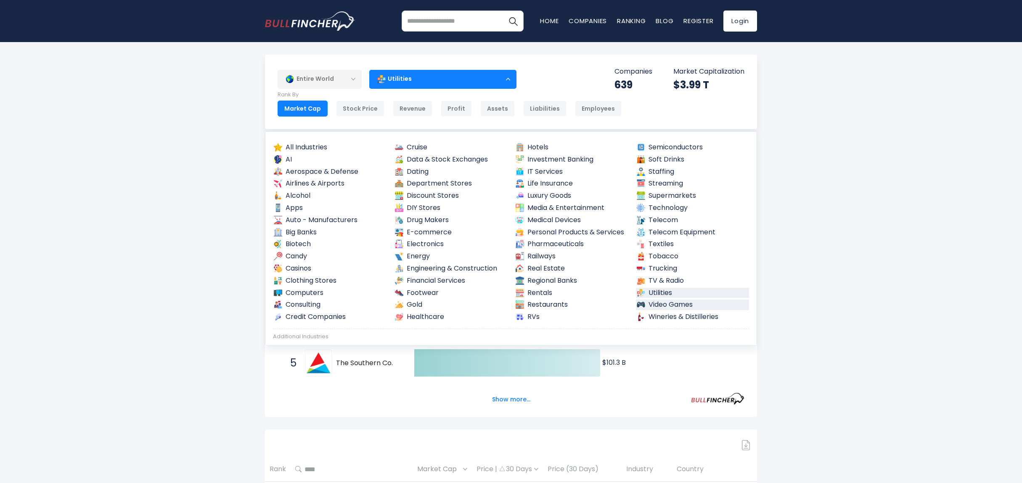
click at [669, 304] on link "Video Games" at bounding box center [693, 305] width 114 height 11
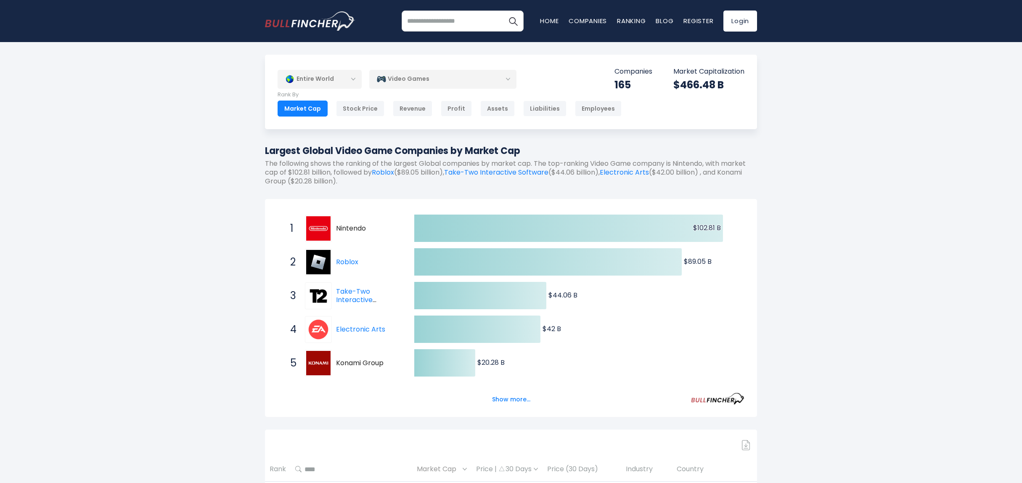
click at [441, 82] on div "Video Games" at bounding box center [442, 78] width 147 height 19
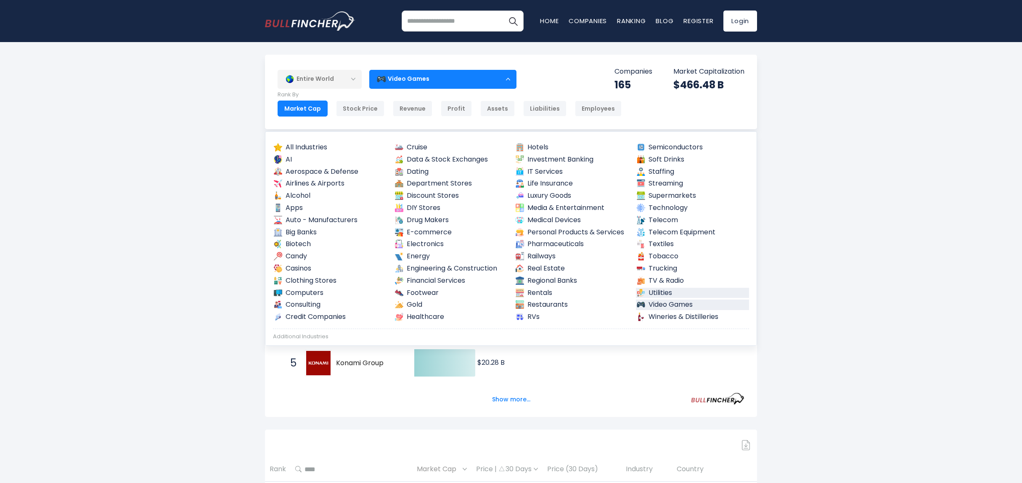
click at [660, 295] on link "Utilities" at bounding box center [693, 293] width 114 height 11
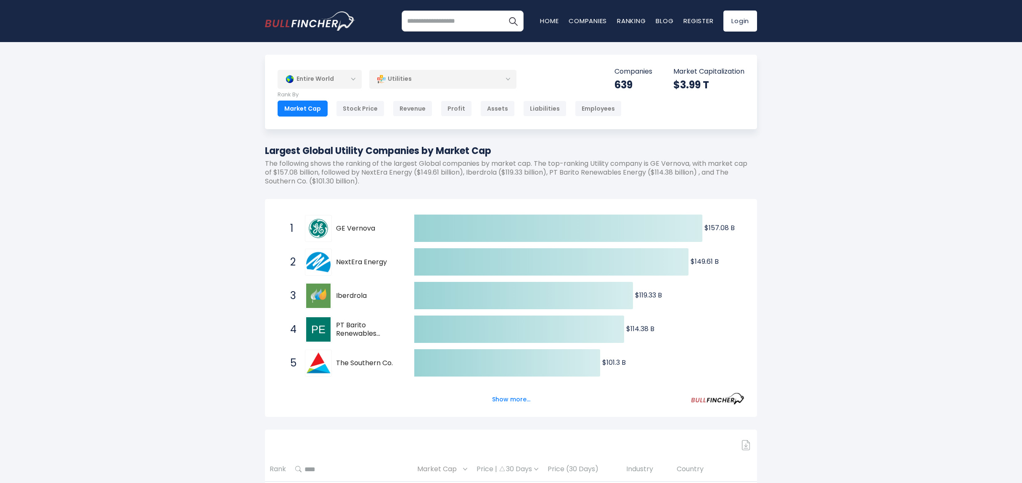
click at [471, 78] on div "Utilities" at bounding box center [442, 78] width 147 height 19
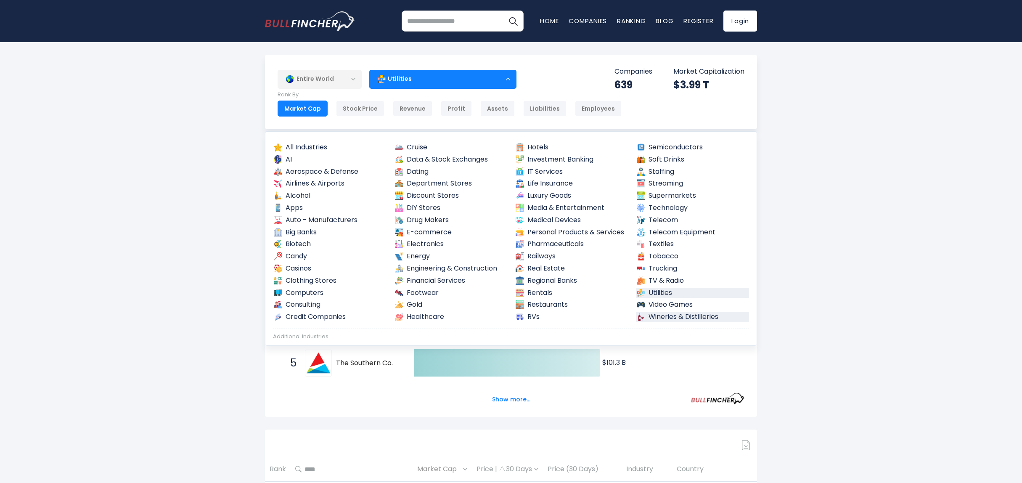
click at [664, 314] on link "Wineries & Distilleries" at bounding box center [693, 317] width 114 height 11
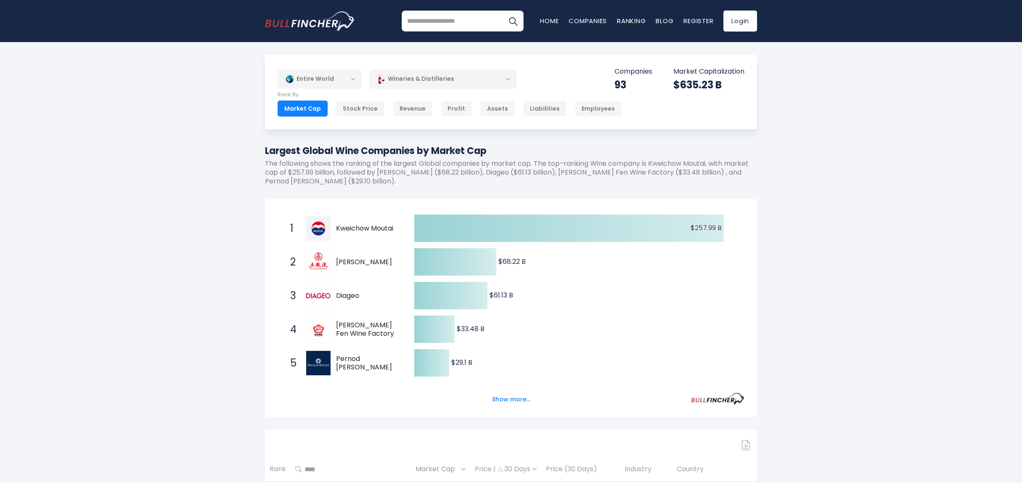
click at [491, 80] on div "Wineries & Distilleries" at bounding box center [442, 78] width 147 height 19
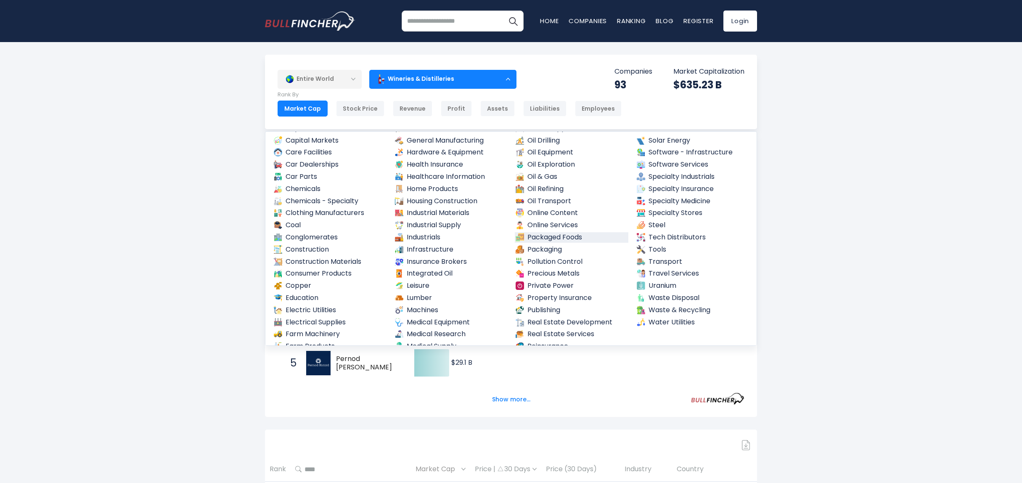
scroll to position [298, 0]
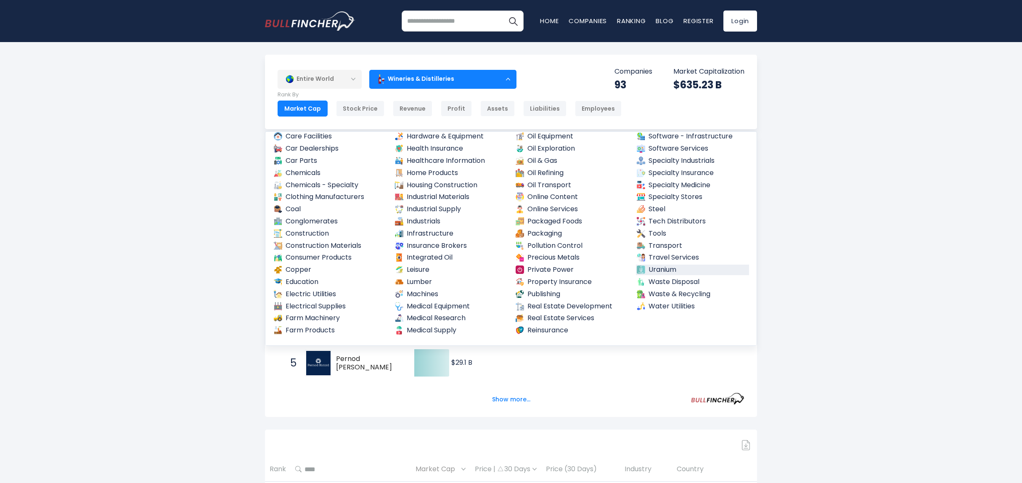
click at [646, 272] on link "Uranium" at bounding box center [693, 270] width 114 height 11
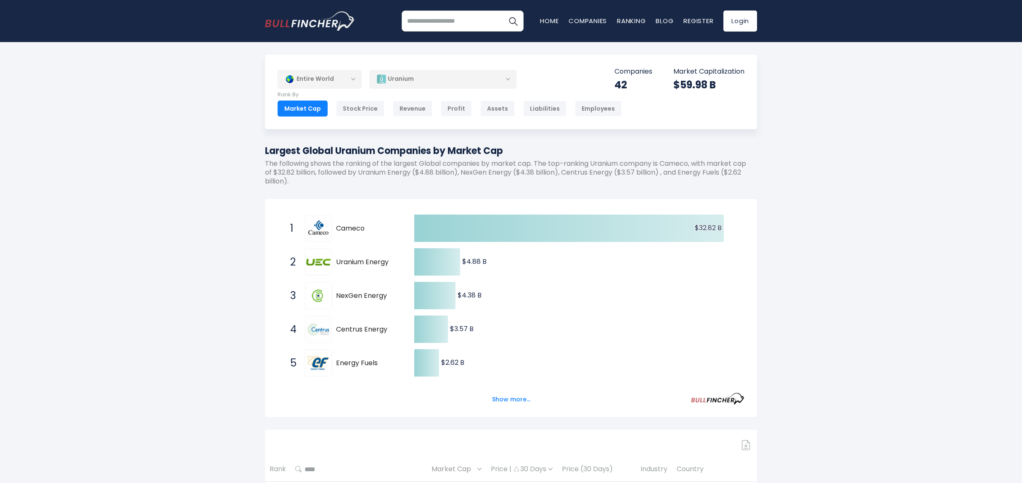
click at [427, 78] on div "Uranium" at bounding box center [442, 78] width 147 height 19
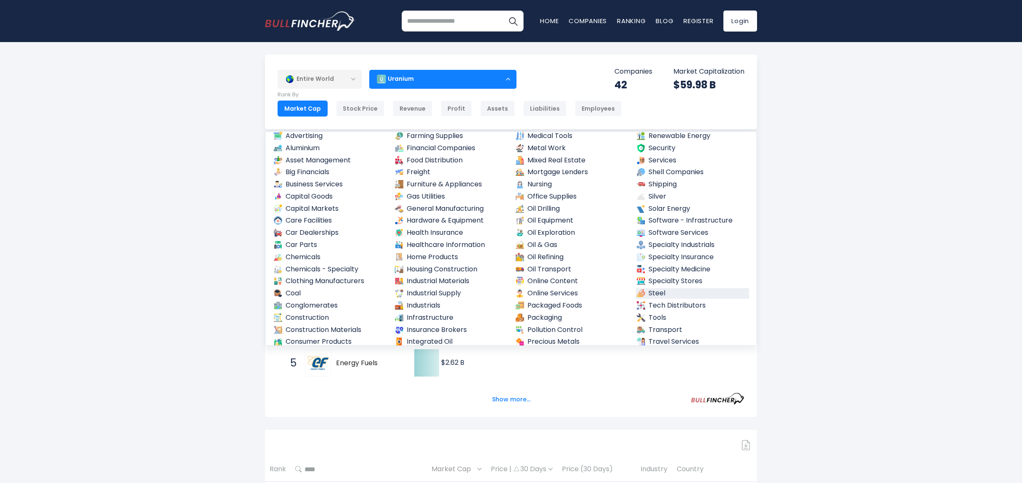
scroll to position [298, 0]
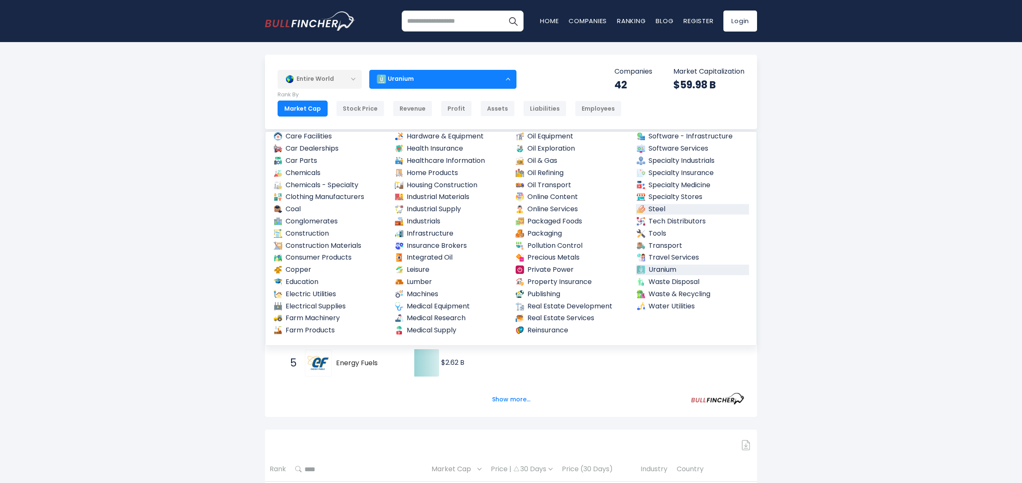
click at [701, 210] on link "Steel" at bounding box center [693, 209] width 114 height 11
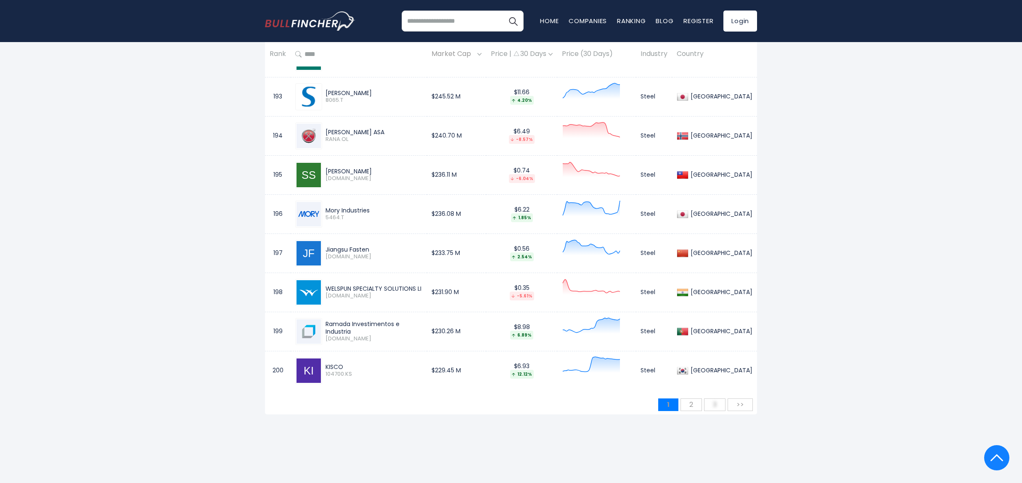
scroll to position [7994, 0]
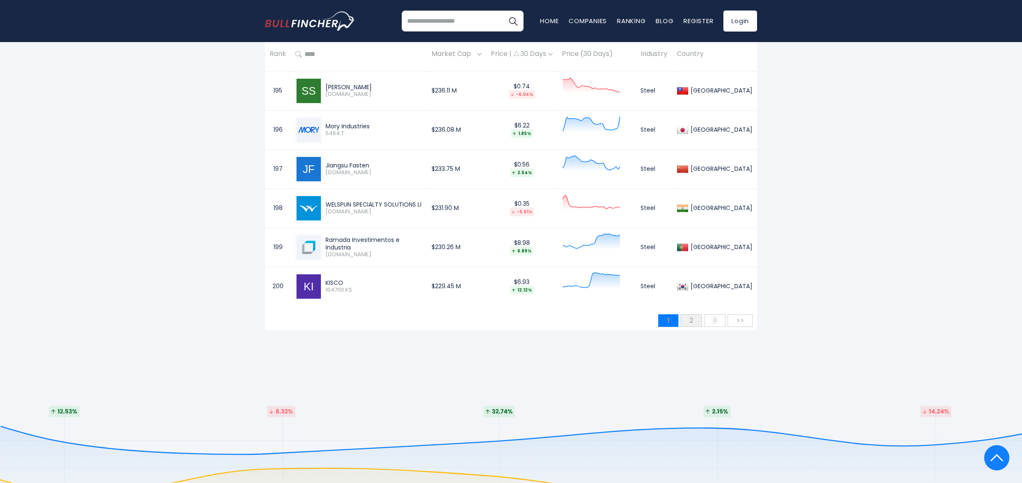
click at [688, 313] on span "2" at bounding box center [691, 320] width 12 height 14
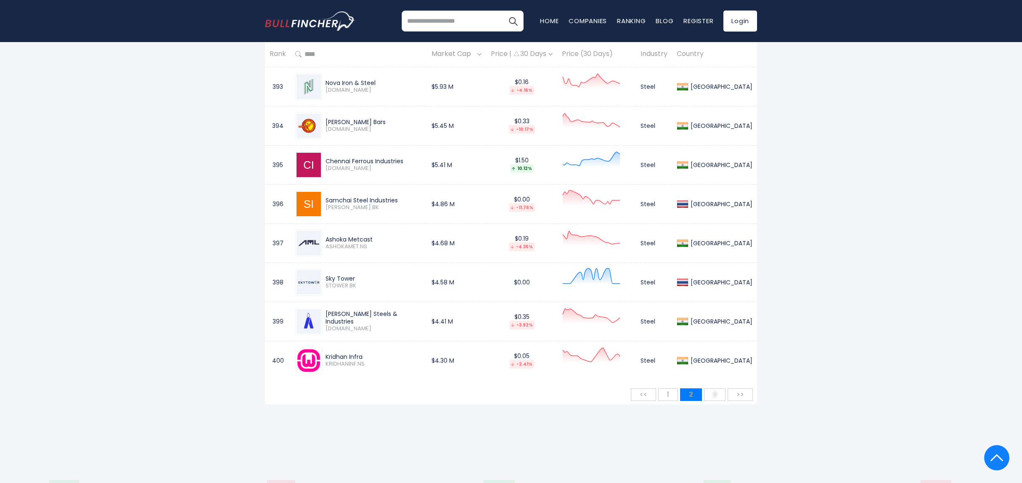
scroll to position [8003, 0]
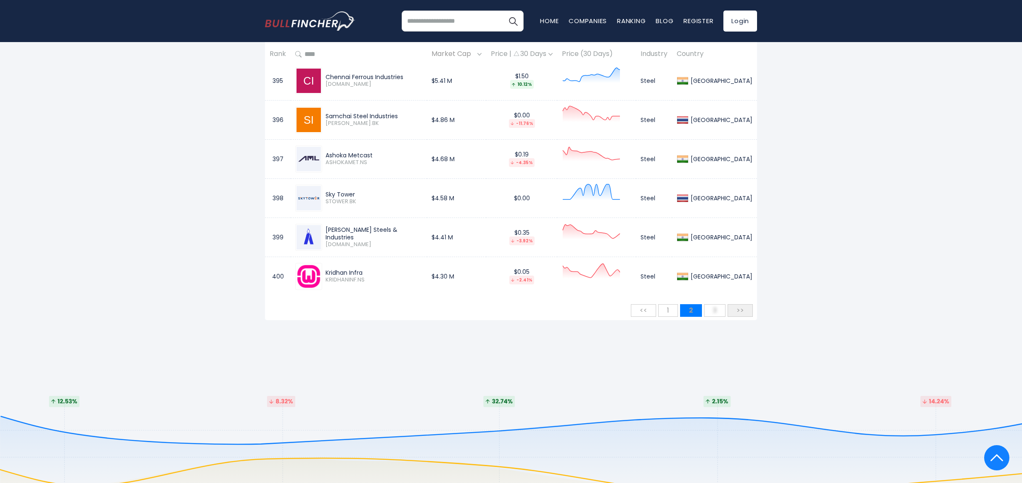
click at [738, 303] on span ">>" at bounding box center [741, 310] width 16 height 14
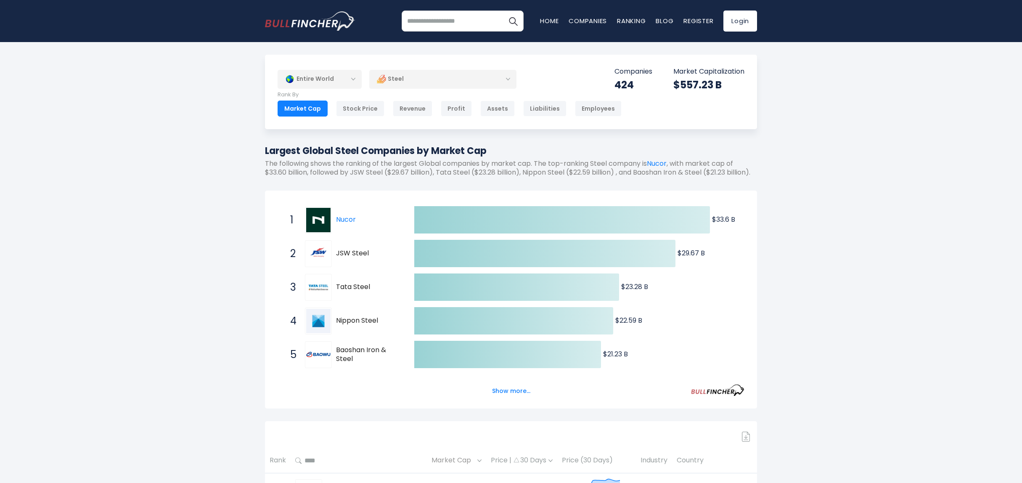
scroll to position [0, 0]
click at [473, 83] on div "Steel" at bounding box center [442, 78] width 147 height 19
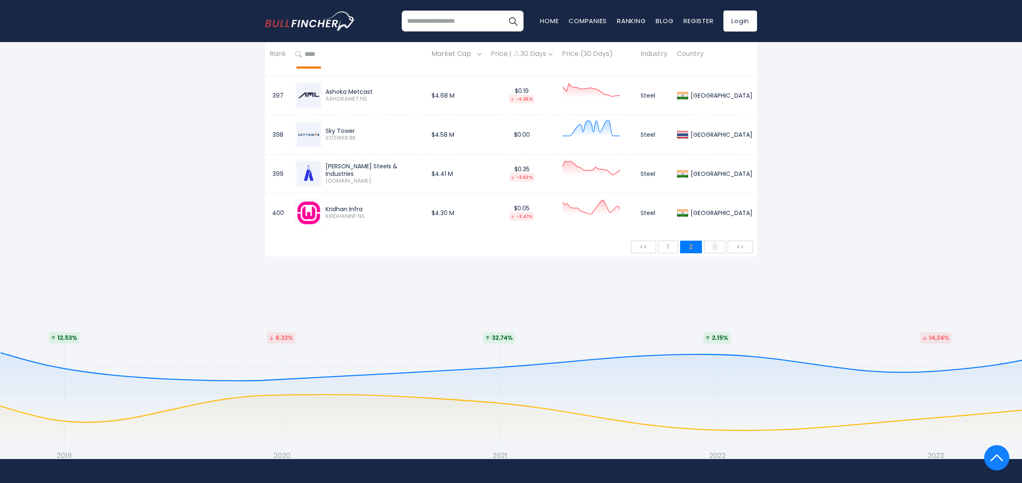
scroll to position [8056, 0]
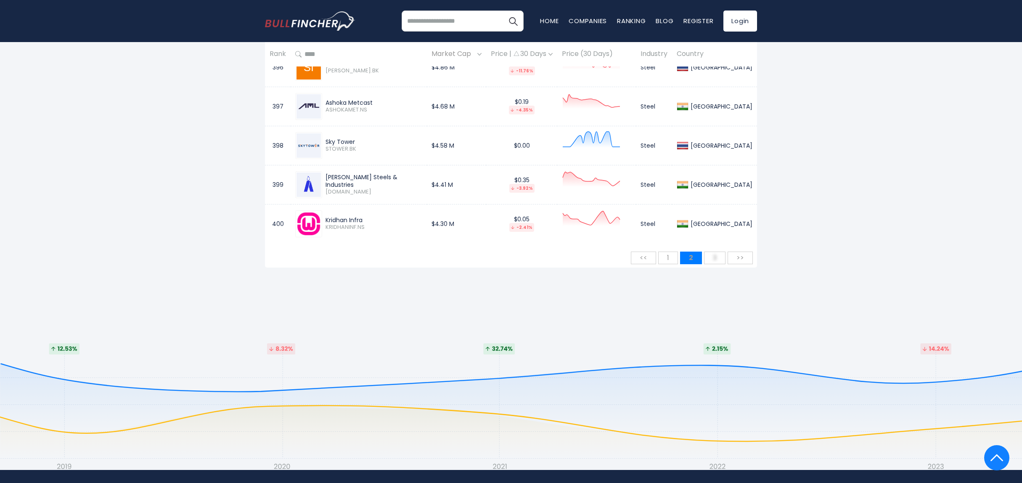
click at [670, 251] on span "1" at bounding box center [668, 258] width 11 height 14
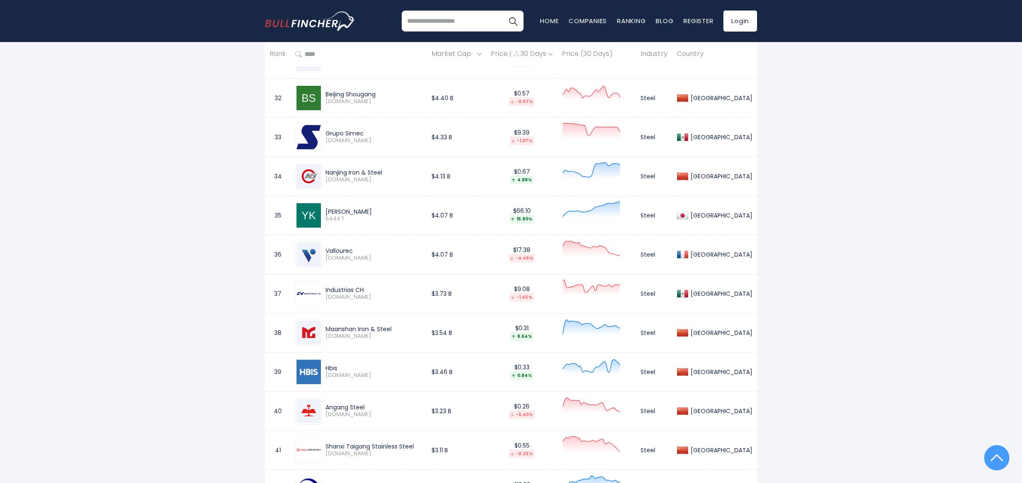
scroll to position [0, 0]
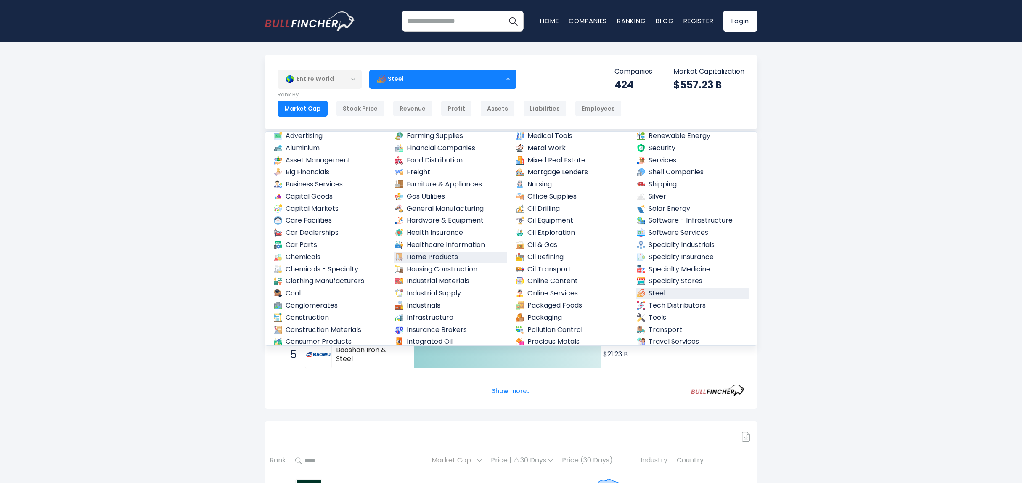
scroll to position [130, 0]
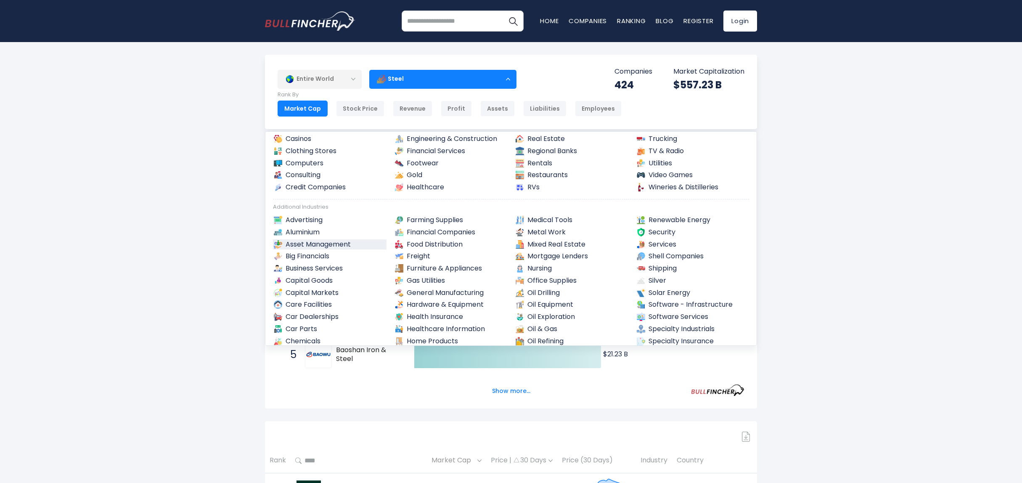
click at [331, 245] on link "Asset Management" at bounding box center [330, 244] width 114 height 11
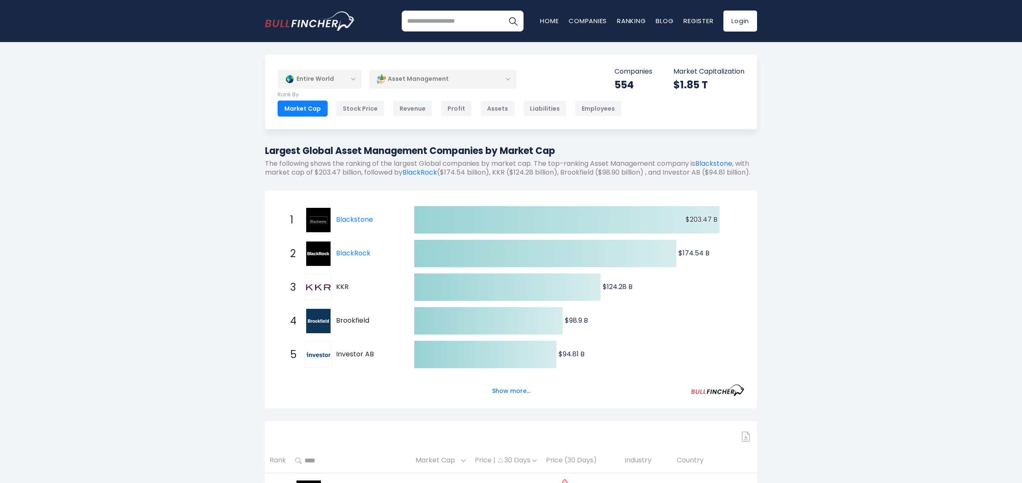
click at [425, 85] on div "Asset Management" at bounding box center [442, 78] width 147 height 19
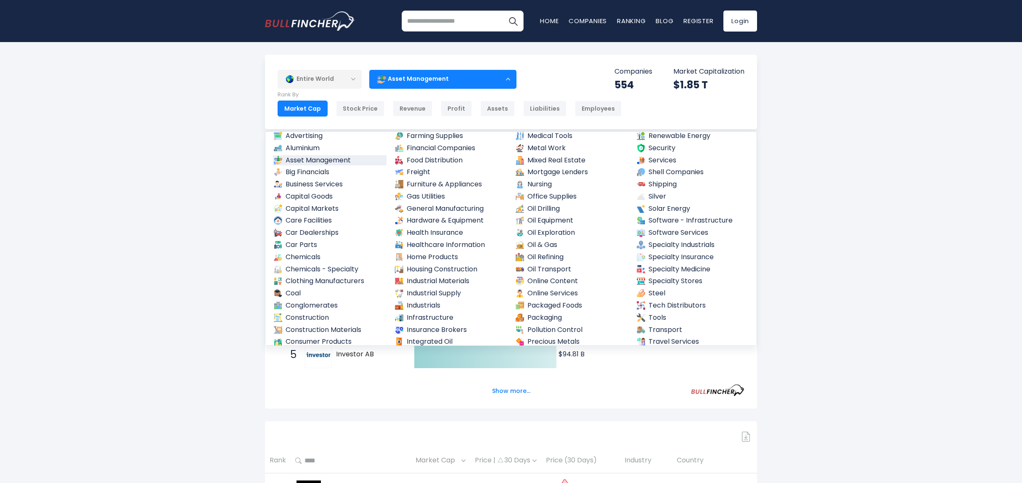
scroll to position [298, 0]
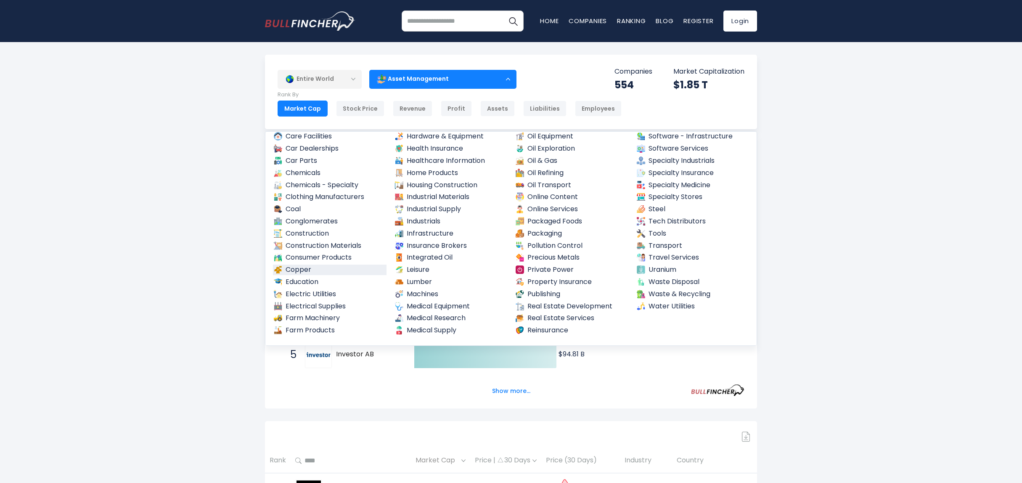
click at [305, 268] on link "Copper" at bounding box center [330, 270] width 114 height 11
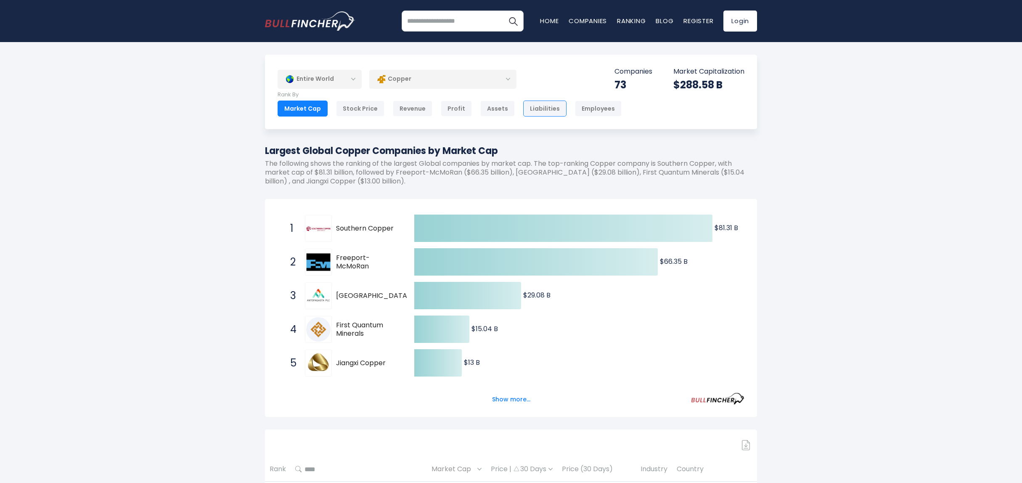
click at [529, 109] on div "Liabilities" at bounding box center [544, 109] width 43 height 16
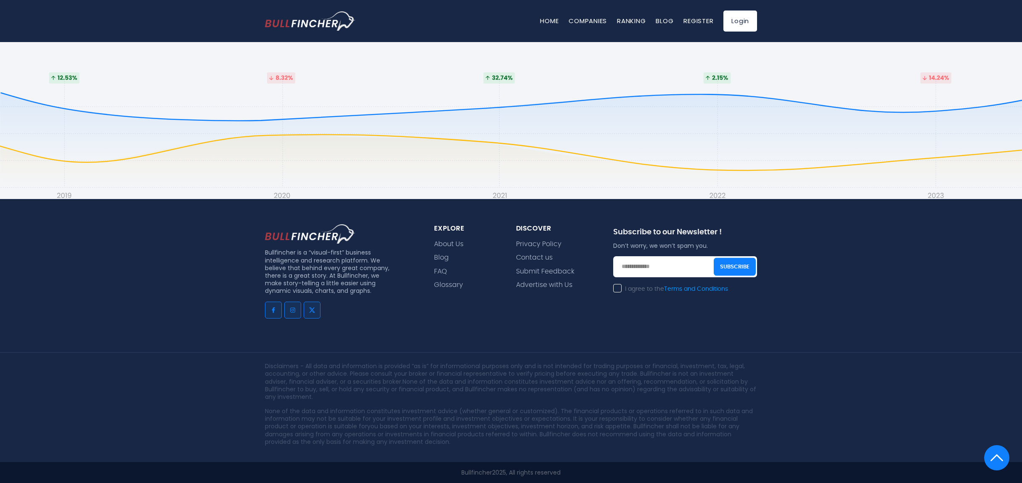
scroll to position [1820, 0]
click at [444, 270] on link "FAQ" at bounding box center [440, 272] width 13 height 8
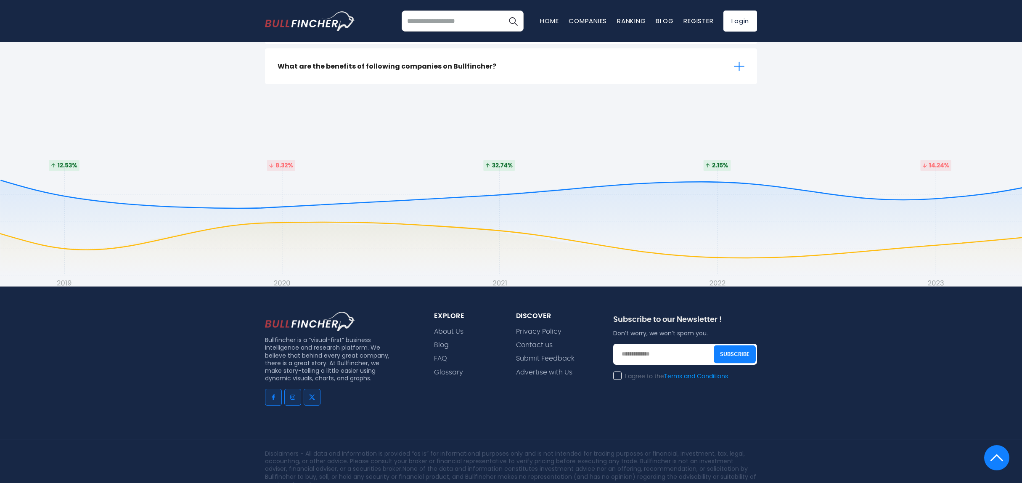
scroll to position [369, 0]
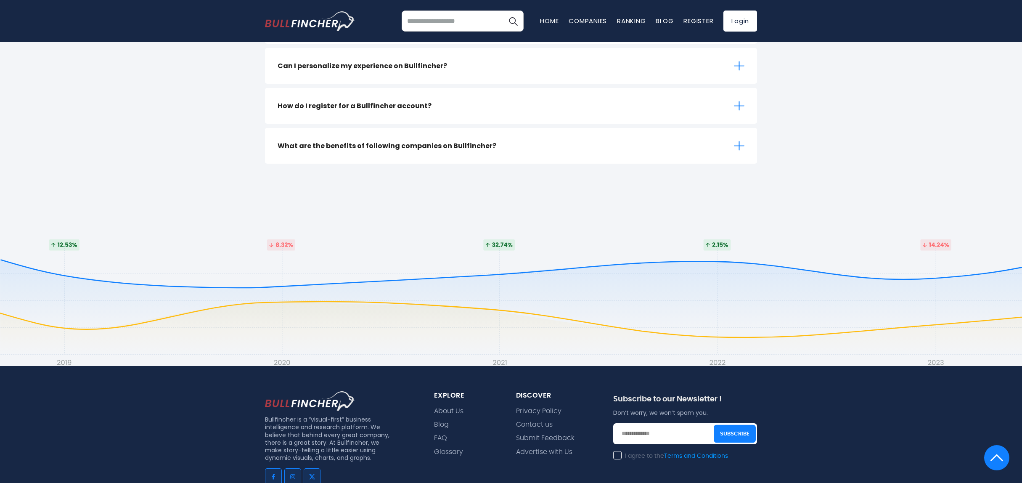
click at [443, 151] on h3 "What are the benefits of following companies on Bullfincher?" at bounding box center [387, 146] width 219 height 11
click at [743, 143] on icon at bounding box center [739, 146] width 11 height 11
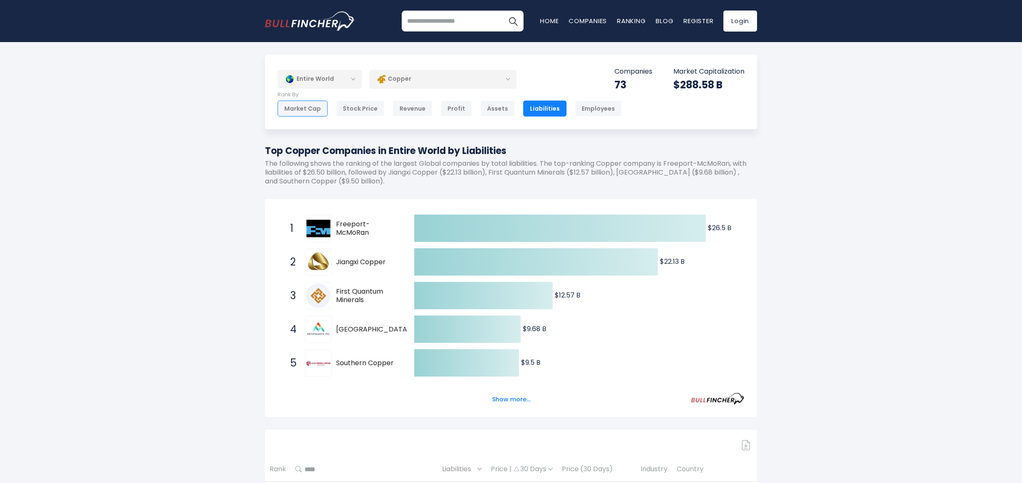
click at [297, 112] on div "Market Cap" at bounding box center [303, 109] width 50 height 16
